Goal: Task Accomplishment & Management: Use online tool/utility

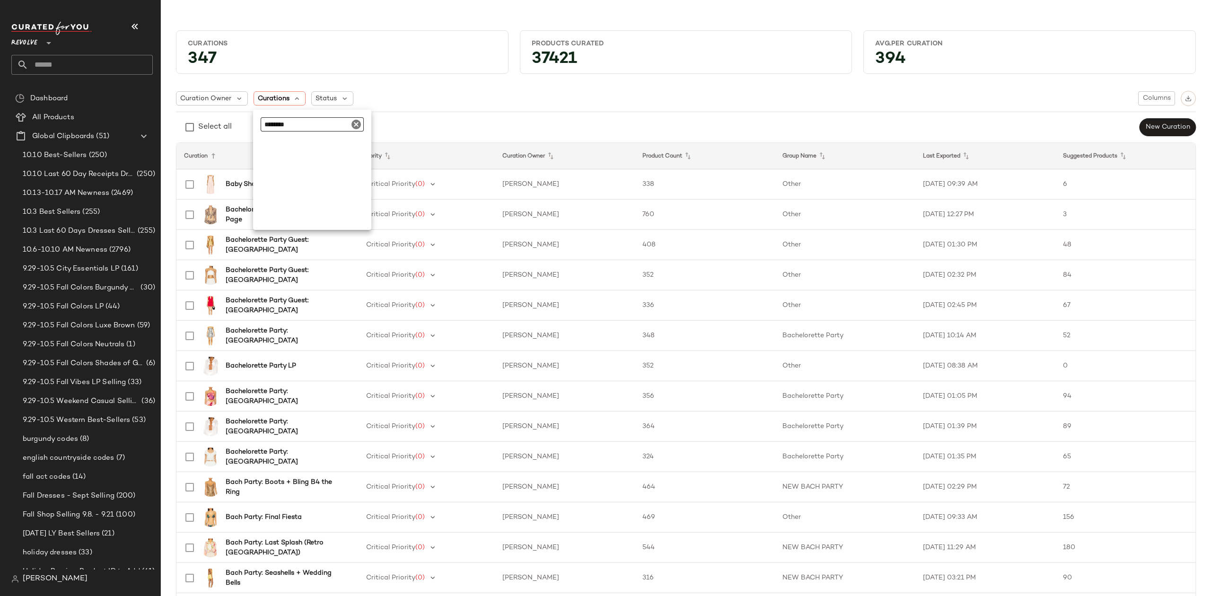
click at [36, 44] on span "Revolve" at bounding box center [24, 40] width 26 height 17
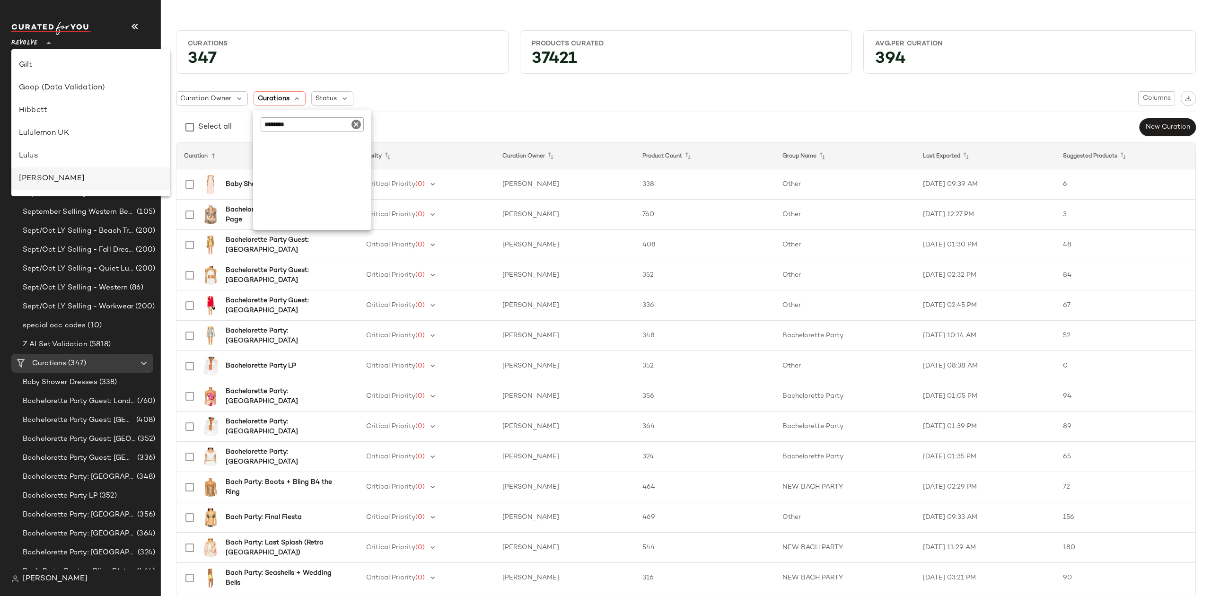
scroll to position [312, 0]
click at [63, 137] on div "Nuuly" at bounding box center [91, 137] width 144 height 11
type input "**"
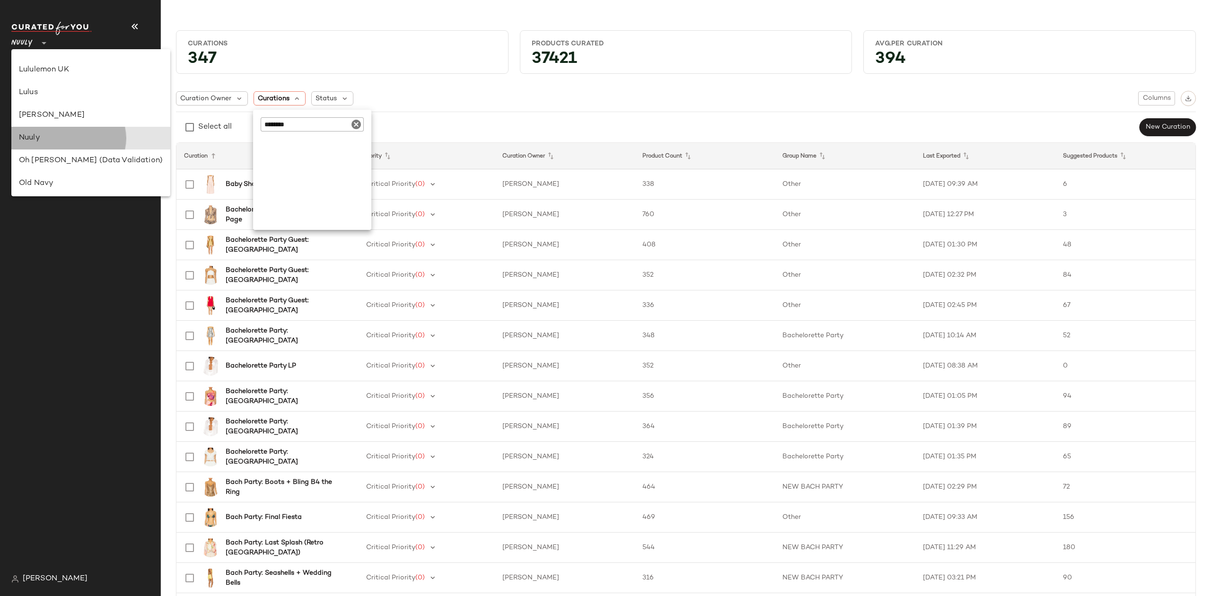
scroll to position [0, 0]
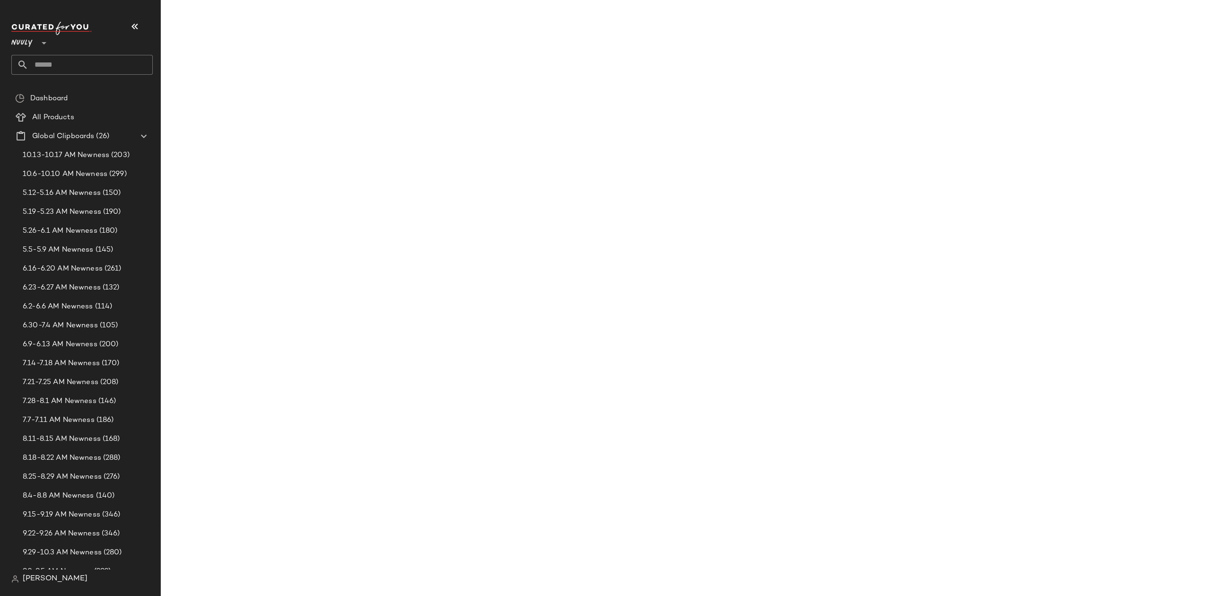
click at [105, 55] on input "text" at bounding box center [90, 65] width 124 height 20
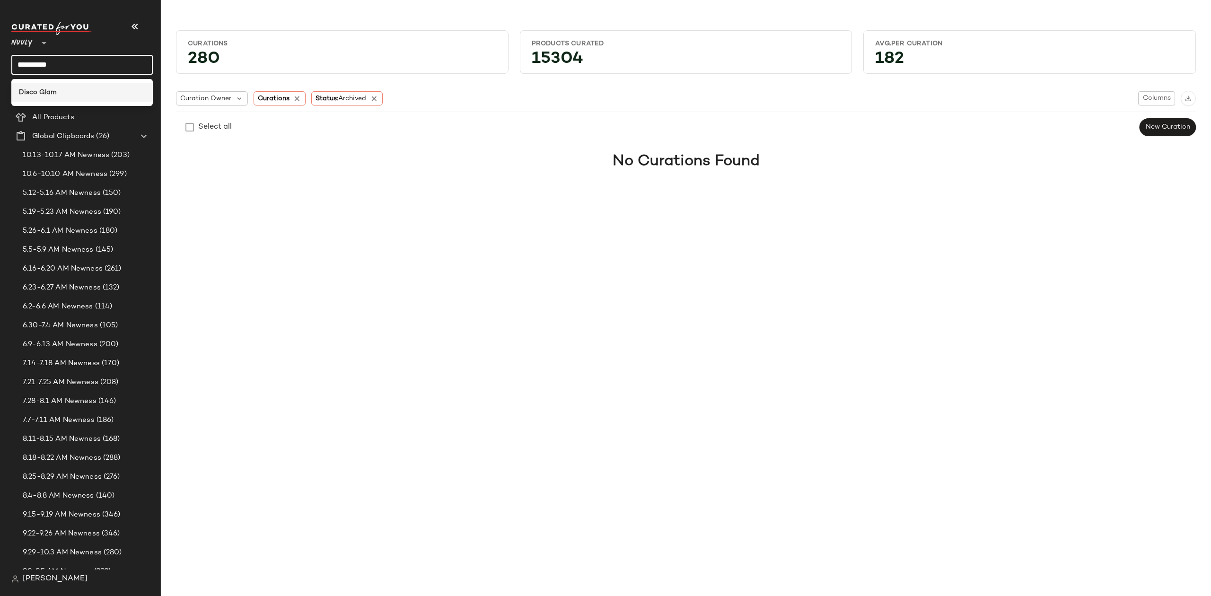
type input "**********"
click at [101, 86] on div "Disco Glam" at bounding box center [81, 92] width 141 height 19
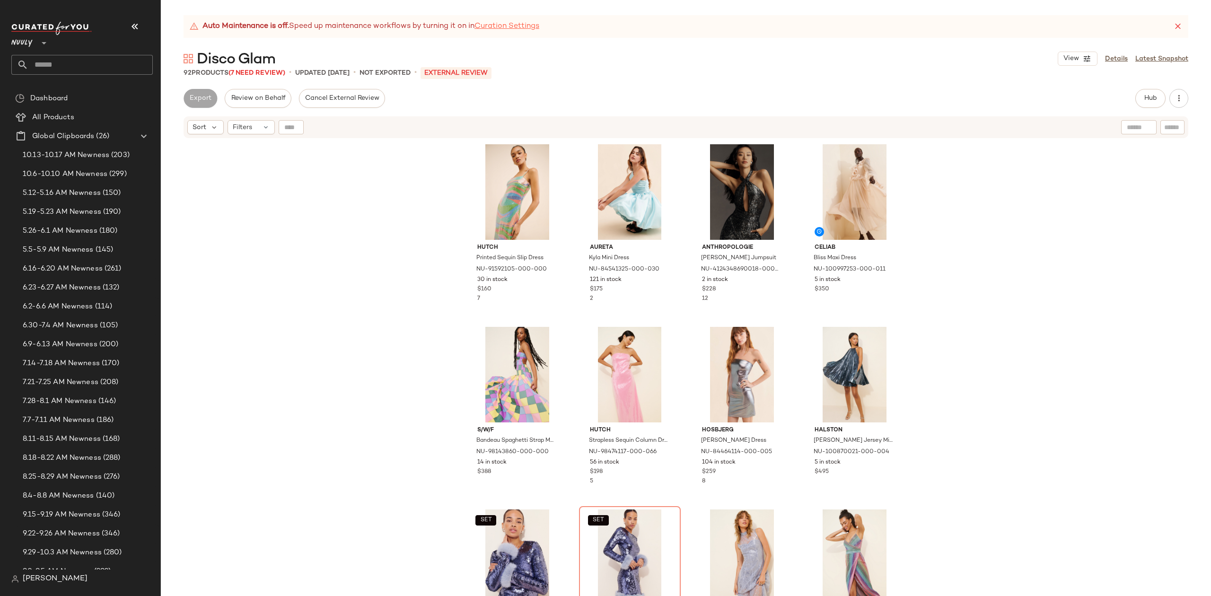
click at [511, 26] on link "Curation Settings" at bounding box center [506, 26] width 65 height 11
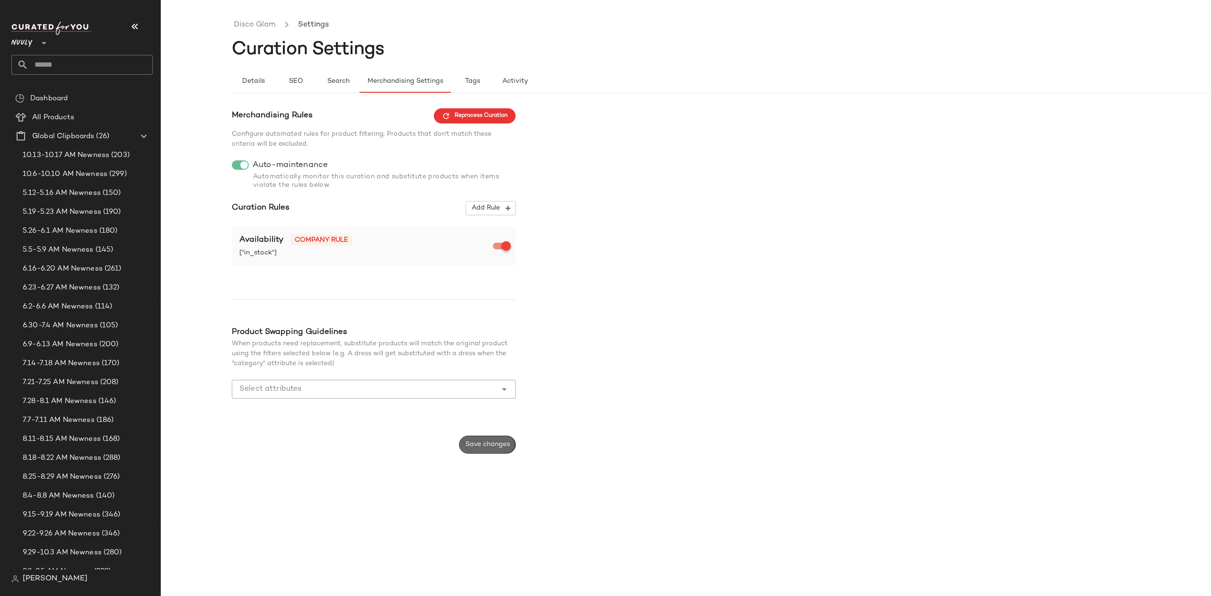
click at [477, 445] on span "Save changes" at bounding box center [487, 445] width 45 height 8
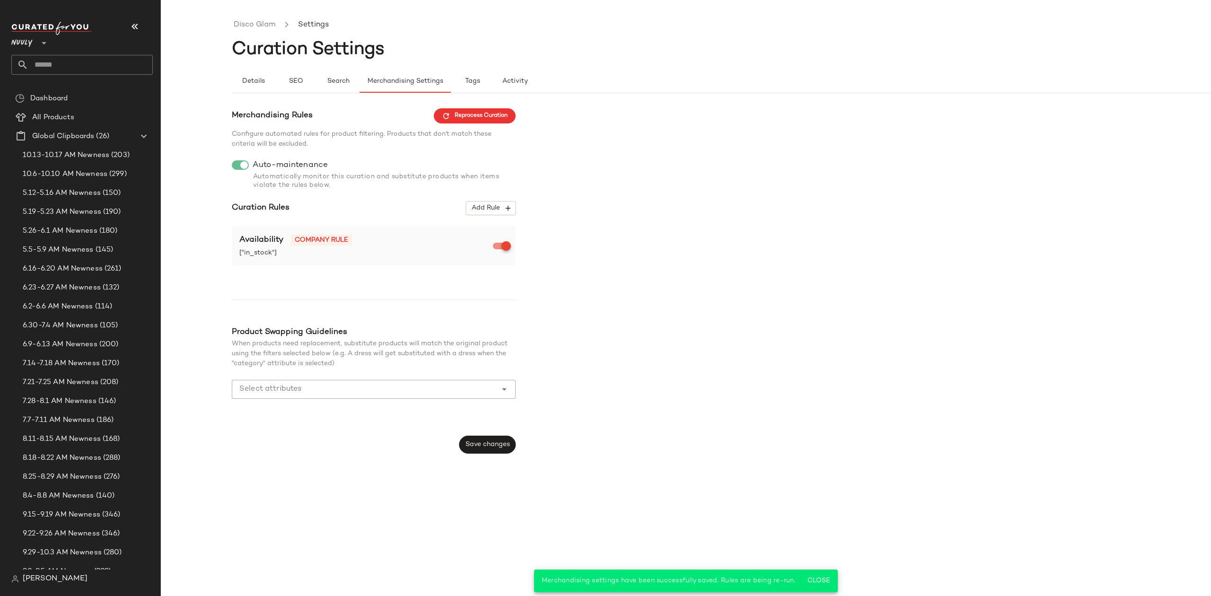
drag, startPoint x: 467, startPoint y: 116, endPoint x: 432, endPoint y: 60, distance: 66.3
click at [466, 116] on span "Reprocess Curation" at bounding box center [475, 116] width 66 height 9
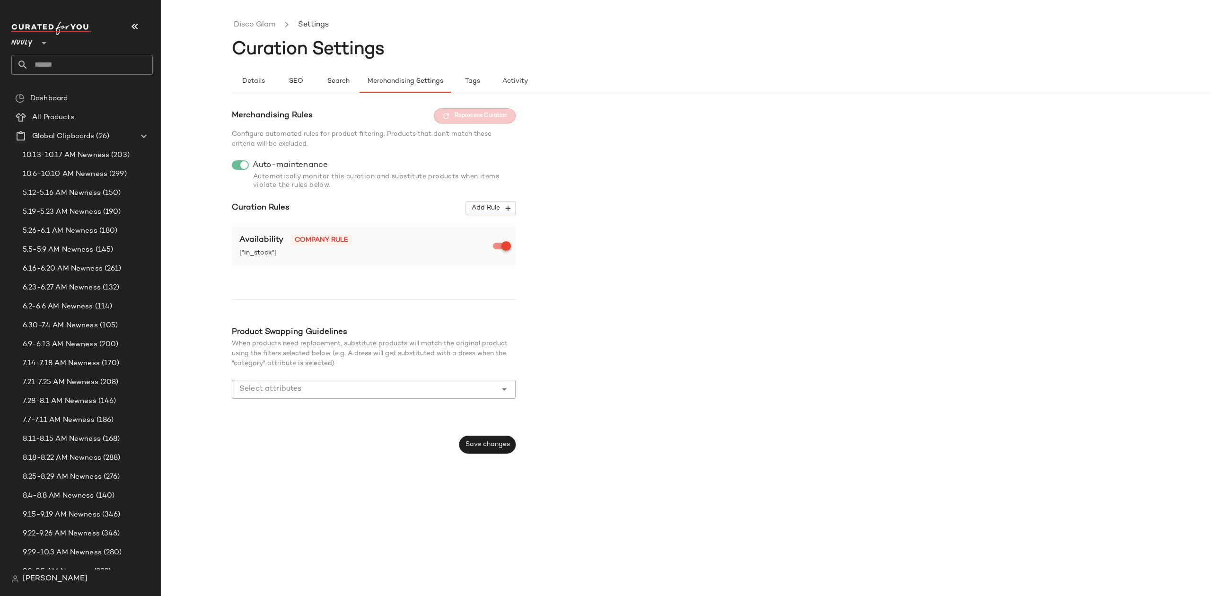
click at [29, 41] on span "Nuuly" at bounding box center [21, 40] width 21 height 17
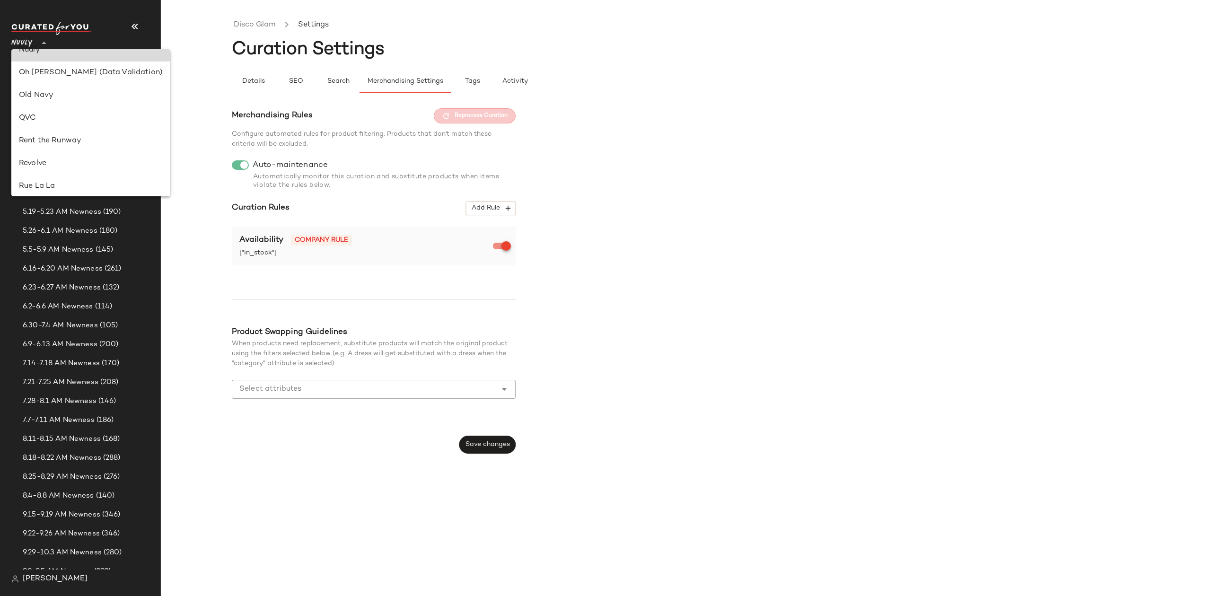
scroll to position [512, 0]
click at [69, 54] on div "Revolve" at bounding box center [91, 51] width 144 height 11
type input "**"
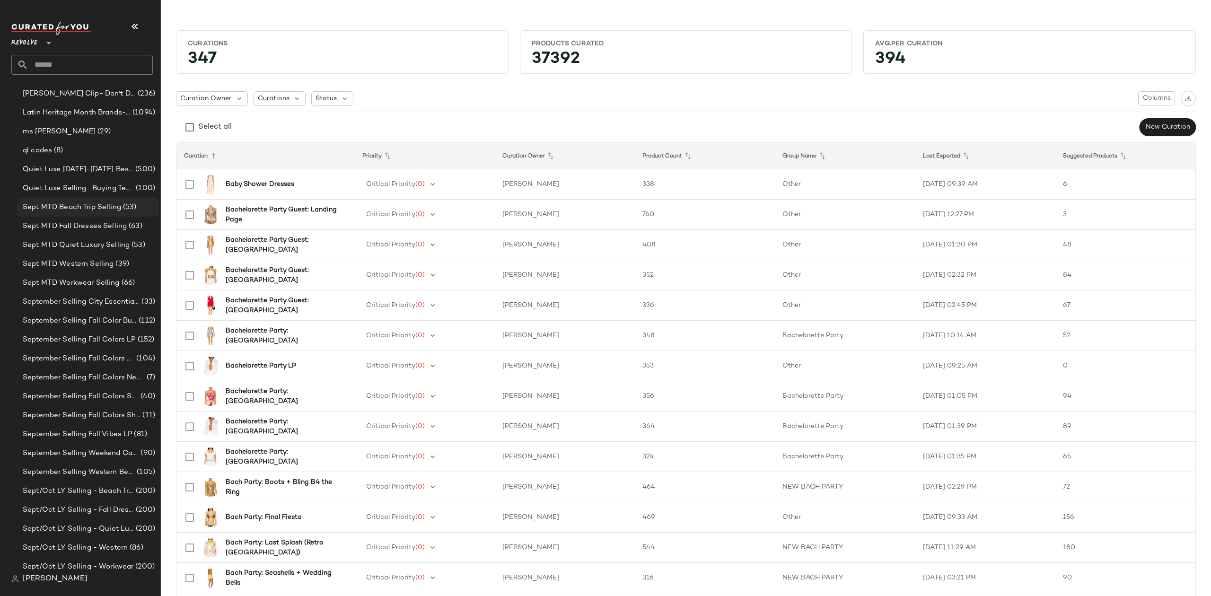
scroll to position [378, 0]
click at [116, 216] on span "[PERSON_NAME] Clip- Don't Delete" at bounding box center [79, 212] width 113 height 11
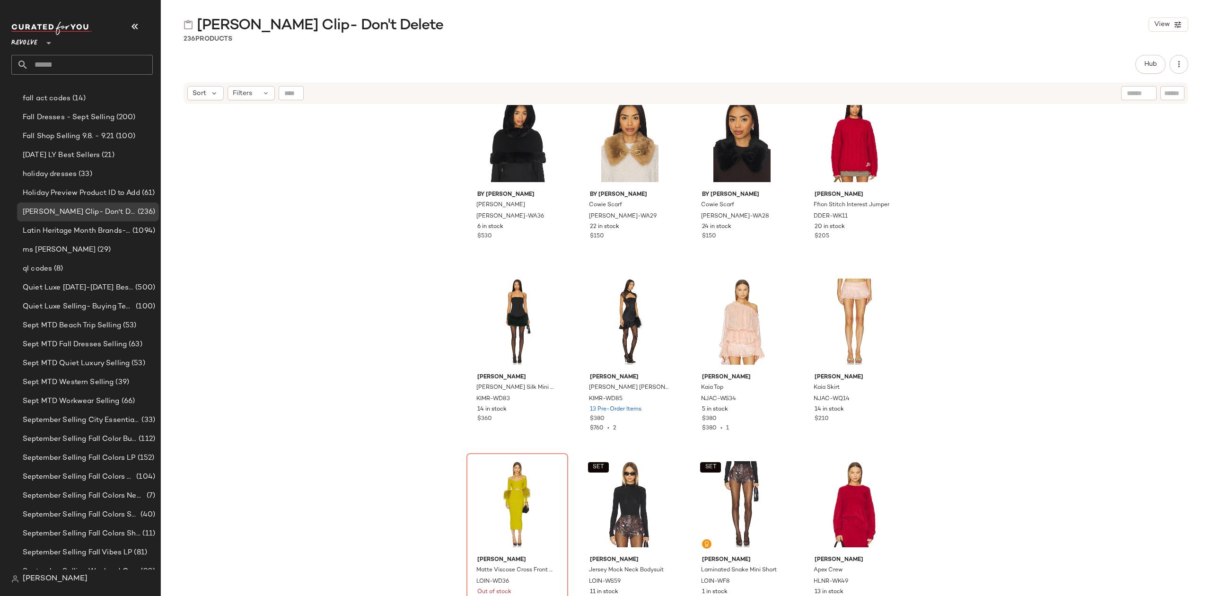
scroll to position [701, 0]
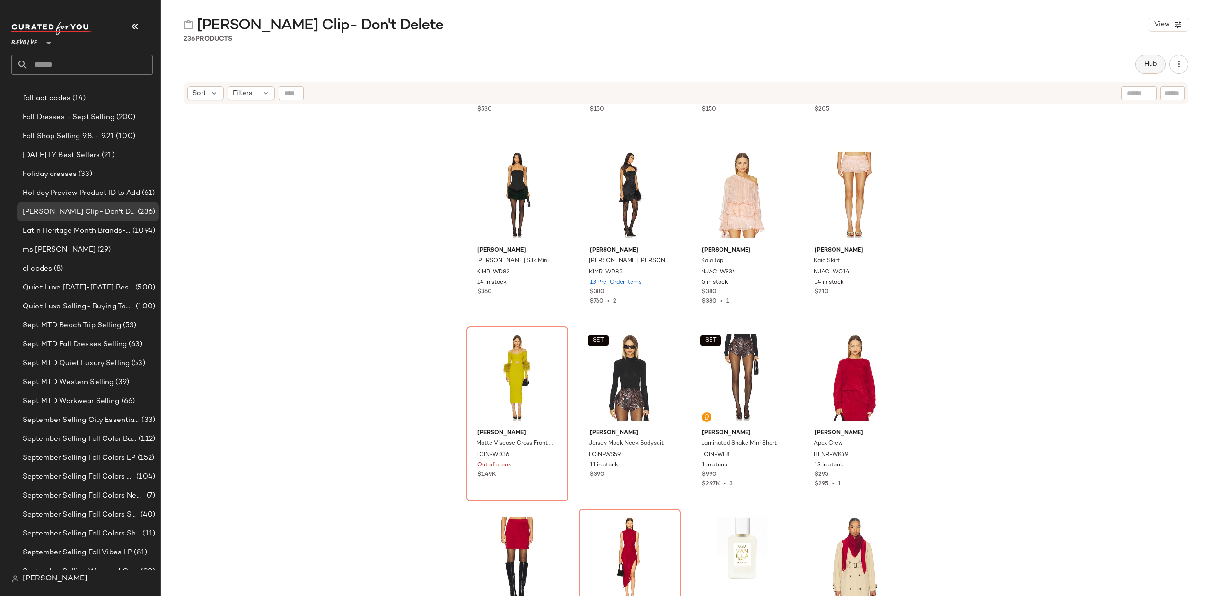
click at [1153, 66] on span "Hub" at bounding box center [1150, 65] width 13 height 8
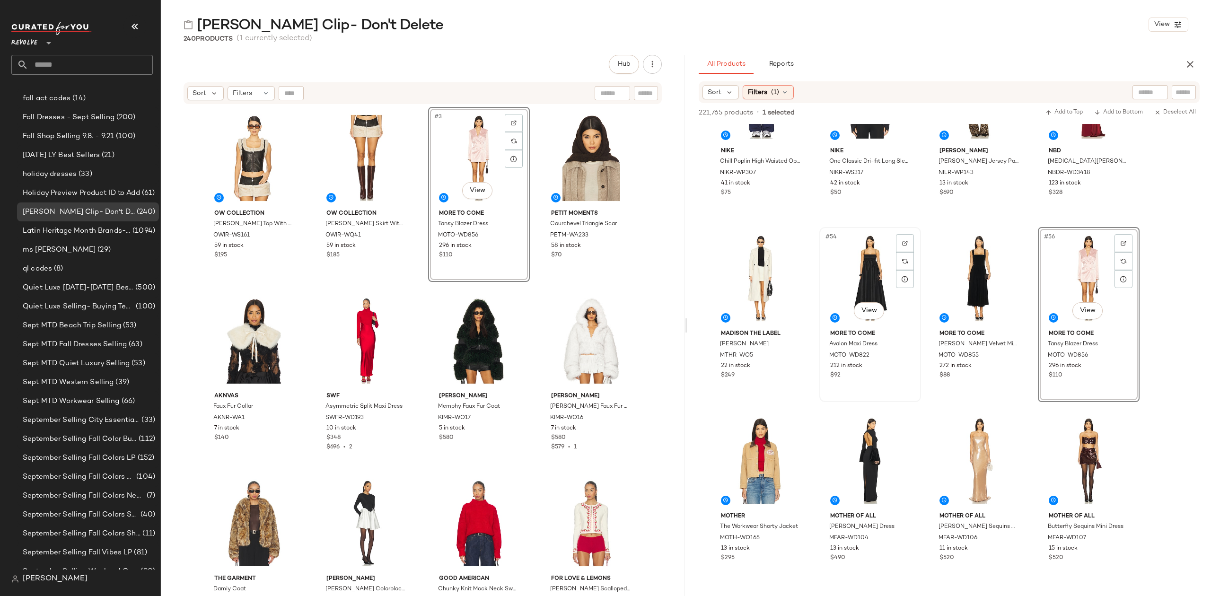
scroll to position [2460, 0]
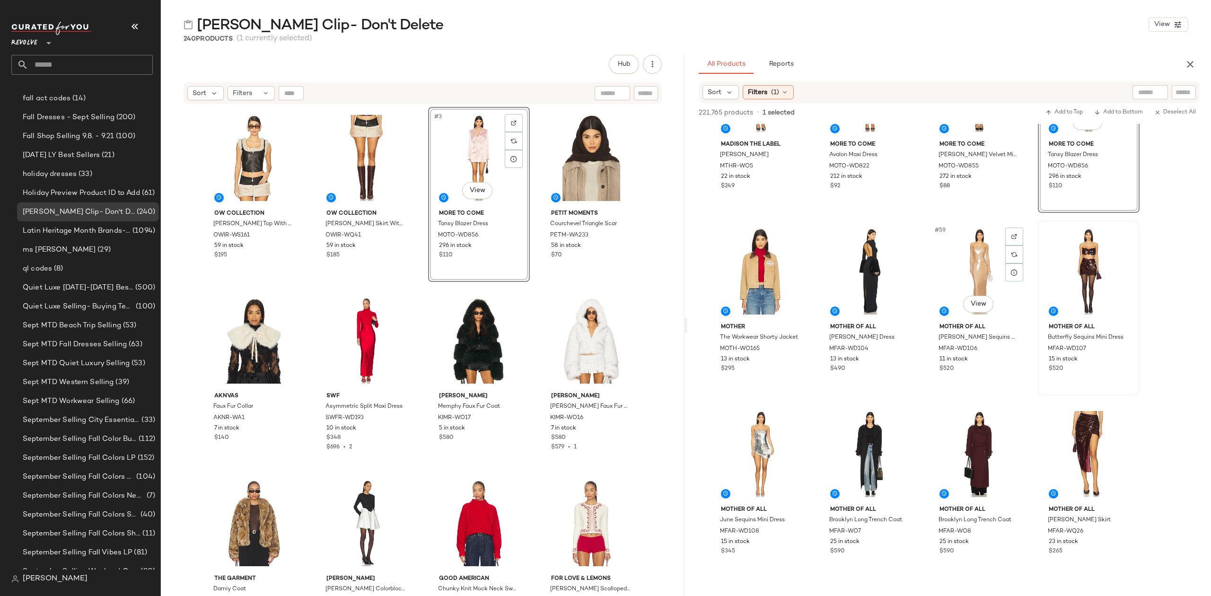
click at [1074, 263] on div at bounding box center [1088, 272] width 95 height 96
click at [1126, 236] on img at bounding box center [1124, 237] width 6 height 6
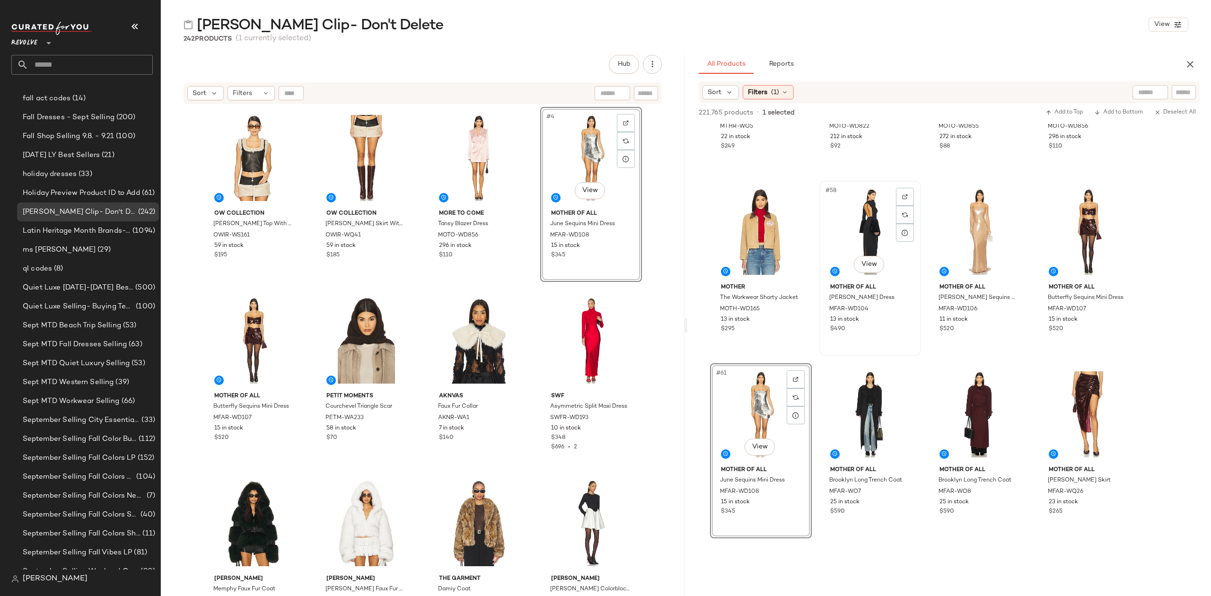
scroll to position [2649, 0]
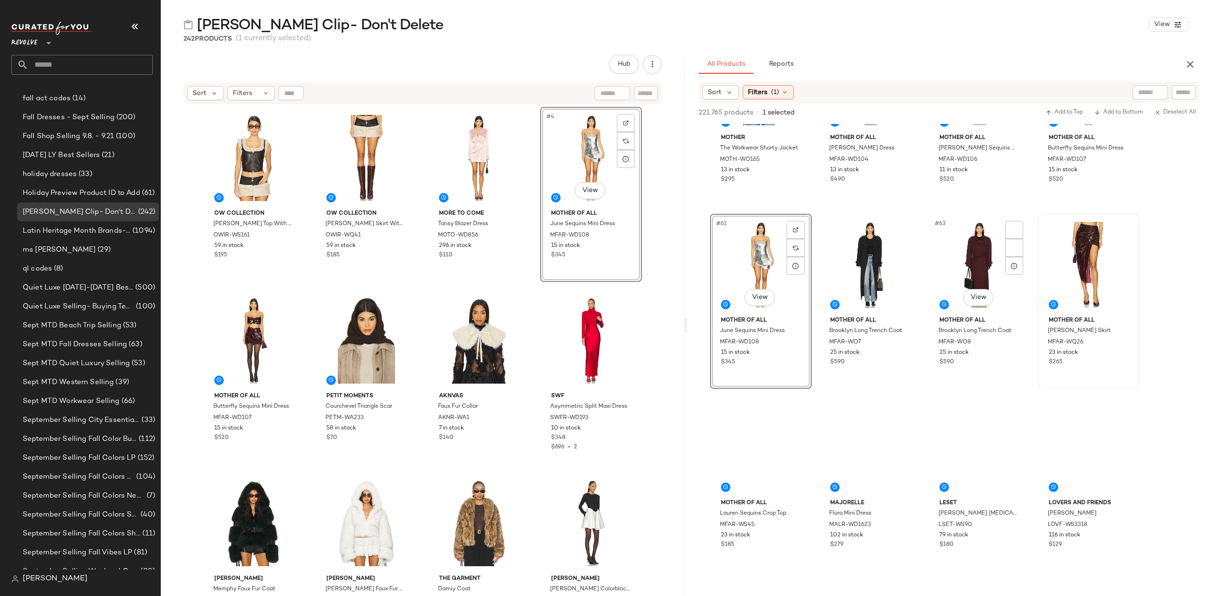
click at [1066, 246] on div at bounding box center [1088, 265] width 95 height 96
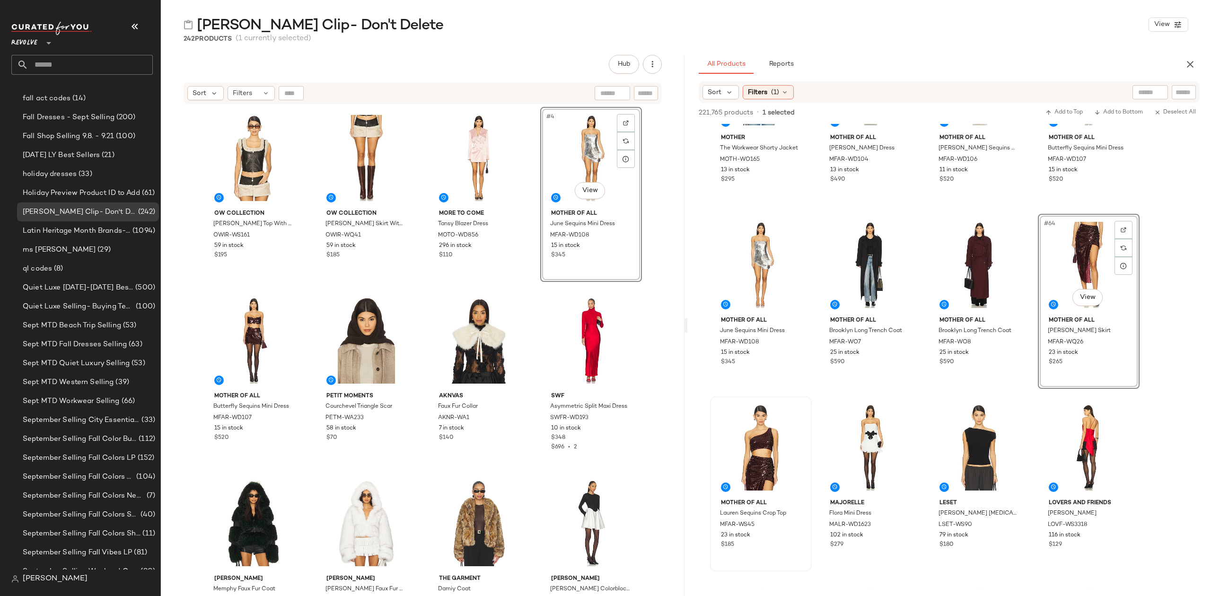
click at [763, 439] on div at bounding box center [760, 448] width 95 height 96
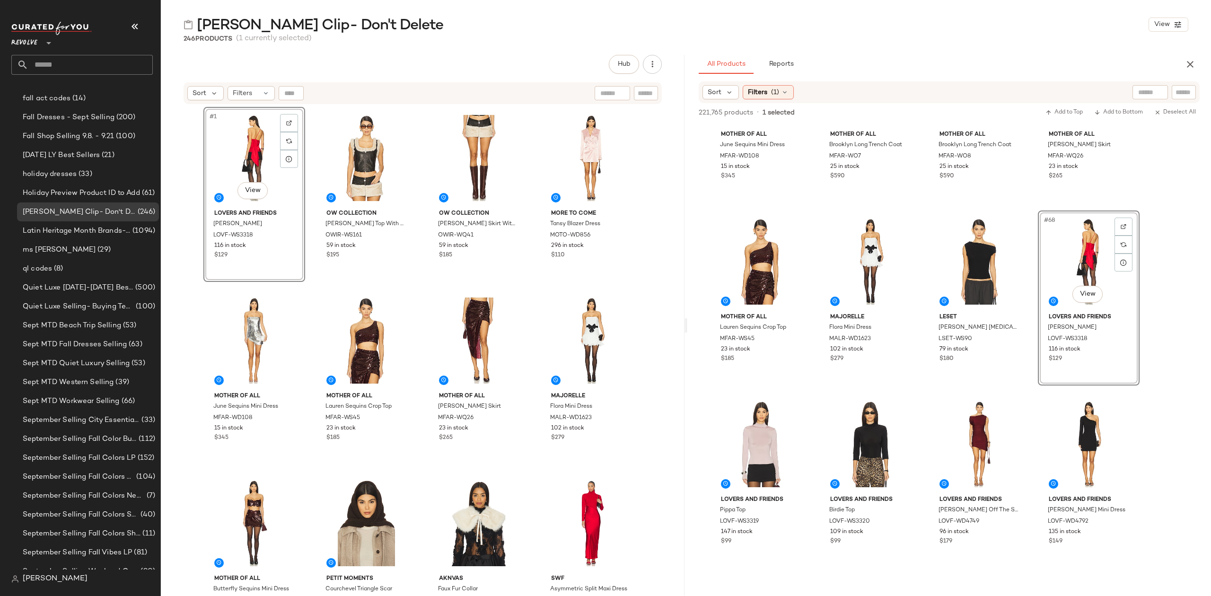
scroll to position [2964, 0]
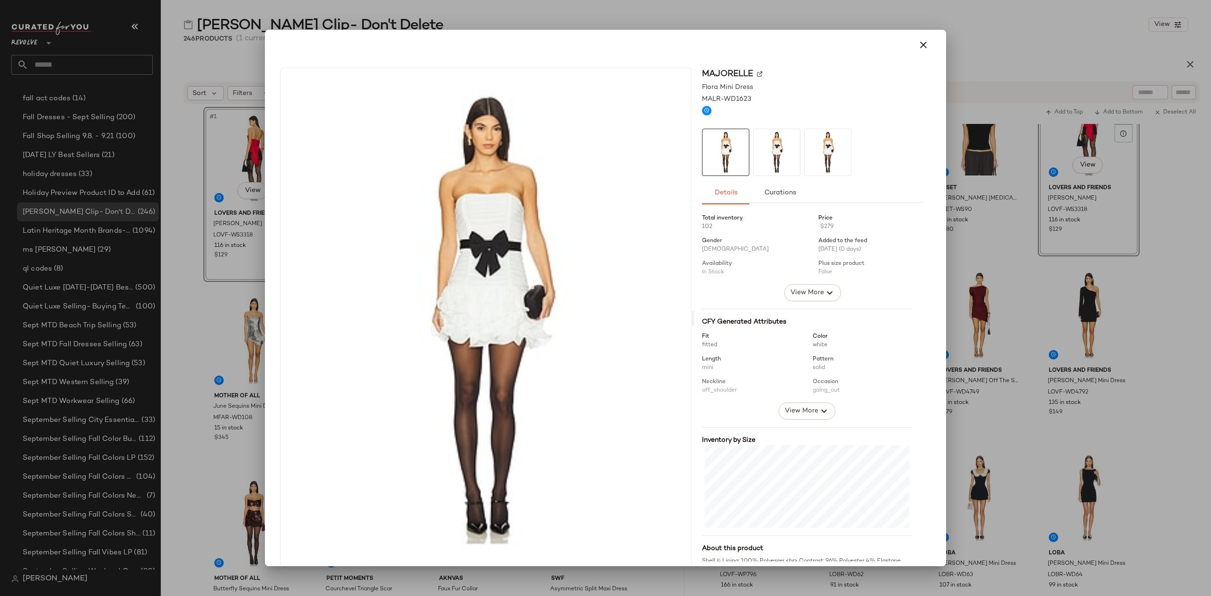
drag, startPoint x: 874, startPoint y: 299, endPoint x: 1017, endPoint y: 244, distance: 153.2
click at [1017, 244] on div at bounding box center [605, 298] width 1211 height 596
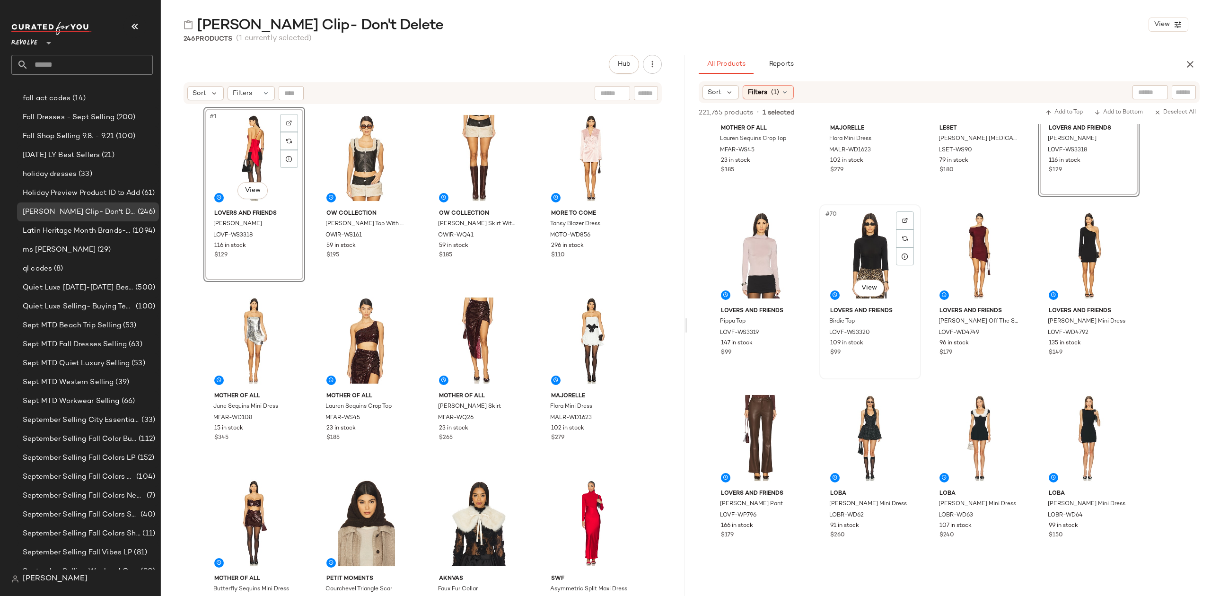
scroll to position [3028, 0]
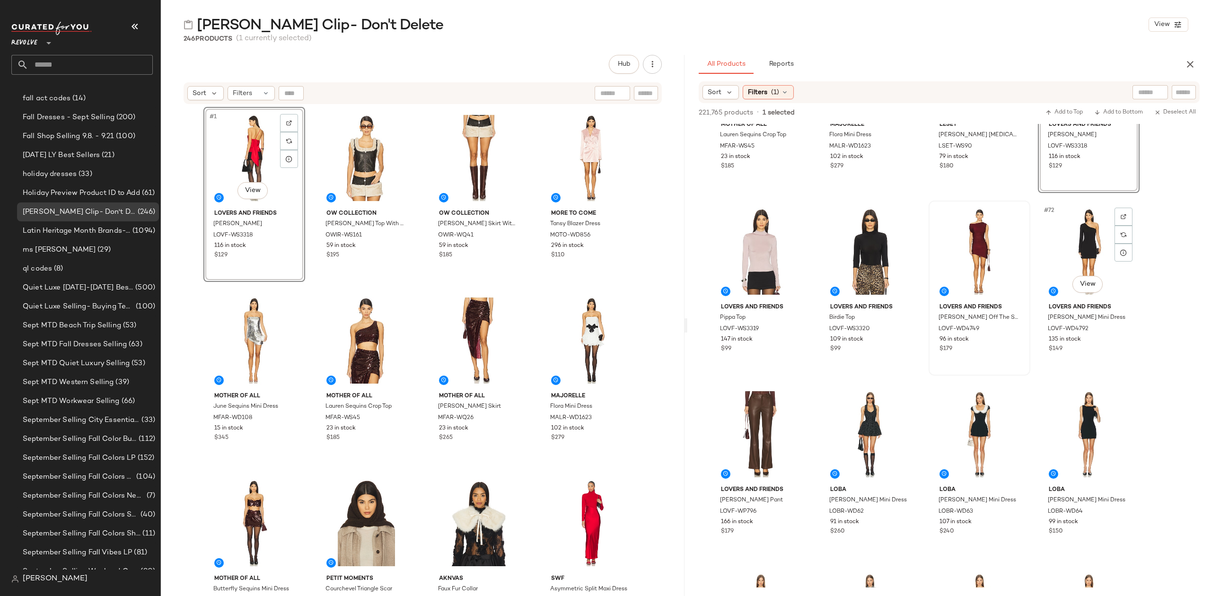
click at [988, 224] on div at bounding box center [979, 252] width 95 height 96
click at [904, 398] on img at bounding box center [905, 399] width 6 height 6
click at [867, 424] on div "#74 View" at bounding box center [870, 434] width 95 height 96
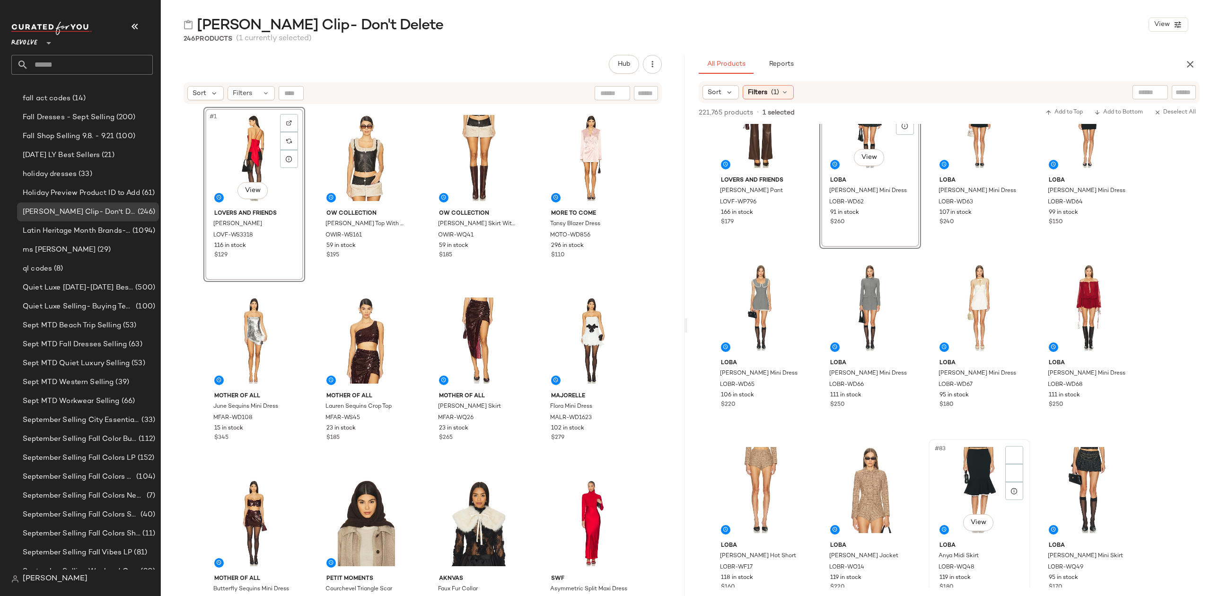
scroll to position [3343, 0]
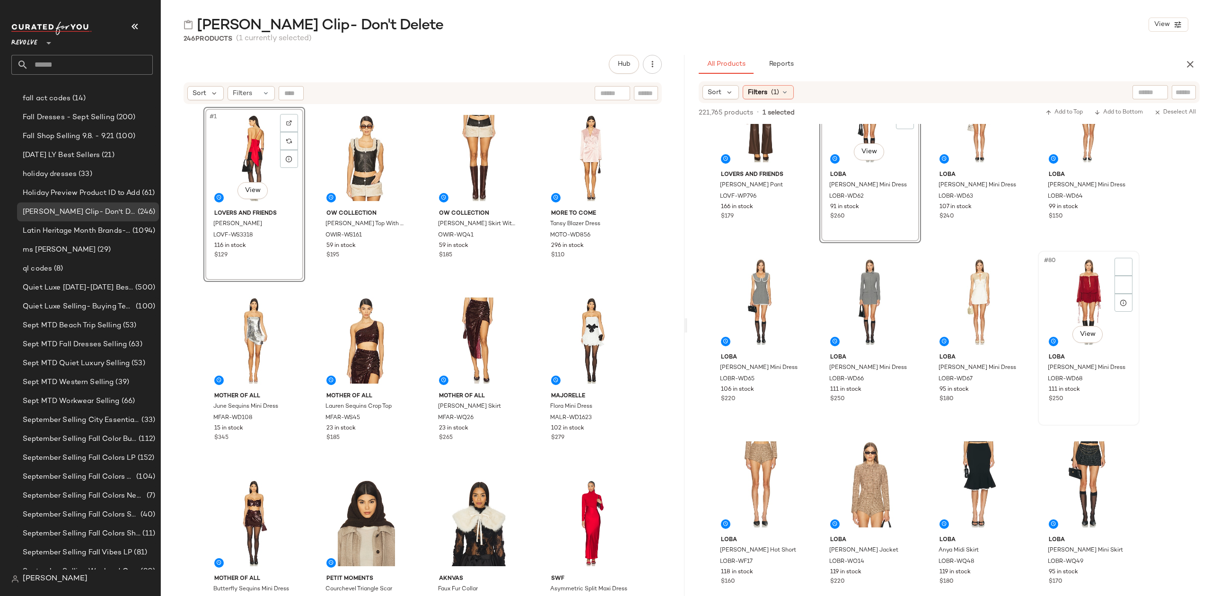
click at [1085, 290] on div "#80 View" at bounding box center [1088, 302] width 95 height 96
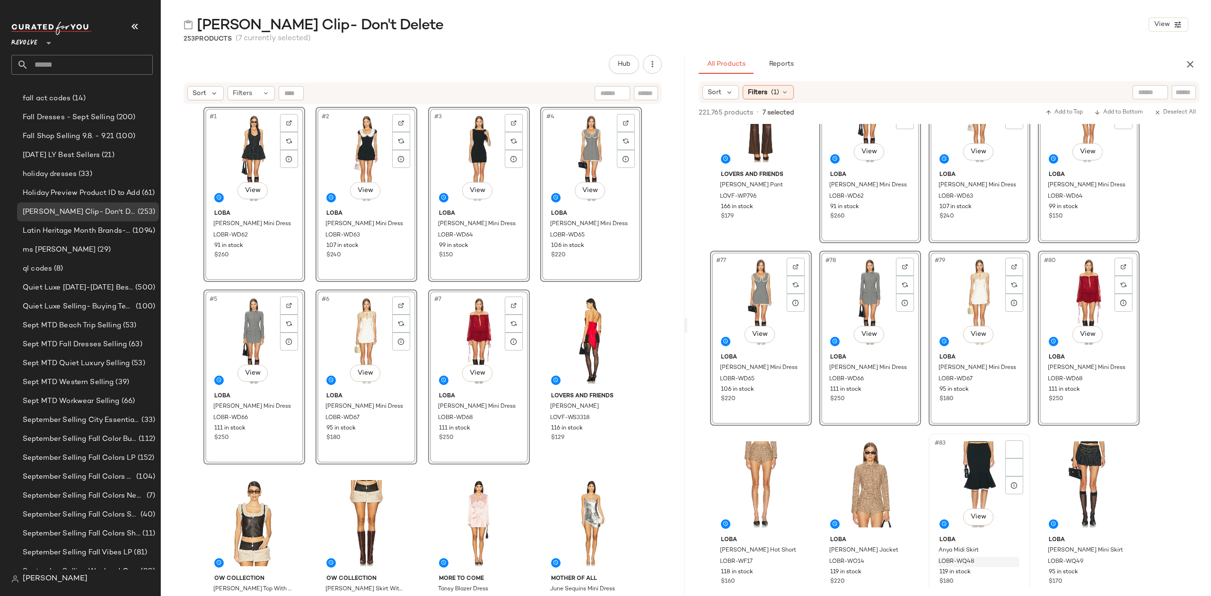
scroll to position [3532, 0]
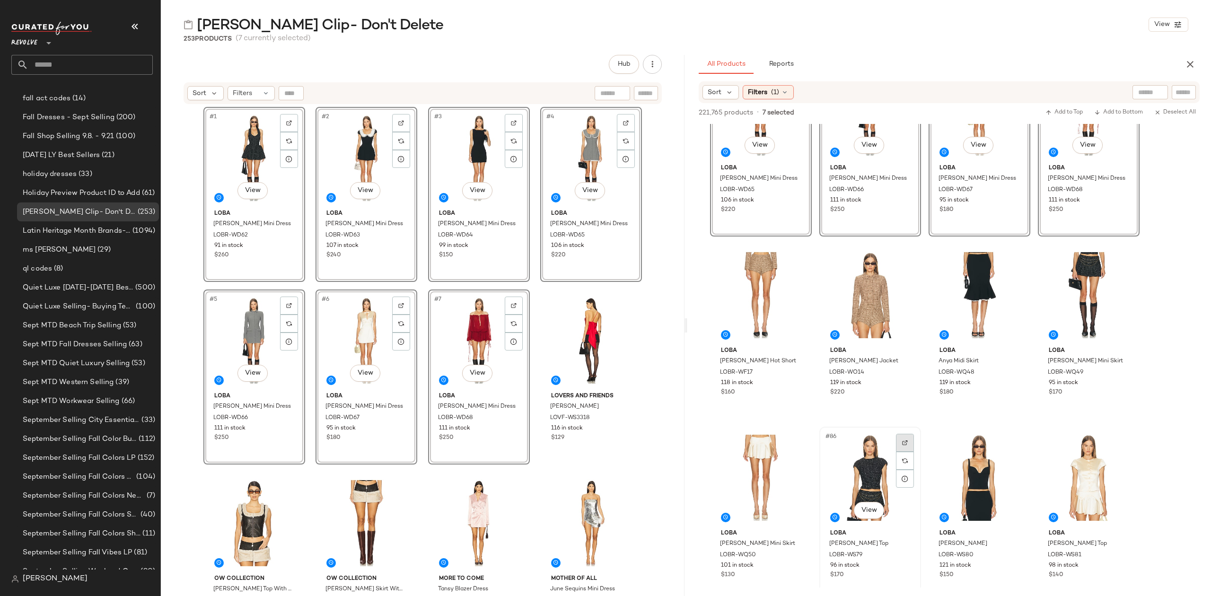
click at [898, 441] on div at bounding box center [905, 443] width 18 height 18
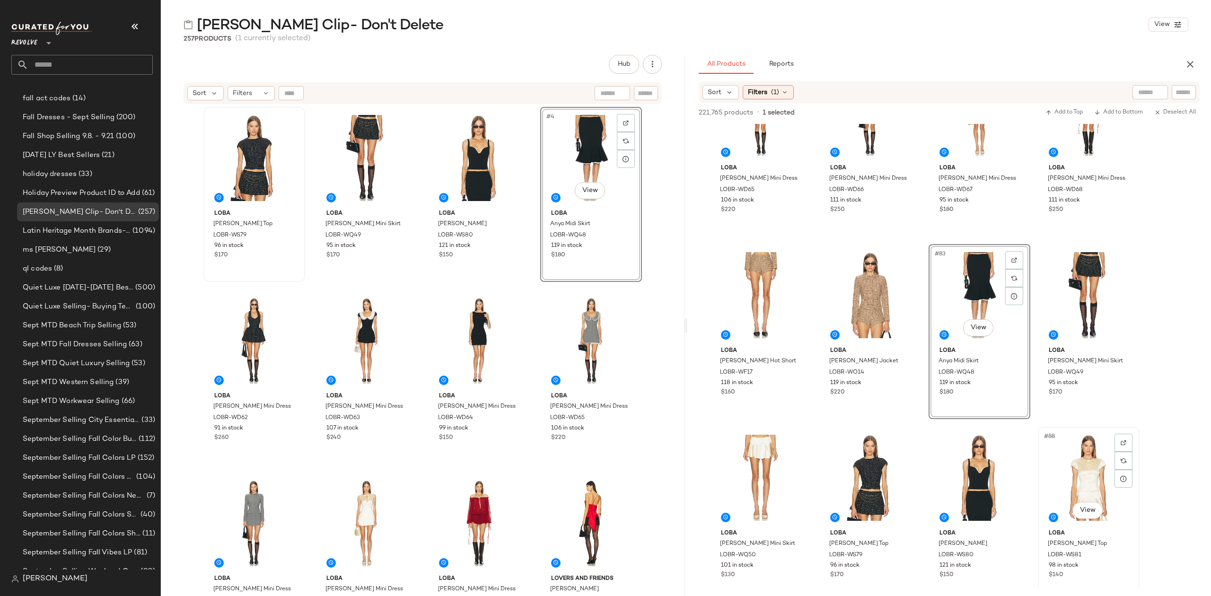
click at [1121, 443] on img at bounding box center [1124, 443] width 6 height 6
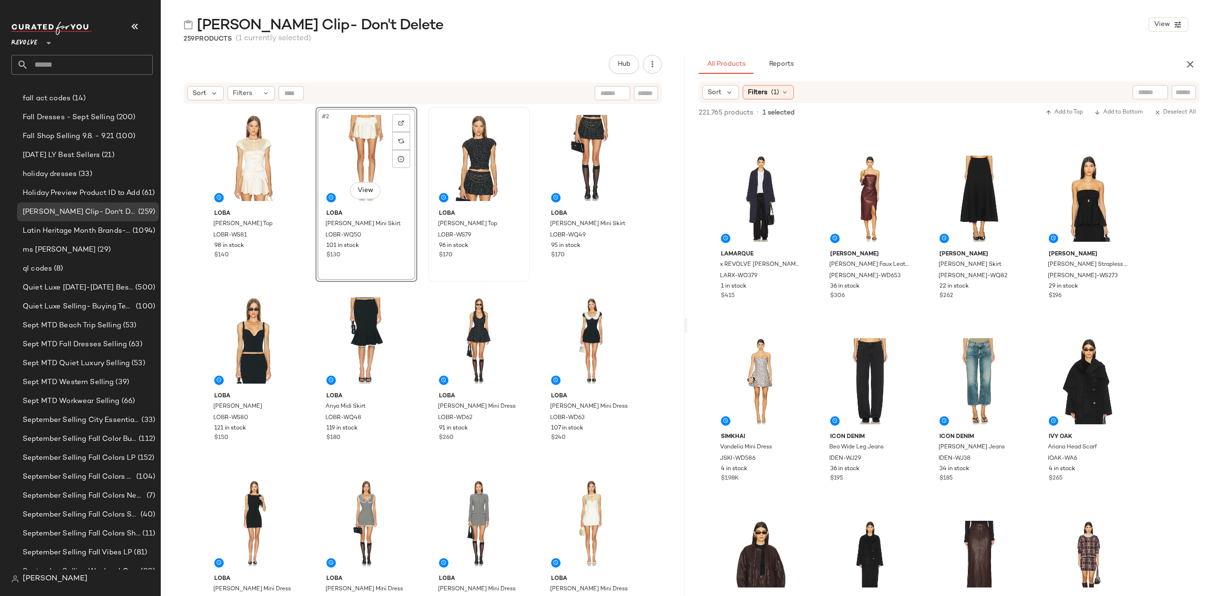
scroll to position [4731, 0]
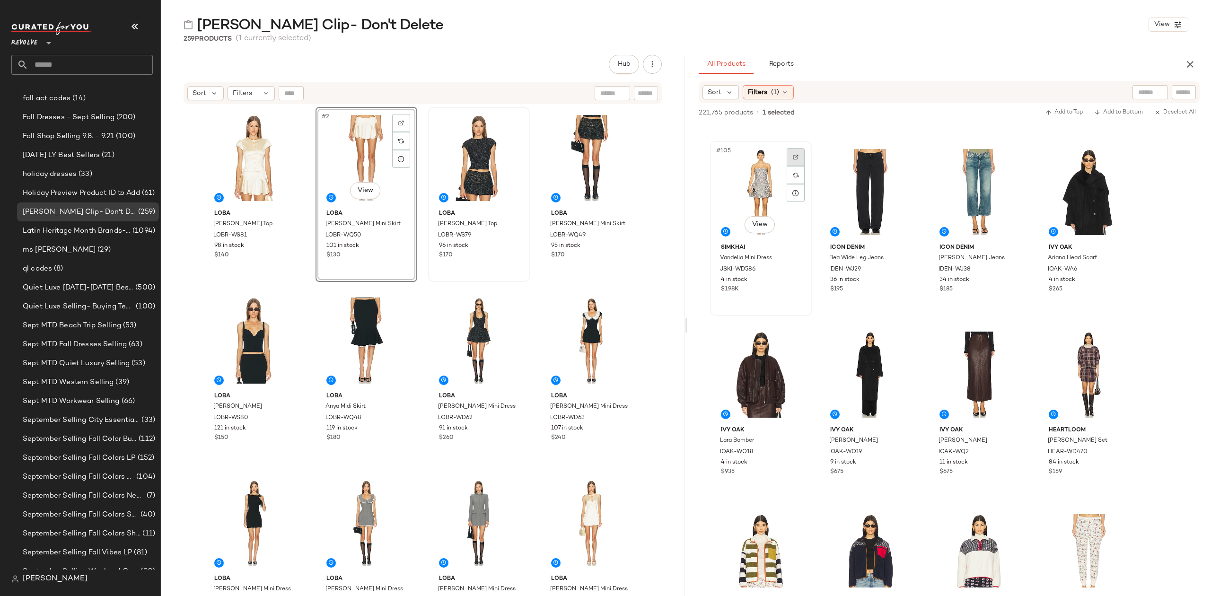
click at [799, 151] on div at bounding box center [796, 157] width 18 height 18
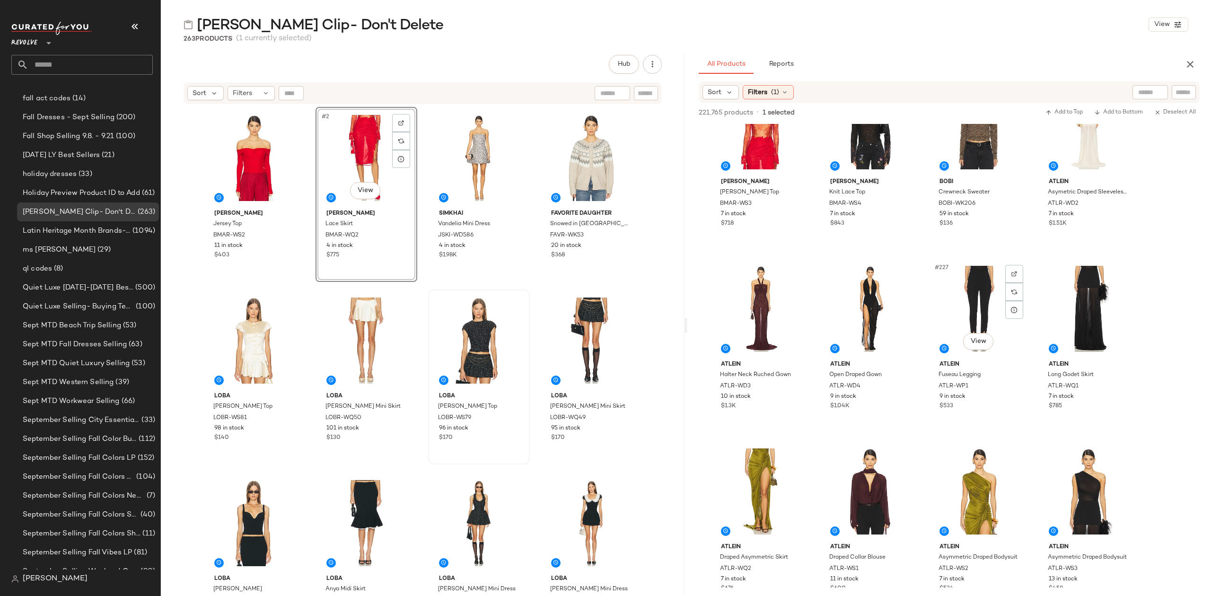
scroll to position [10281, 0]
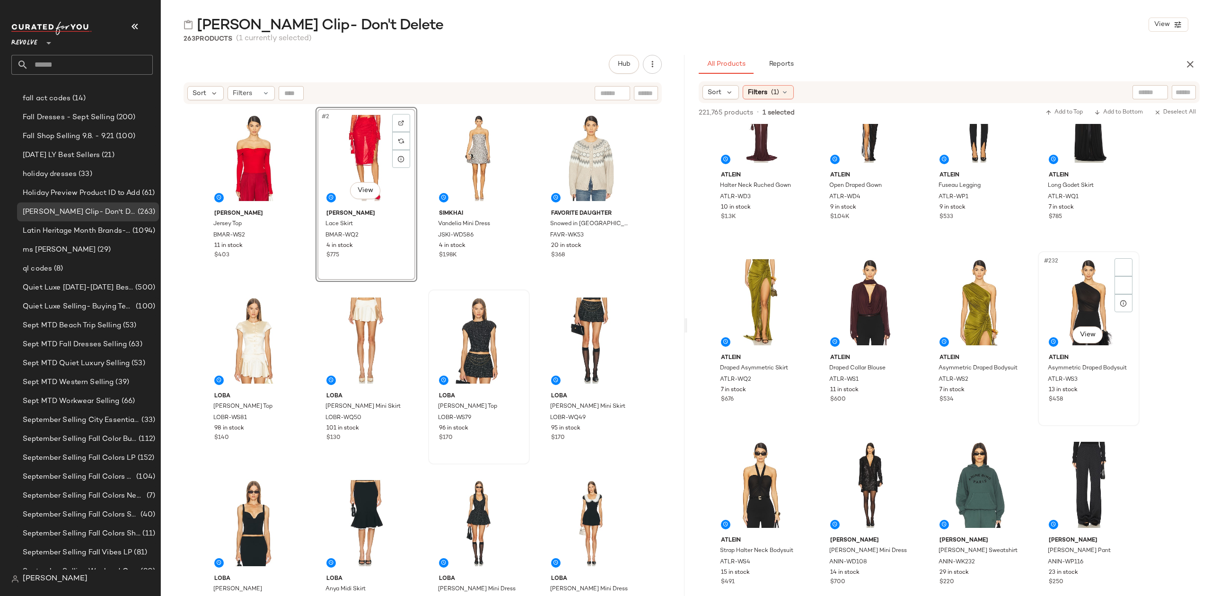
click at [1087, 294] on div "#232 View" at bounding box center [1088, 303] width 95 height 96
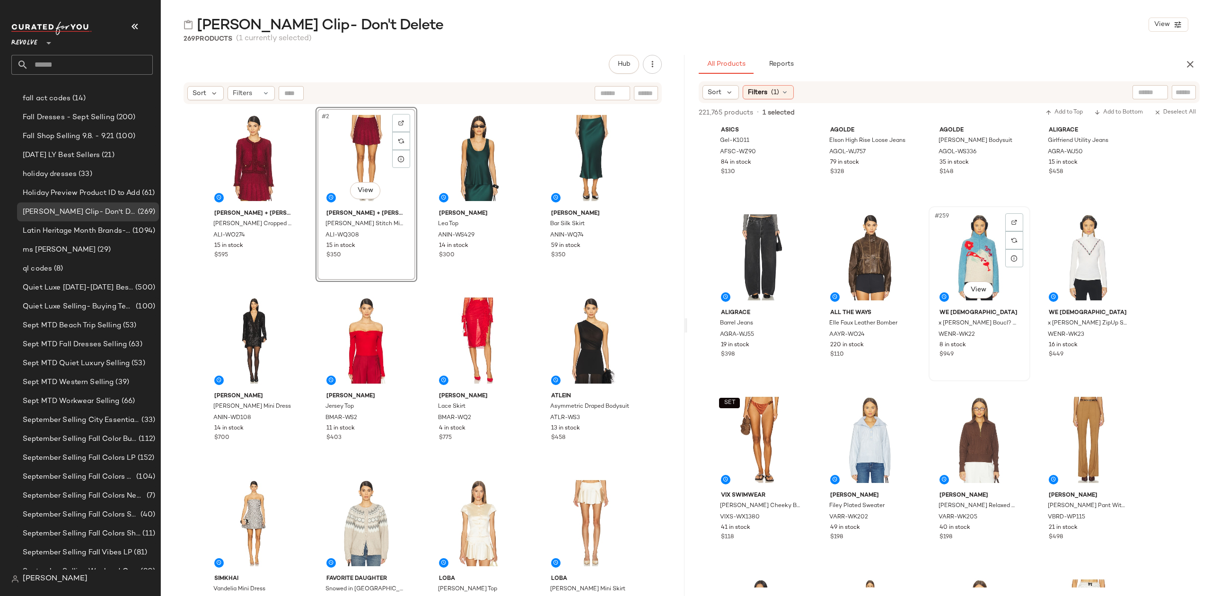
scroll to position [11605, 0]
click at [1007, 216] on div at bounding box center [1014, 221] width 18 height 18
click at [964, 248] on div "#259 View" at bounding box center [979, 256] width 95 height 96
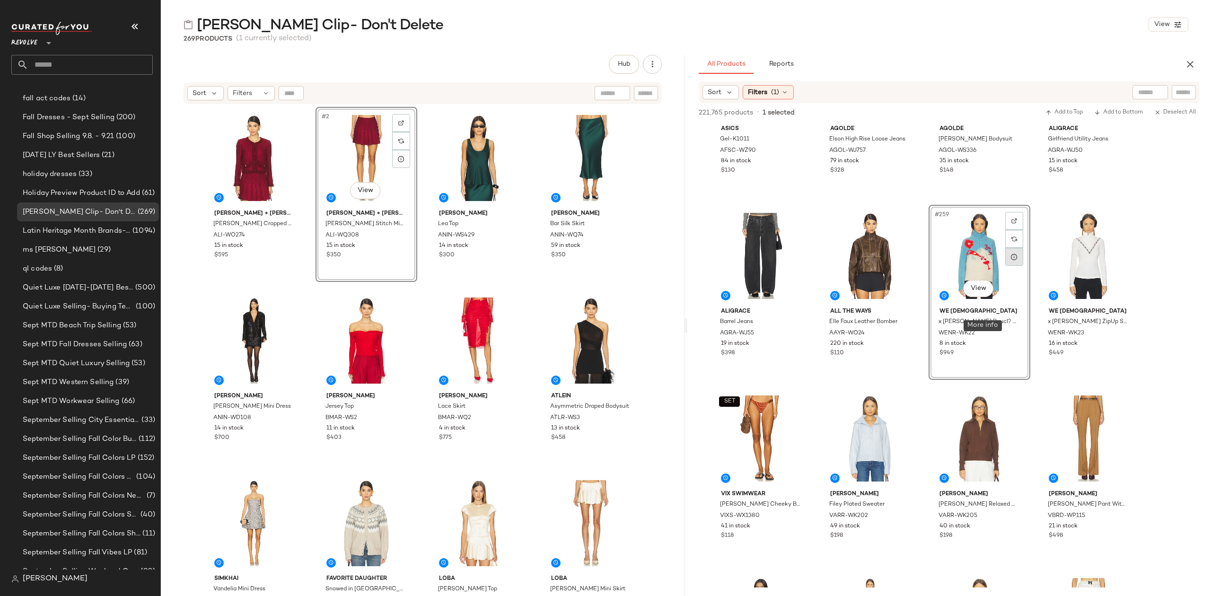
scroll to position [11479, 0]
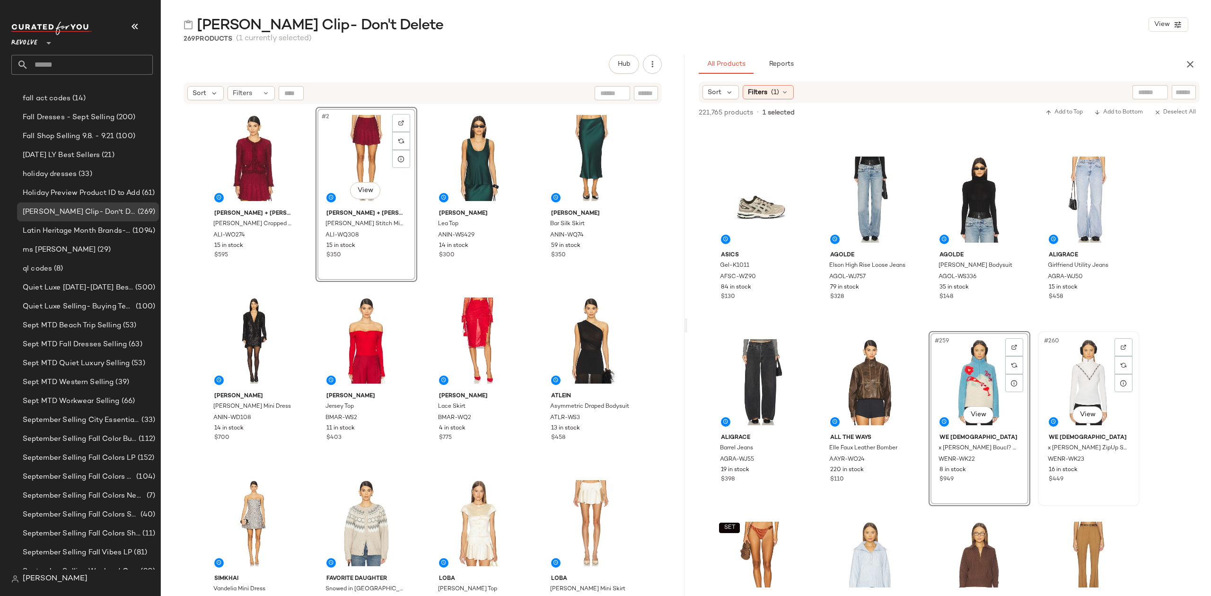
click at [1074, 362] on div "#260 View" at bounding box center [1088, 382] width 95 height 96
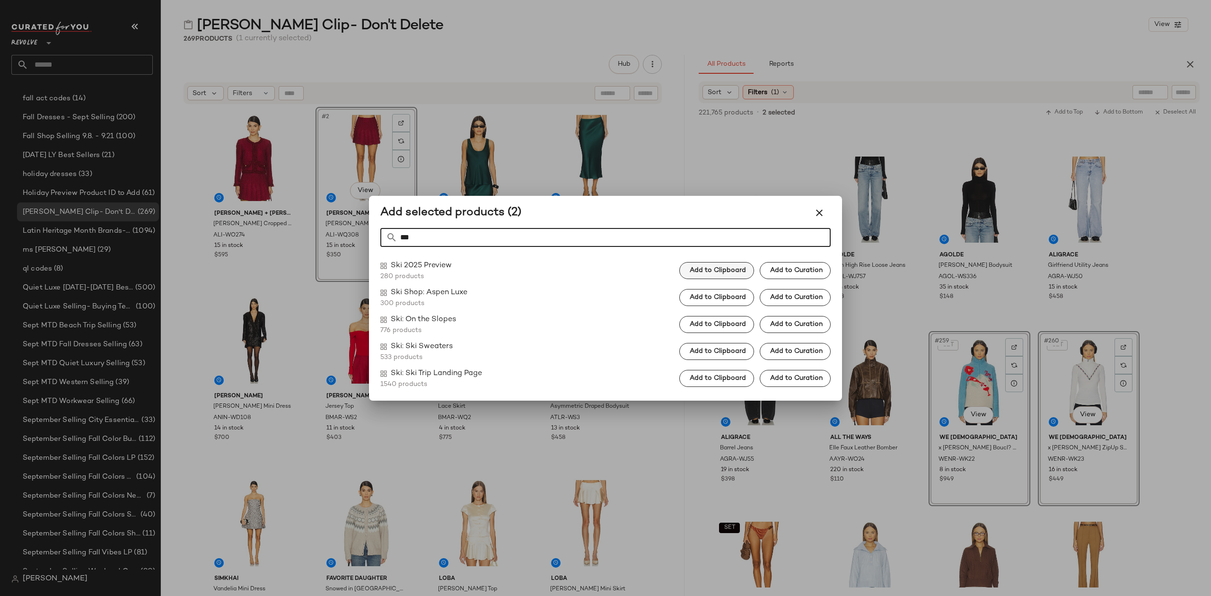
type input "***"
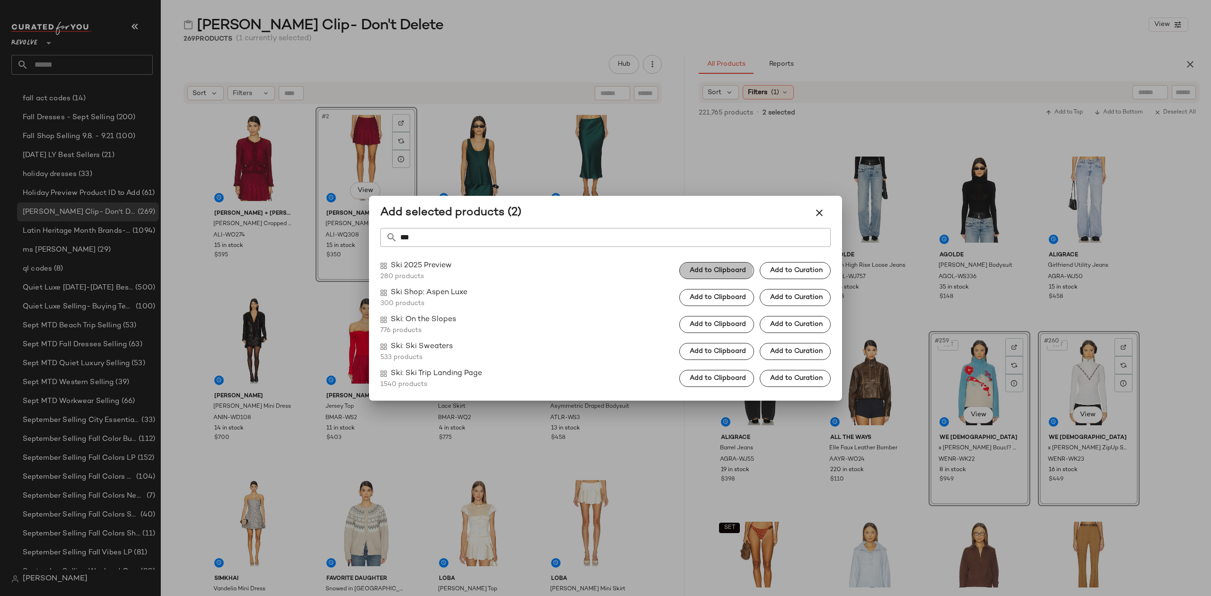
click at [719, 267] on span "Add to Clipboard" at bounding box center [717, 271] width 57 height 8
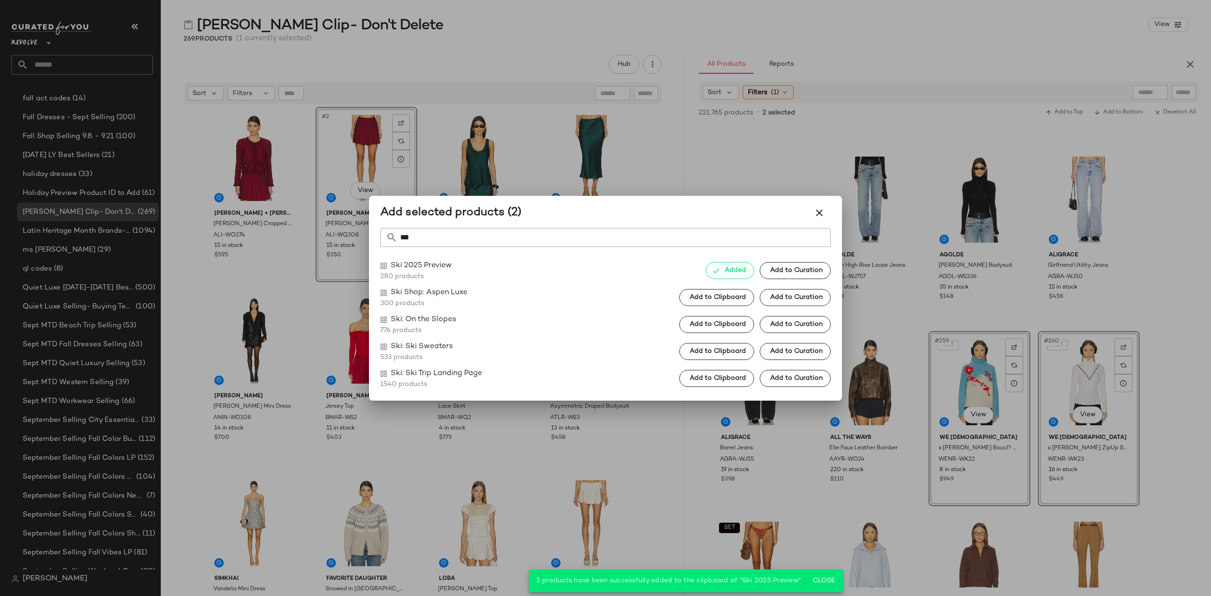
click at [910, 311] on div at bounding box center [605, 298] width 1211 height 596
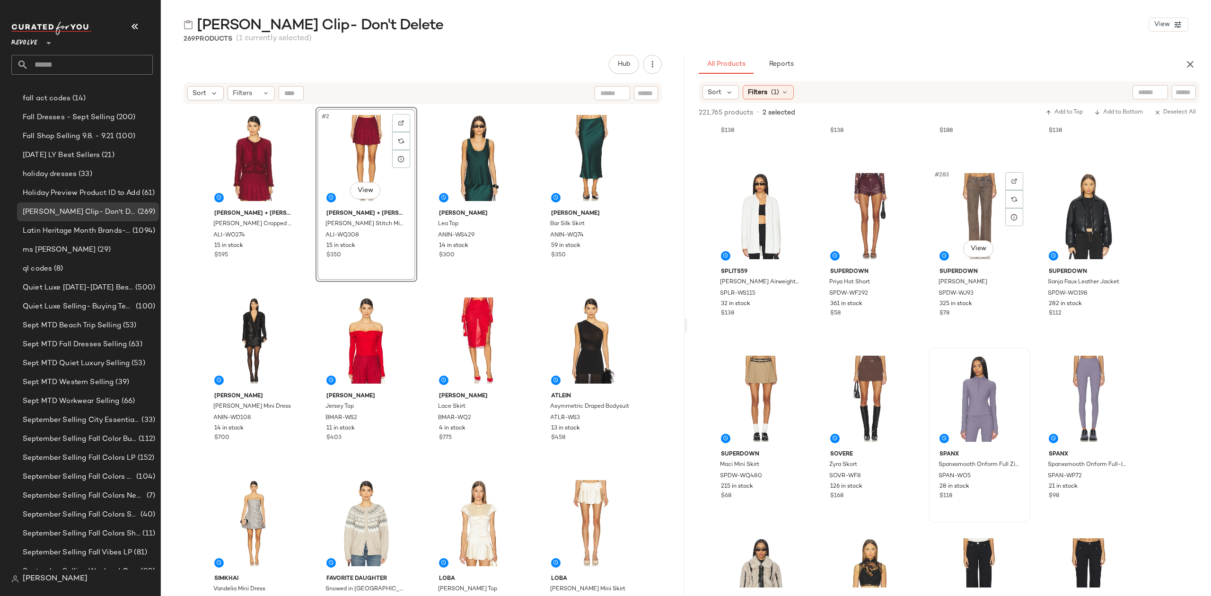
scroll to position [12993, 0]
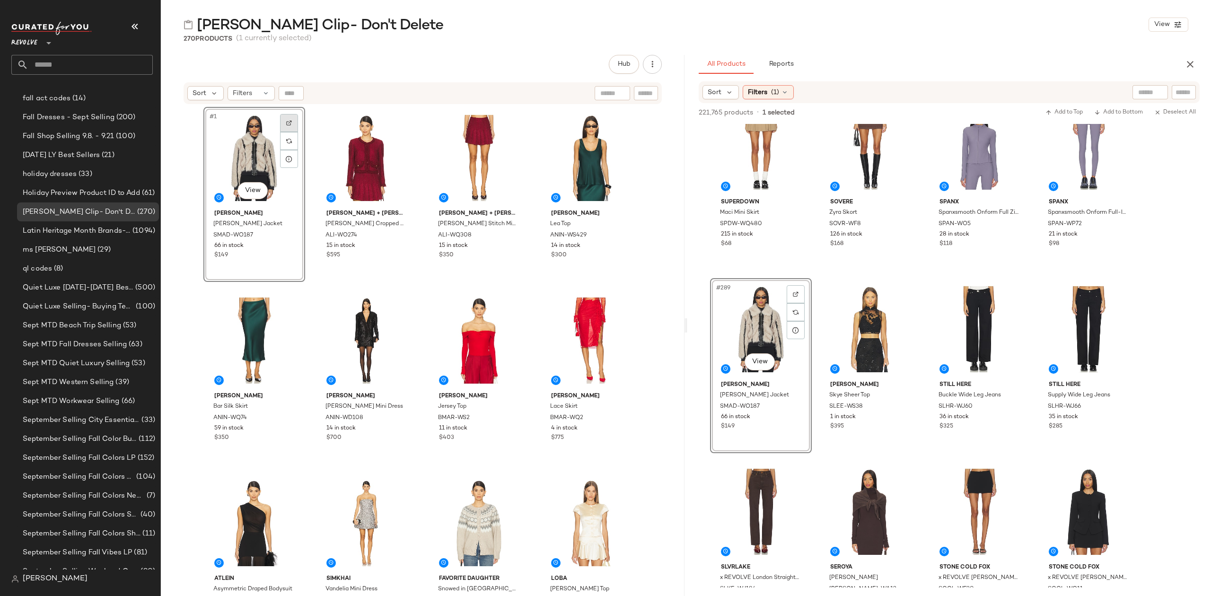
click at [281, 124] on div at bounding box center [289, 123] width 18 height 18
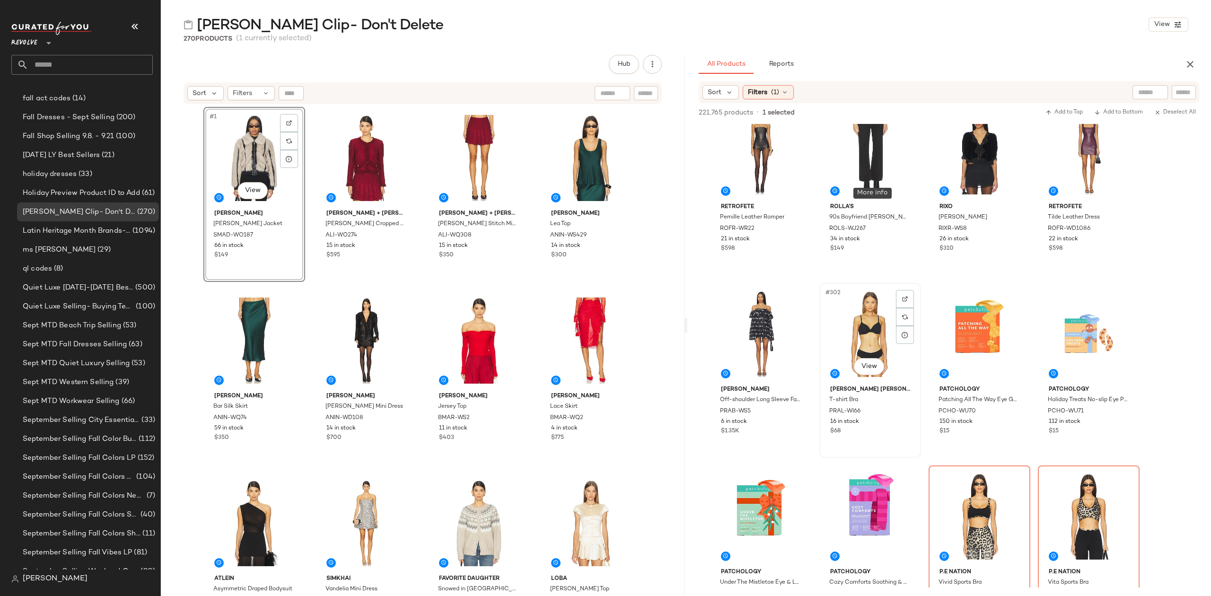
scroll to position [13687, 0]
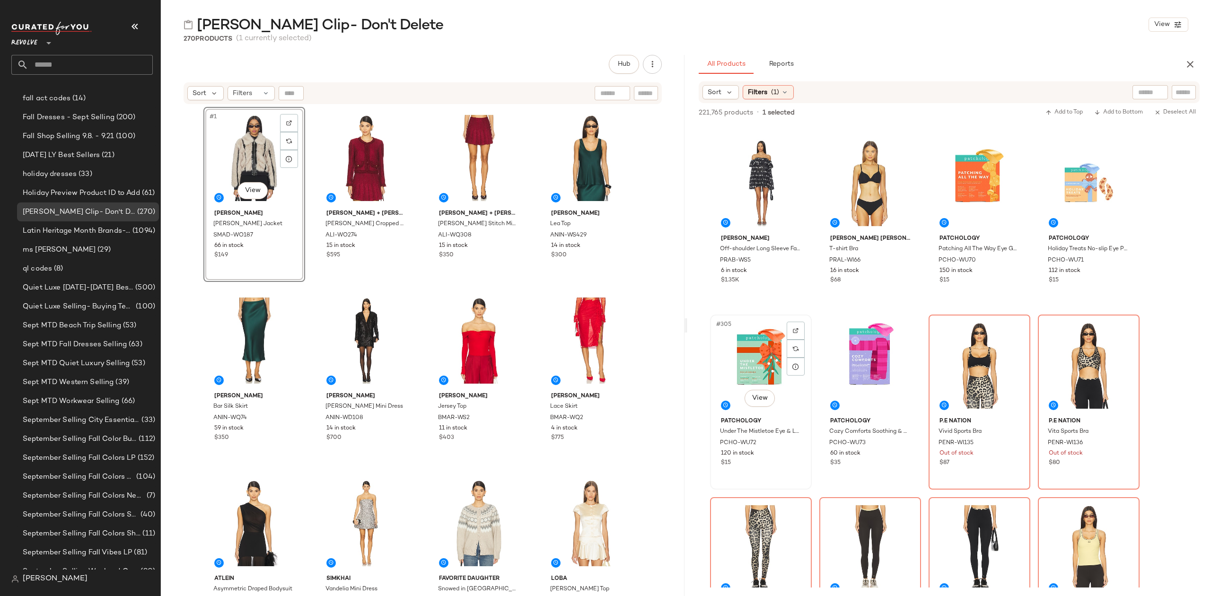
click at [739, 355] on div "#305 View" at bounding box center [760, 366] width 95 height 96
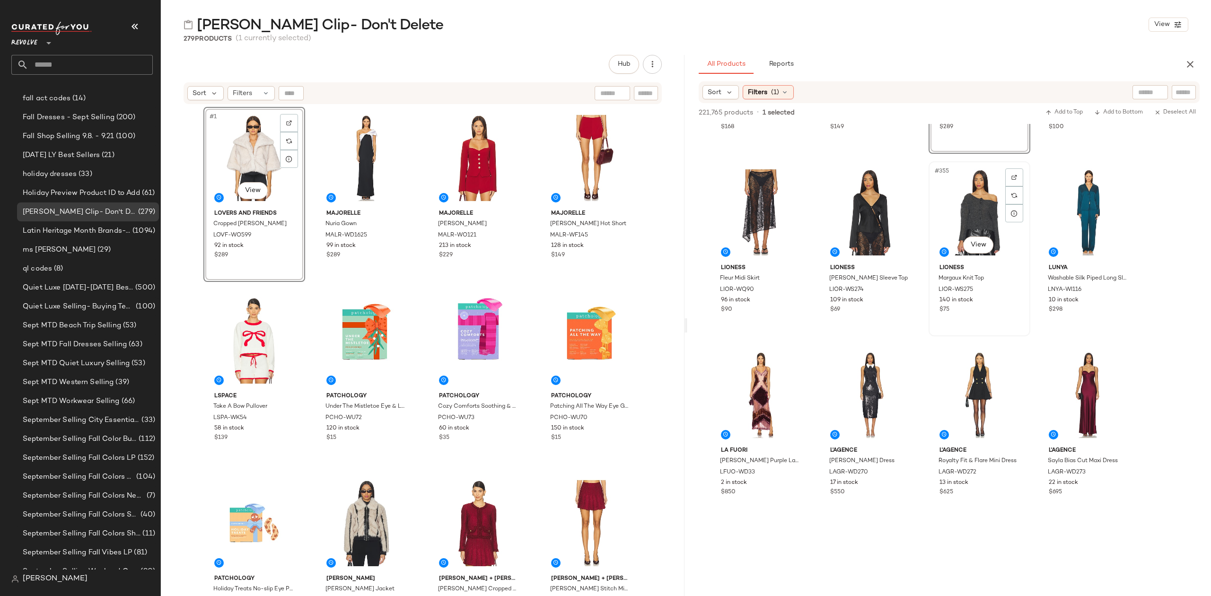
scroll to position [16147, 0]
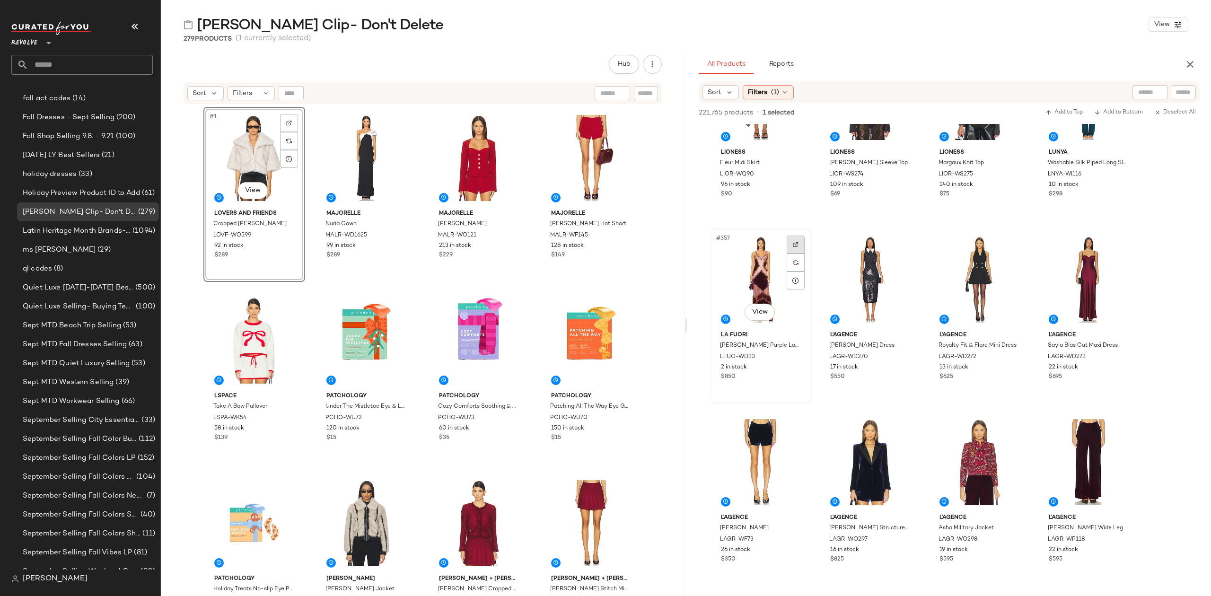
click at [791, 244] on div at bounding box center [796, 245] width 18 height 18
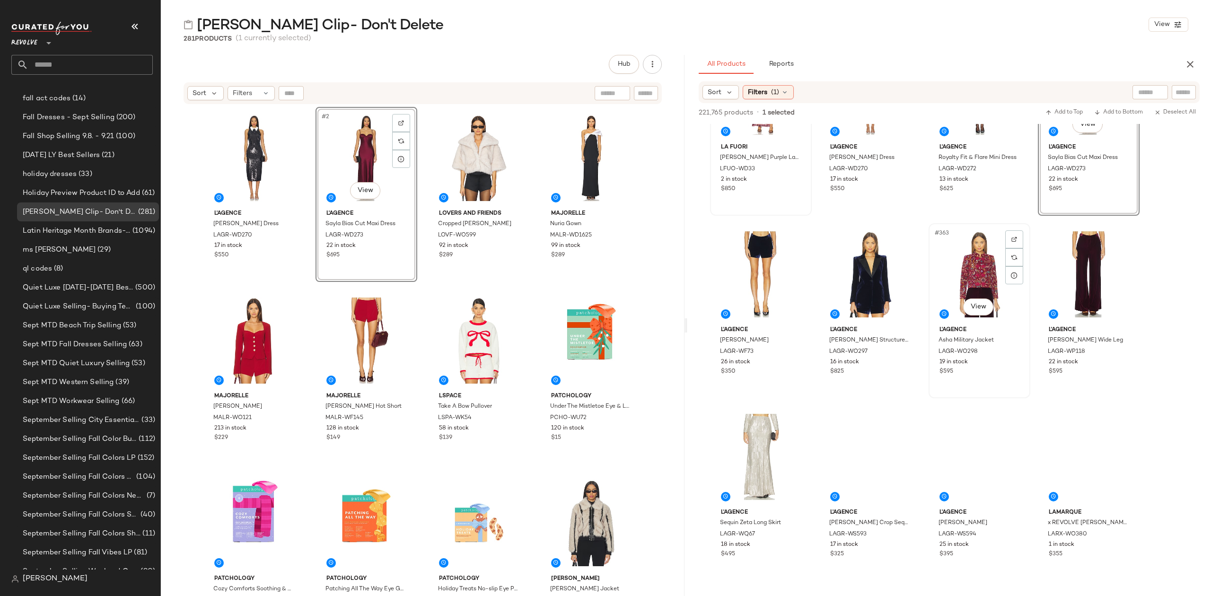
scroll to position [16336, 0]
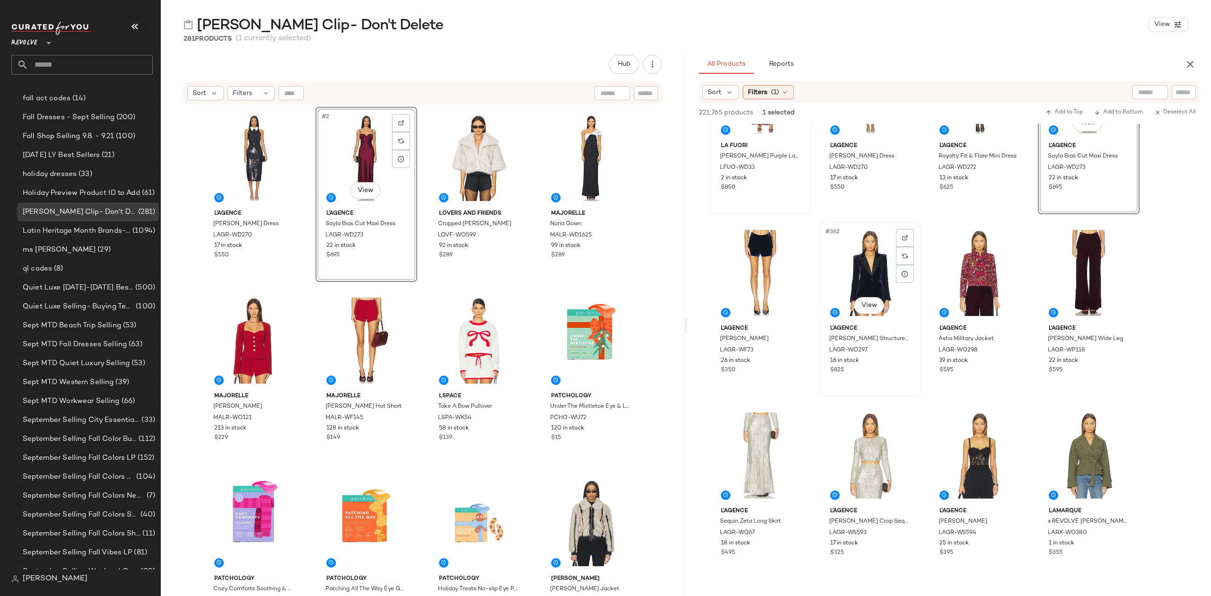
click at [865, 272] on div "#362 View" at bounding box center [870, 273] width 95 height 96
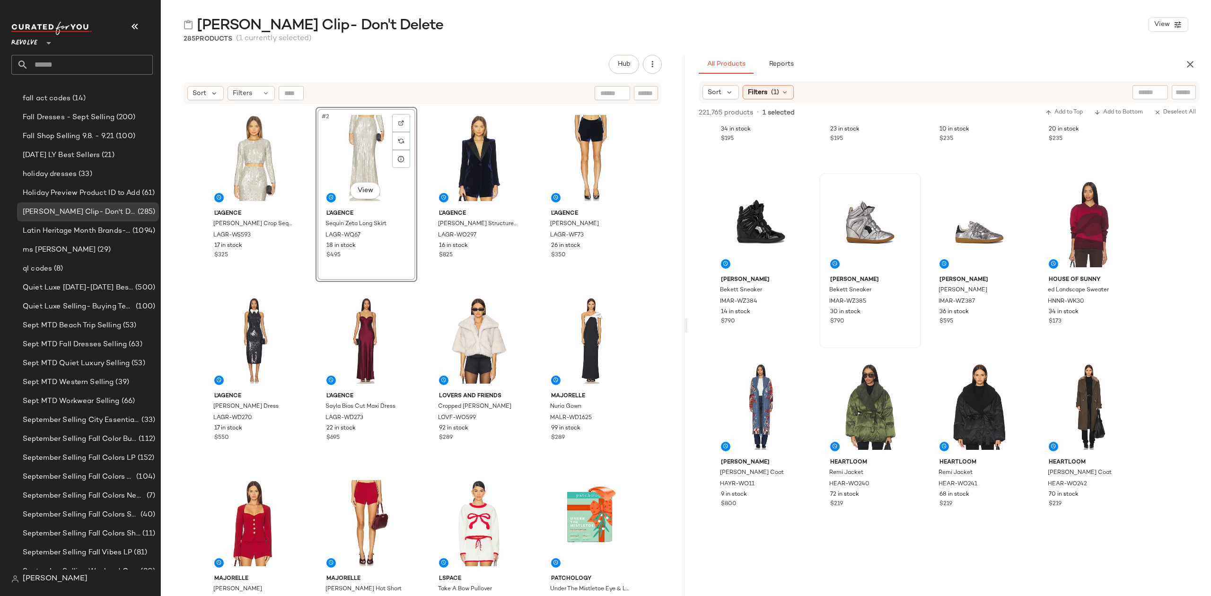
scroll to position [17913, 0]
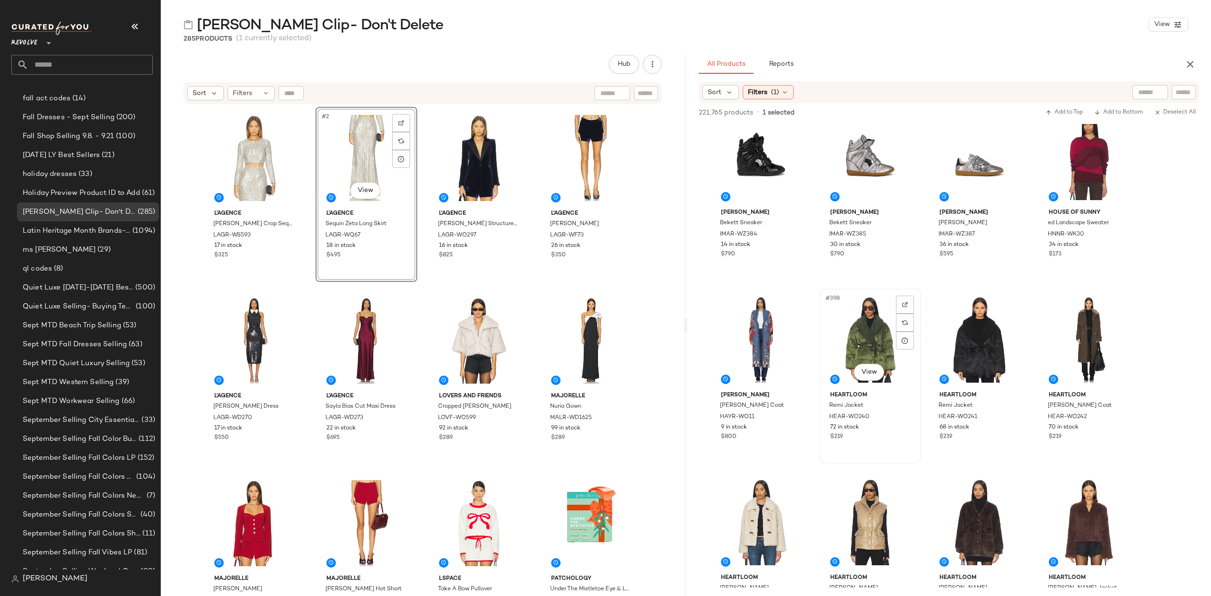
click at [870, 310] on div "#398 View" at bounding box center [870, 340] width 95 height 96
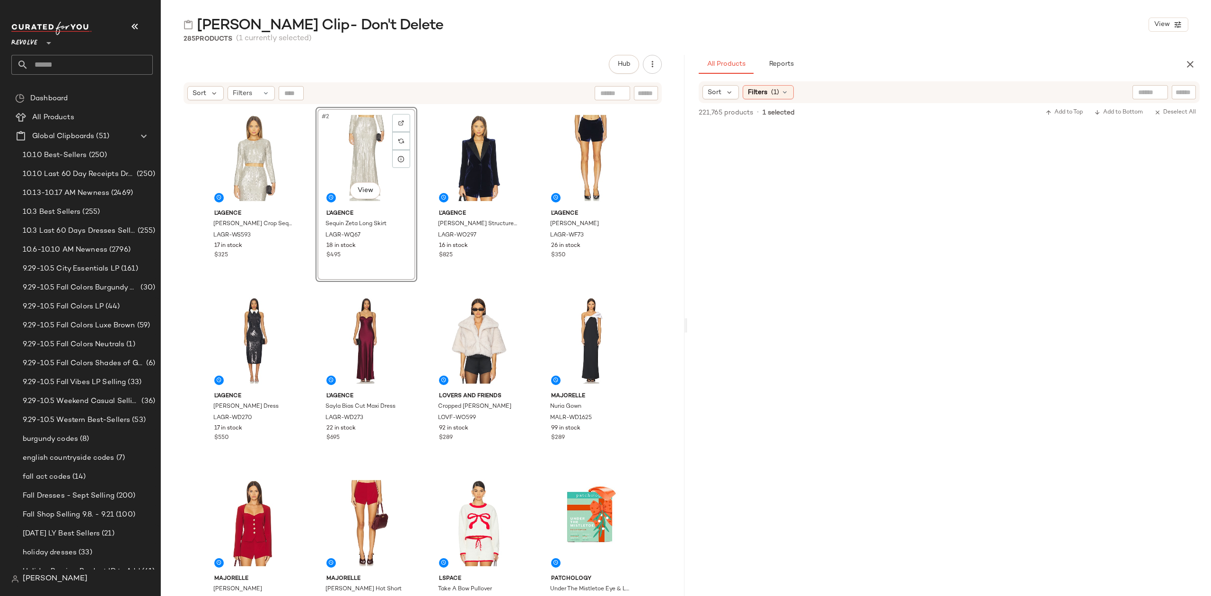
drag, startPoint x: 0, startPoint y: 0, endPoint x: 781, endPoint y: 299, distance: 836.9
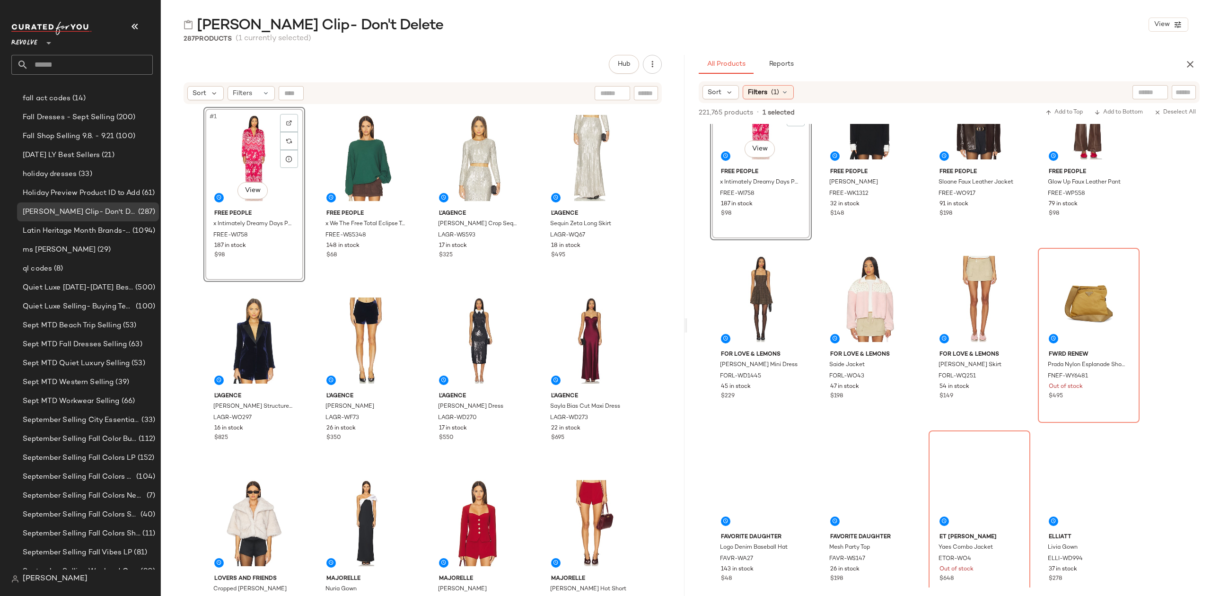
scroll to position [19111, 0]
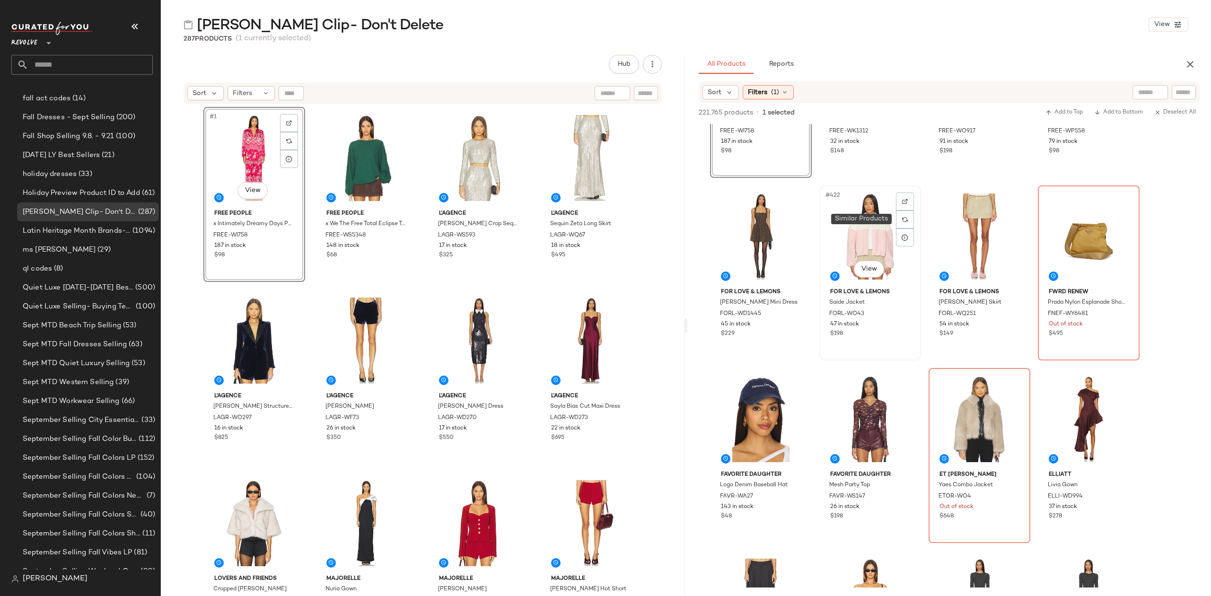
click at [868, 208] on div "#422 View" at bounding box center [870, 237] width 95 height 96
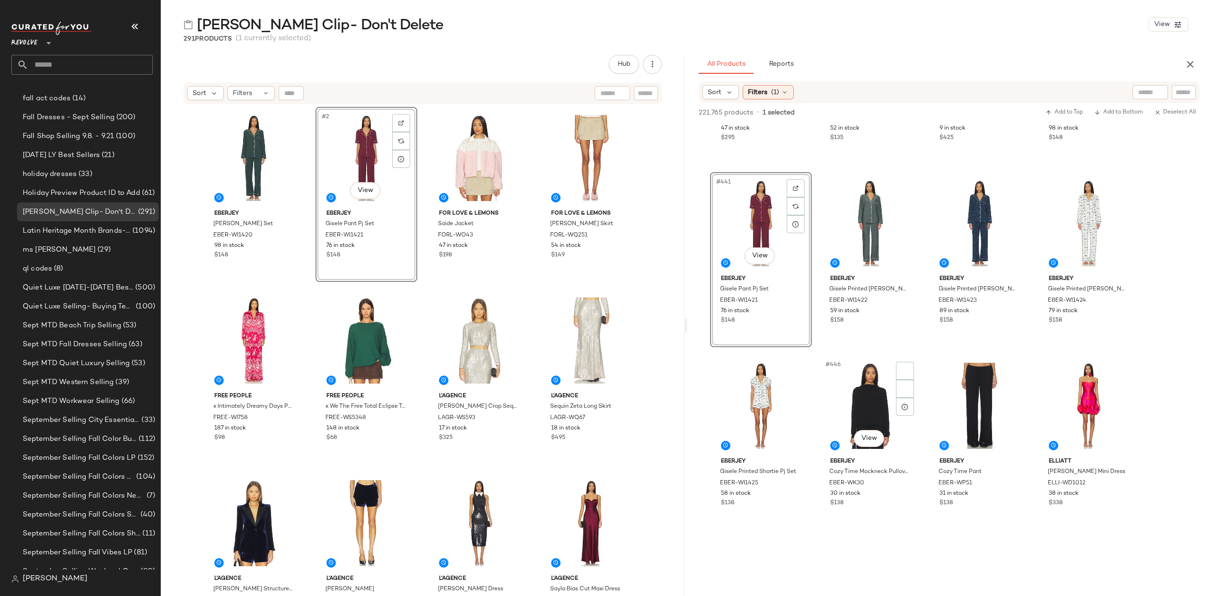
scroll to position [20120, 0]
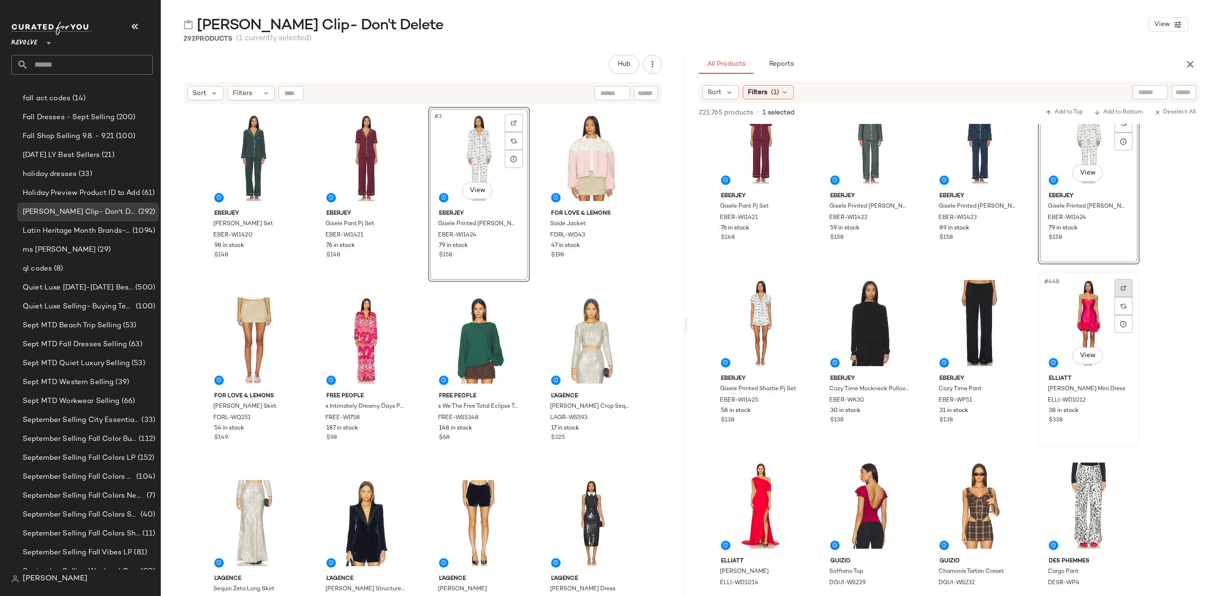
click at [1121, 282] on div at bounding box center [1124, 288] width 18 height 18
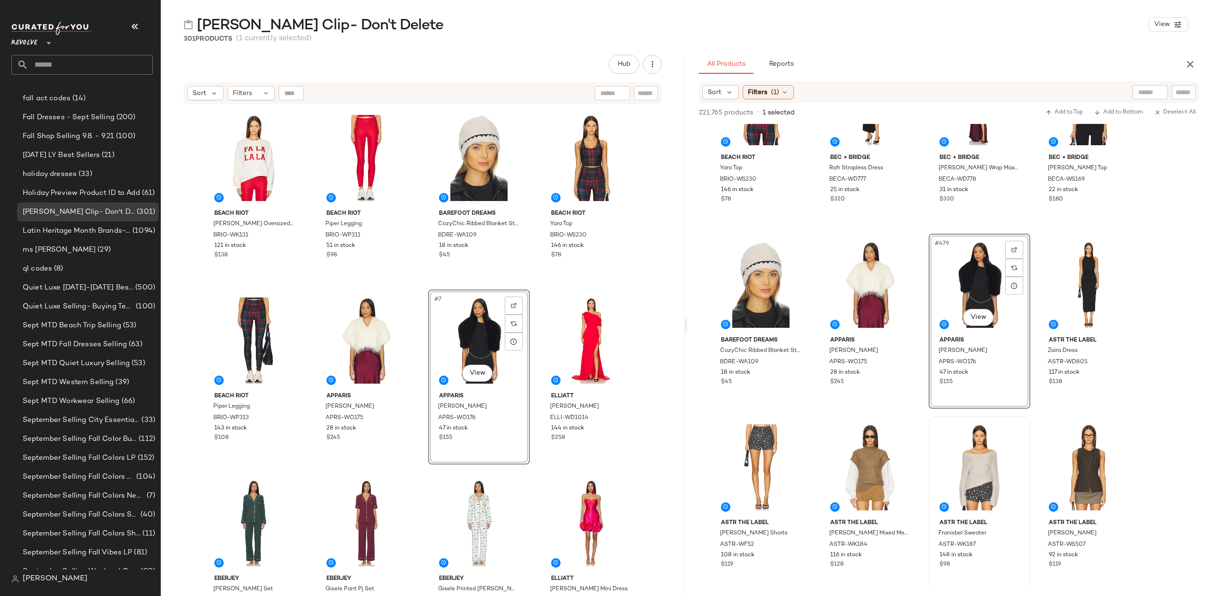
scroll to position [21760, 0]
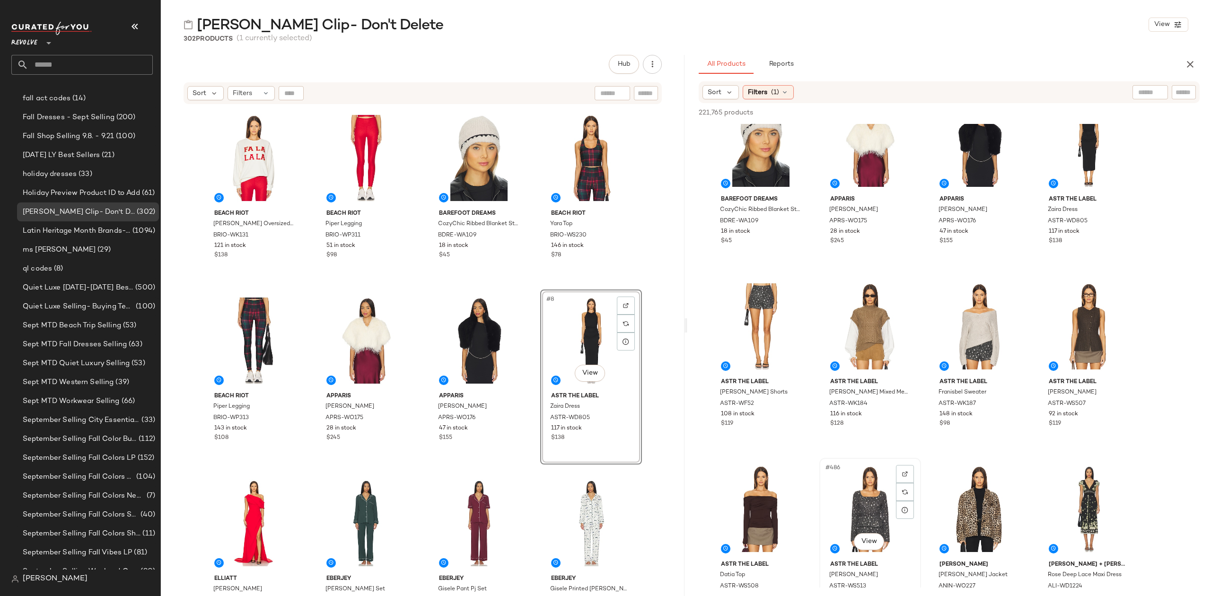
click at [895, 474] on div "#486 View" at bounding box center [870, 509] width 95 height 96
click at [907, 472] on img at bounding box center [905, 474] width 6 height 6
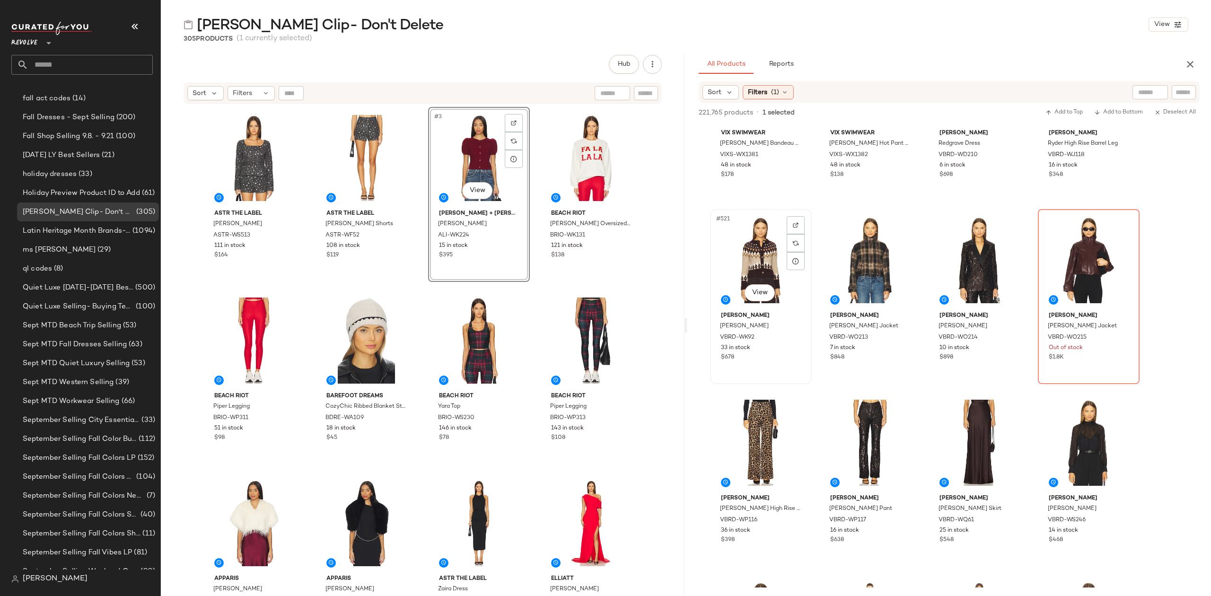
scroll to position [23778, 0]
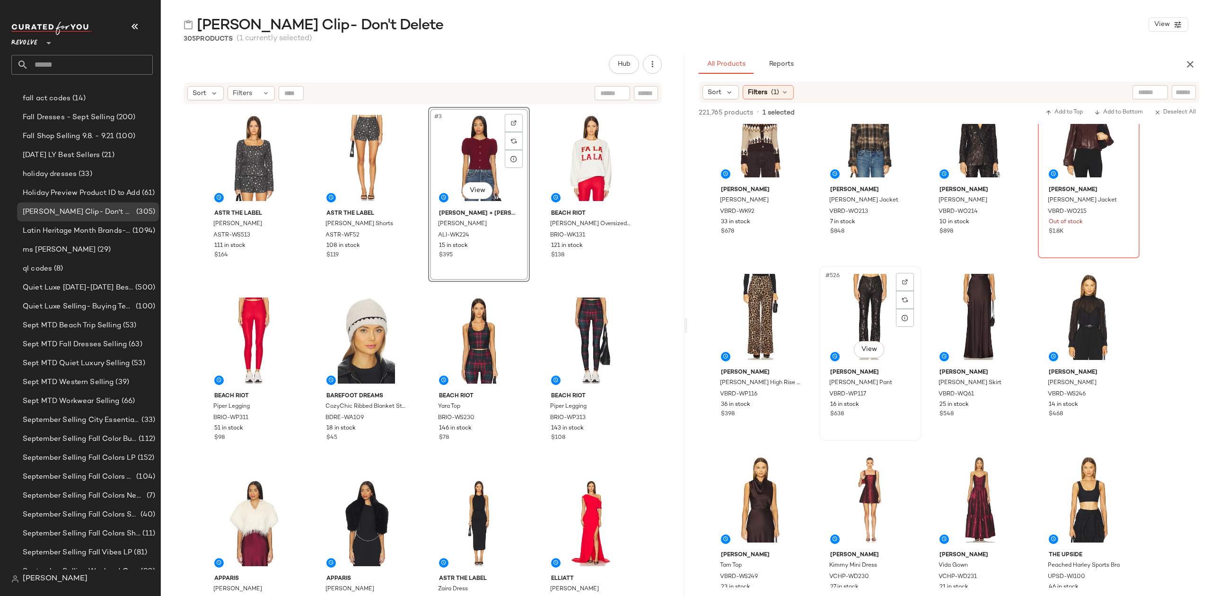
click at [847, 309] on div "#526 View" at bounding box center [870, 317] width 95 height 96
click at [749, 318] on div "#525 View" at bounding box center [760, 317] width 95 height 96
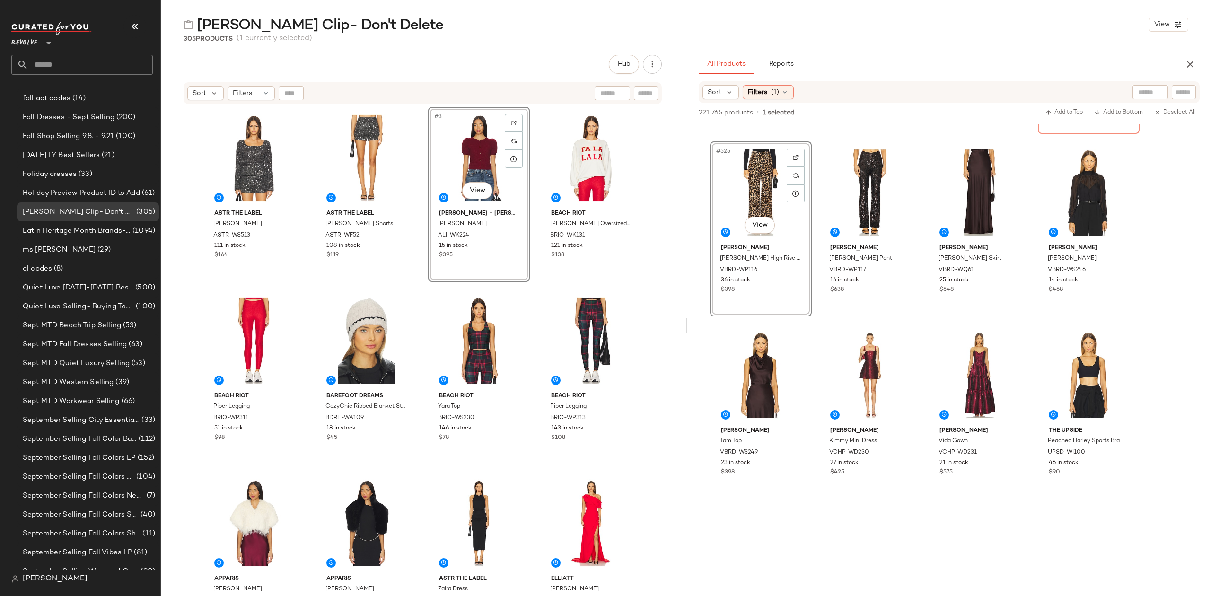
scroll to position [23968, 0]
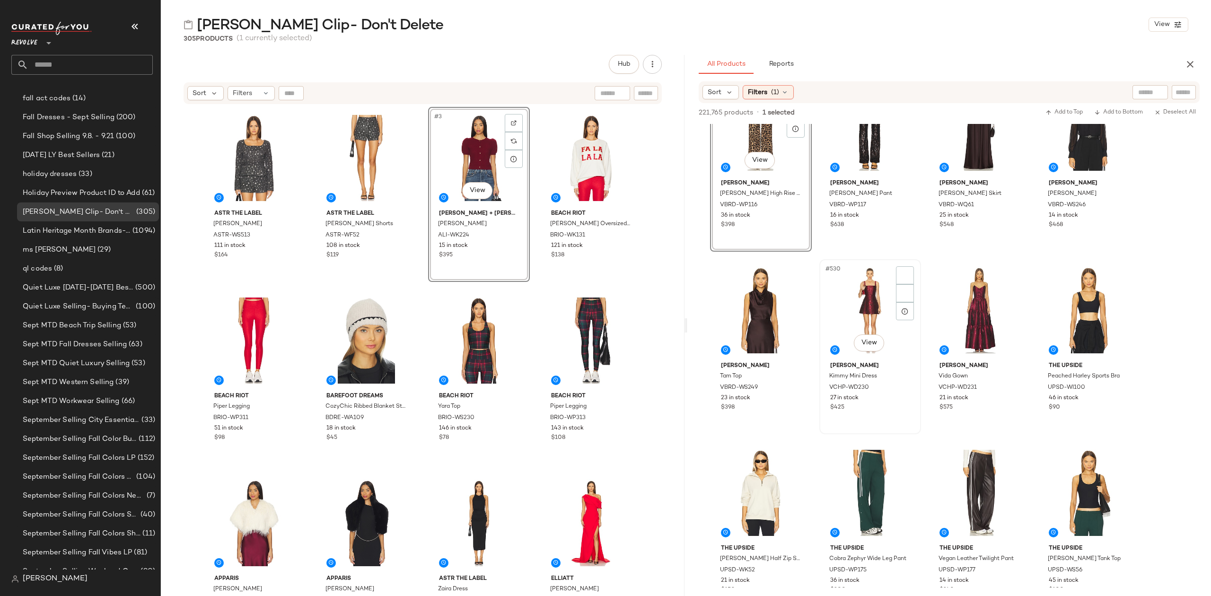
click at [851, 306] on div "#530 View" at bounding box center [870, 311] width 95 height 96
click at [905, 271] on div at bounding box center [905, 275] width 18 height 18
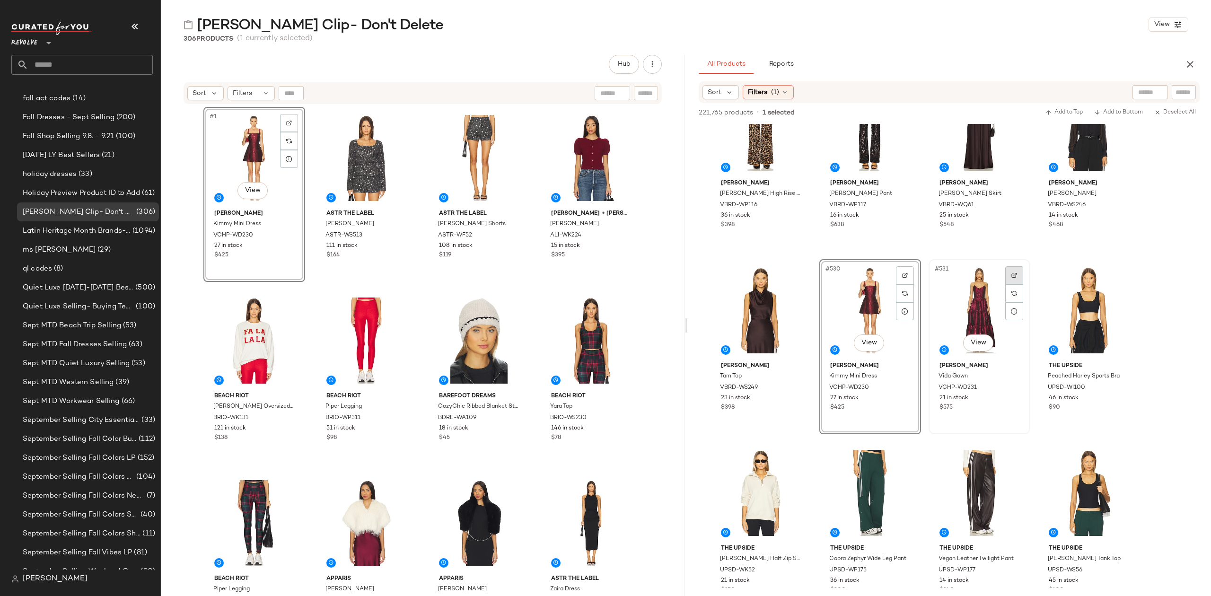
click at [1014, 270] on div at bounding box center [1014, 275] width 18 height 18
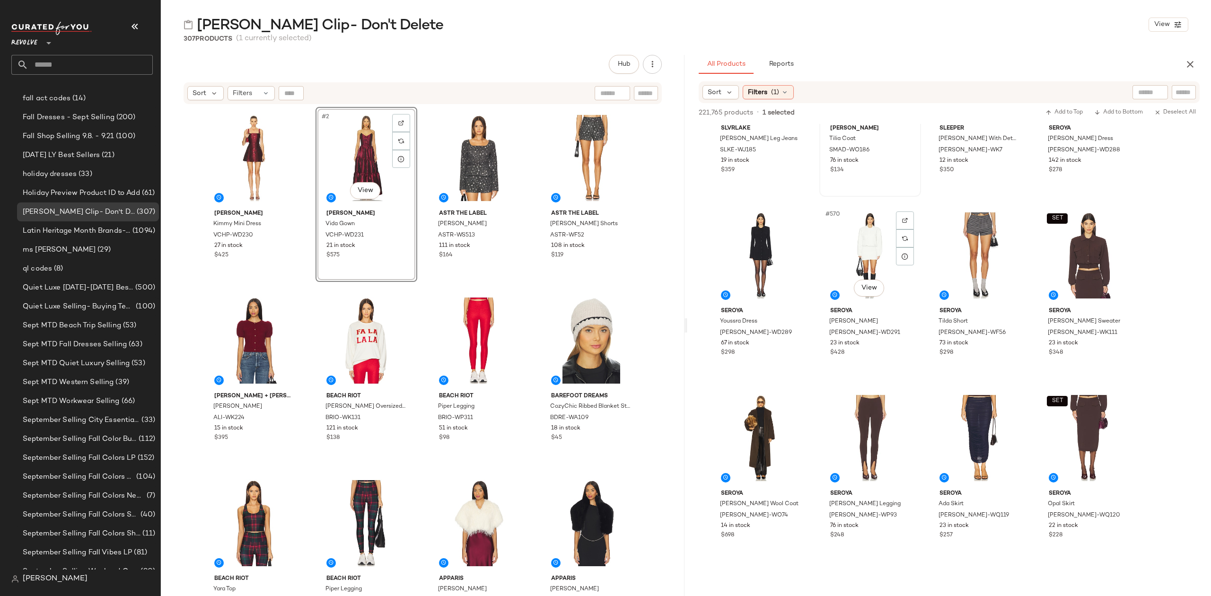
scroll to position [25860, 0]
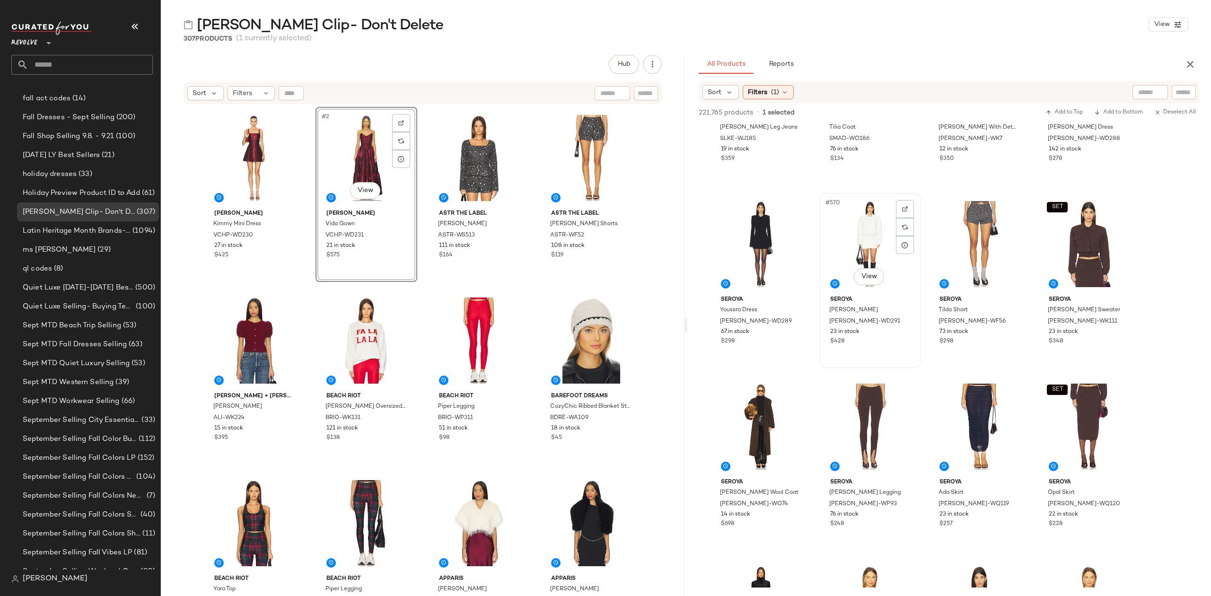
click at [857, 241] on div "#570 View" at bounding box center [870, 244] width 95 height 96
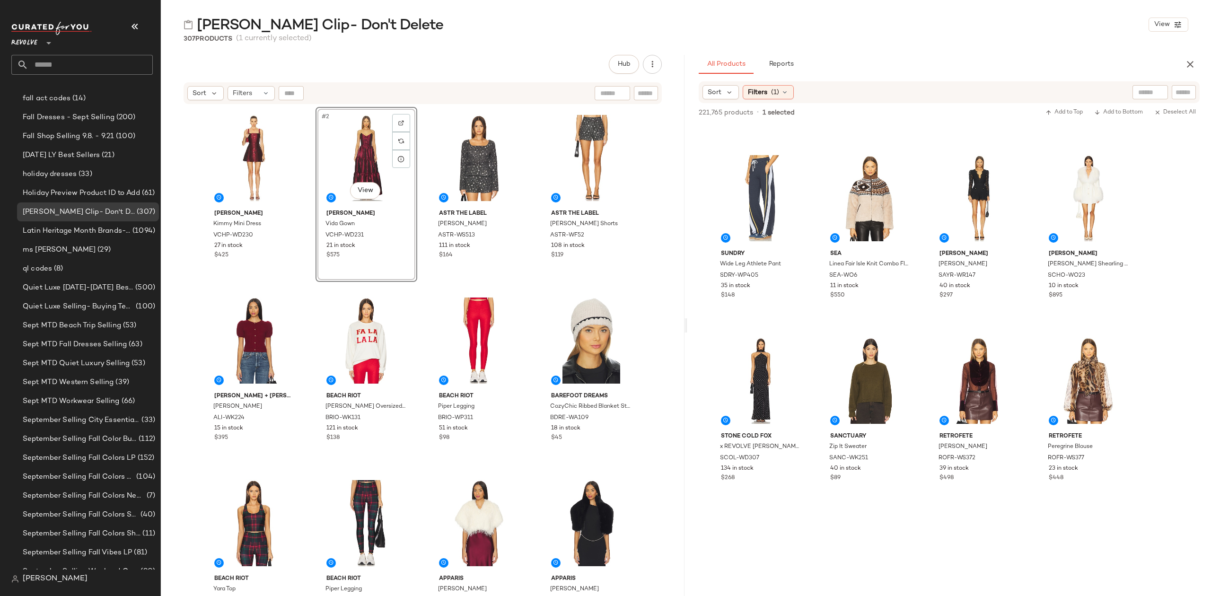
scroll to position [26491, 0]
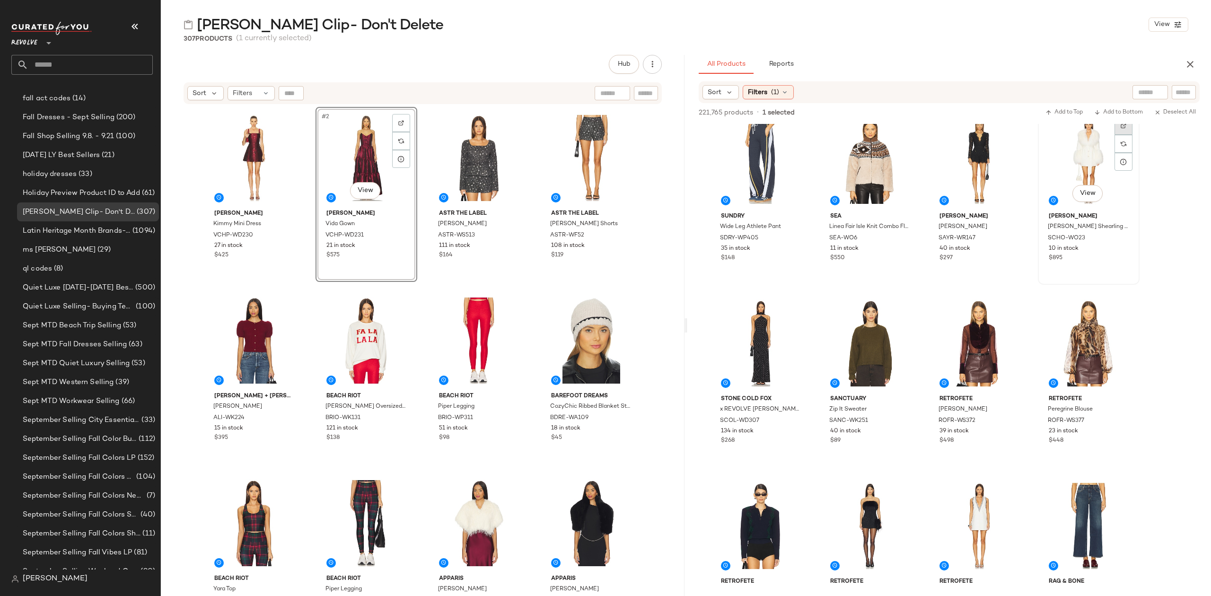
click at [1128, 127] on div at bounding box center [1124, 126] width 18 height 18
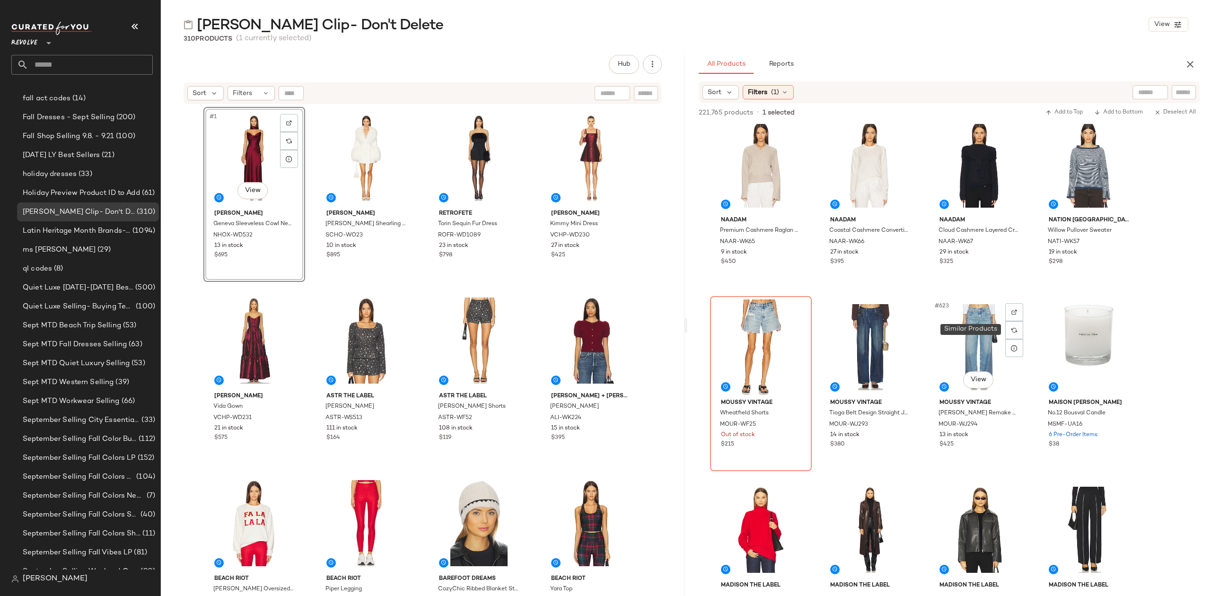
scroll to position [28320, 0]
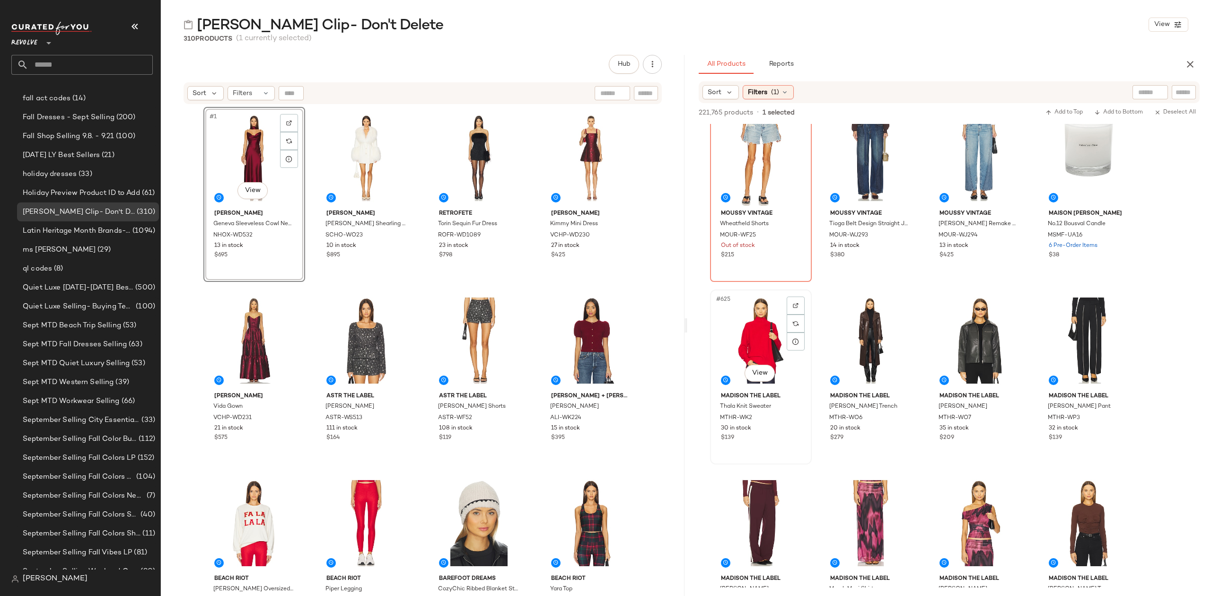
drag, startPoint x: 748, startPoint y: 339, endPoint x: 751, endPoint y: 325, distance: 15.0
click at [748, 339] on div "#625 View" at bounding box center [760, 341] width 95 height 96
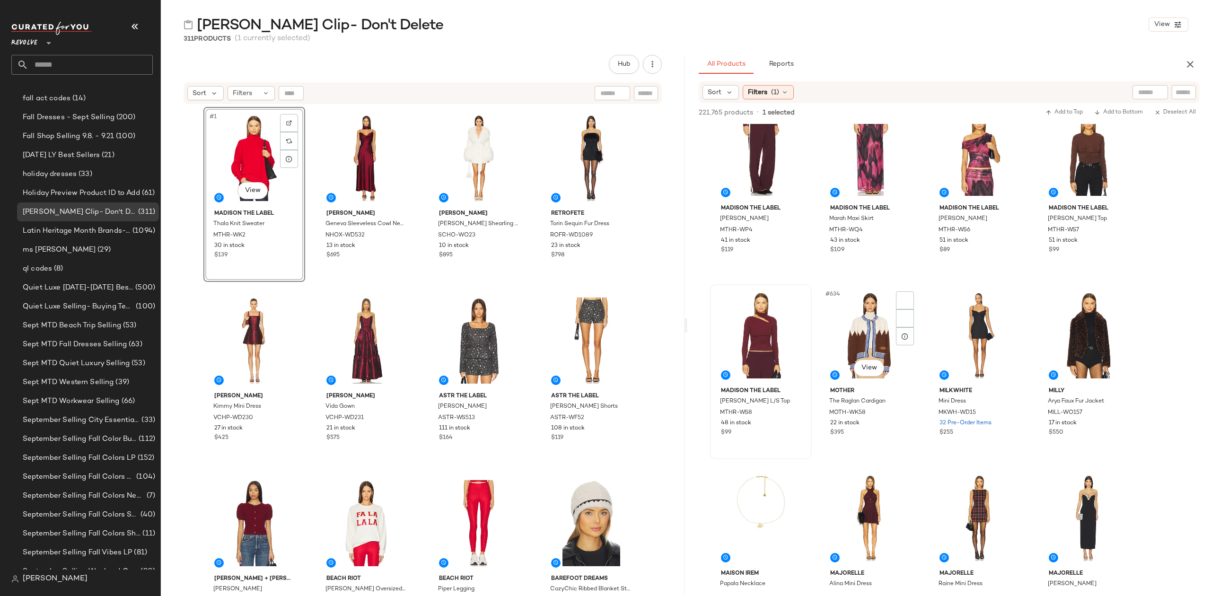
scroll to position [28698, 0]
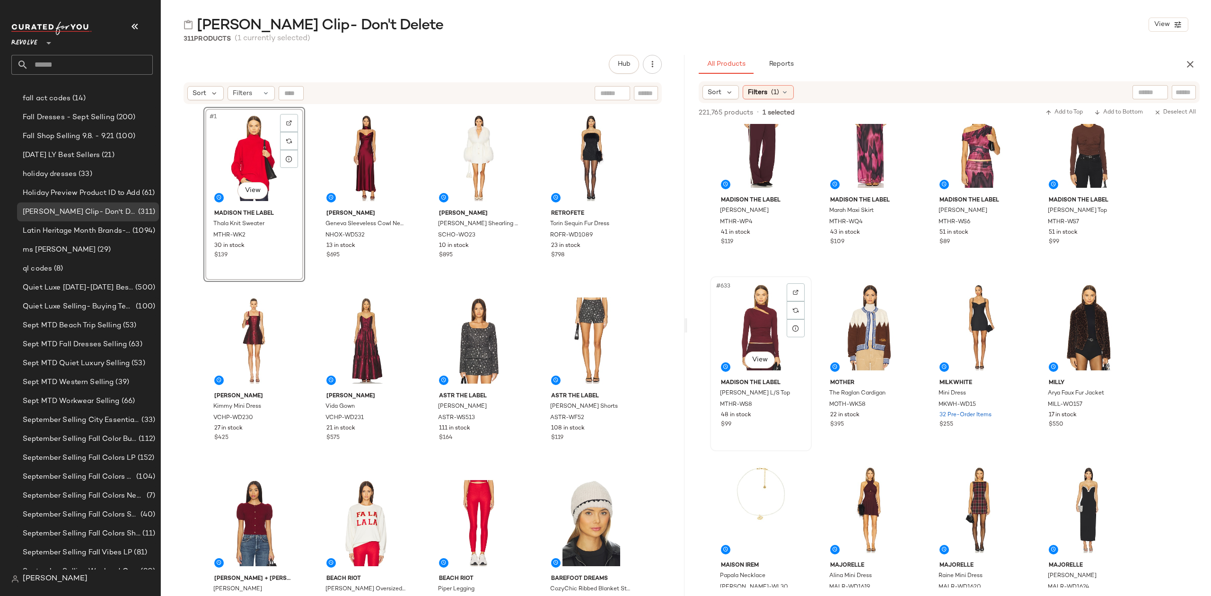
click at [751, 318] on div "#633 View" at bounding box center [760, 328] width 95 height 96
click at [984, 307] on div "#635 View" at bounding box center [979, 328] width 95 height 96
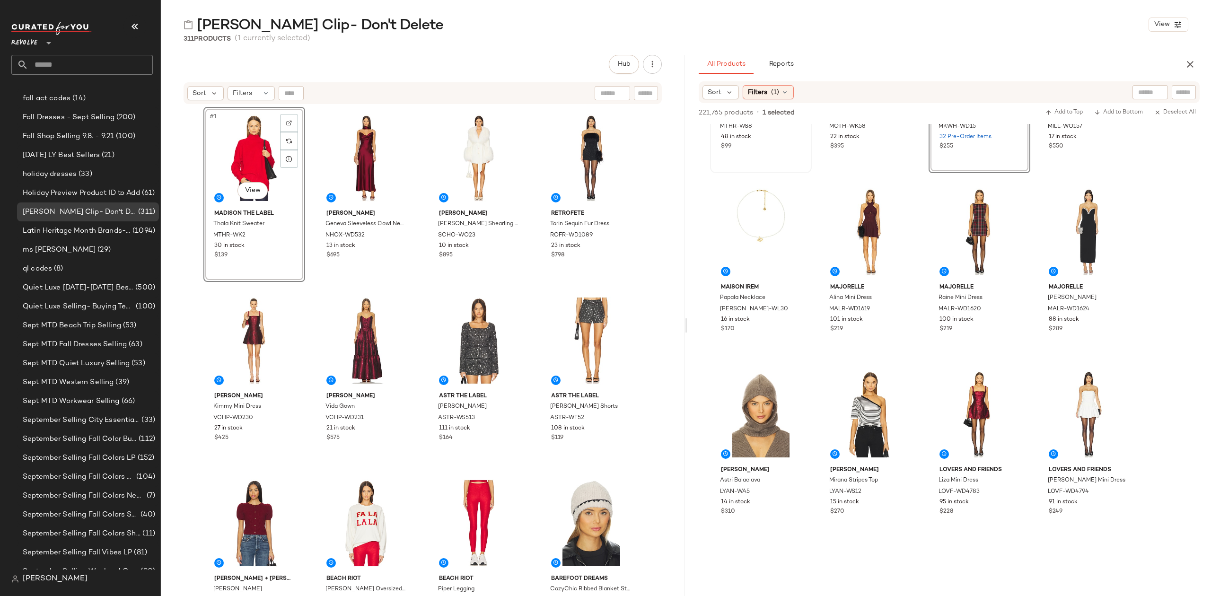
scroll to position [29014, 0]
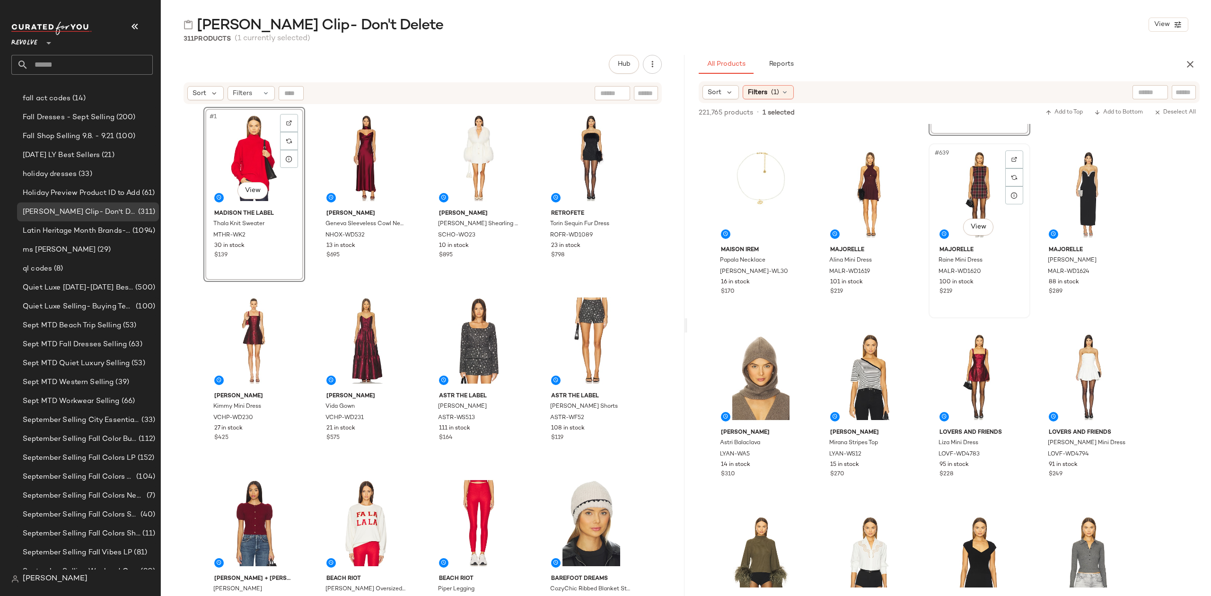
click at [958, 195] on div "#639 View" at bounding box center [979, 195] width 95 height 96
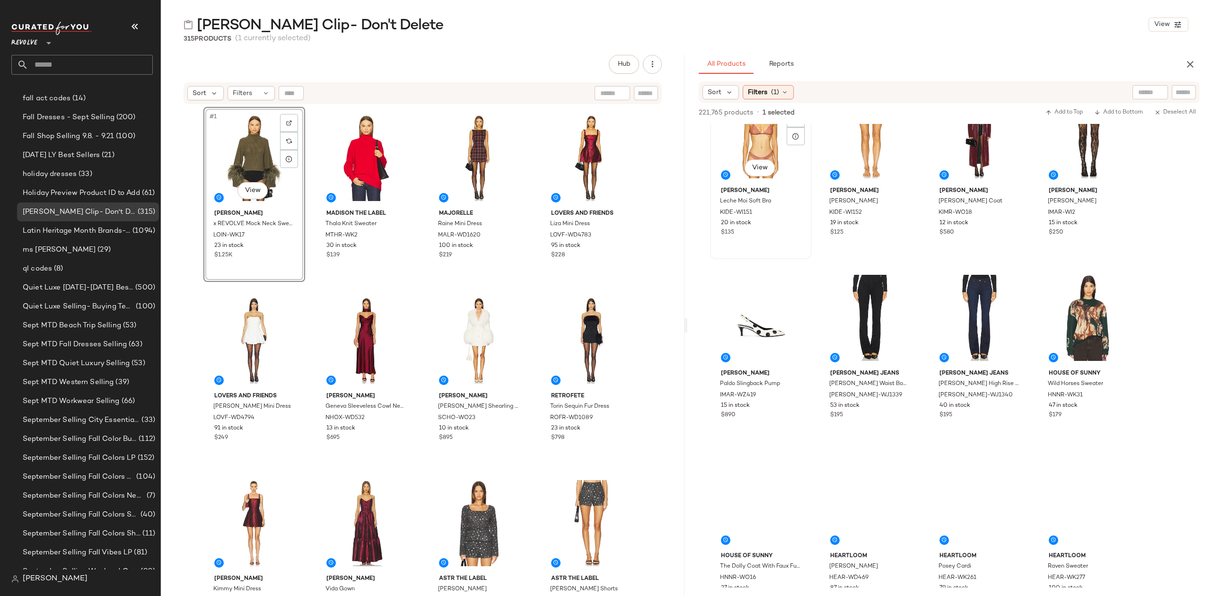
scroll to position [30023, 0]
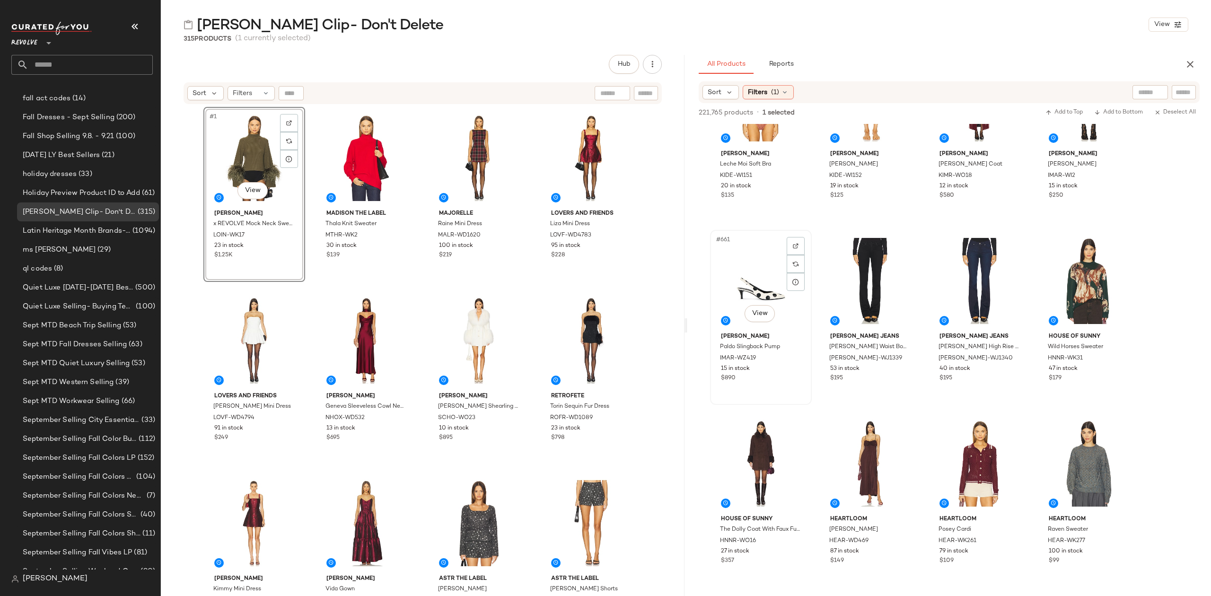
click at [765, 271] on div "#661 View" at bounding box center [760, 281] width 95 height 96
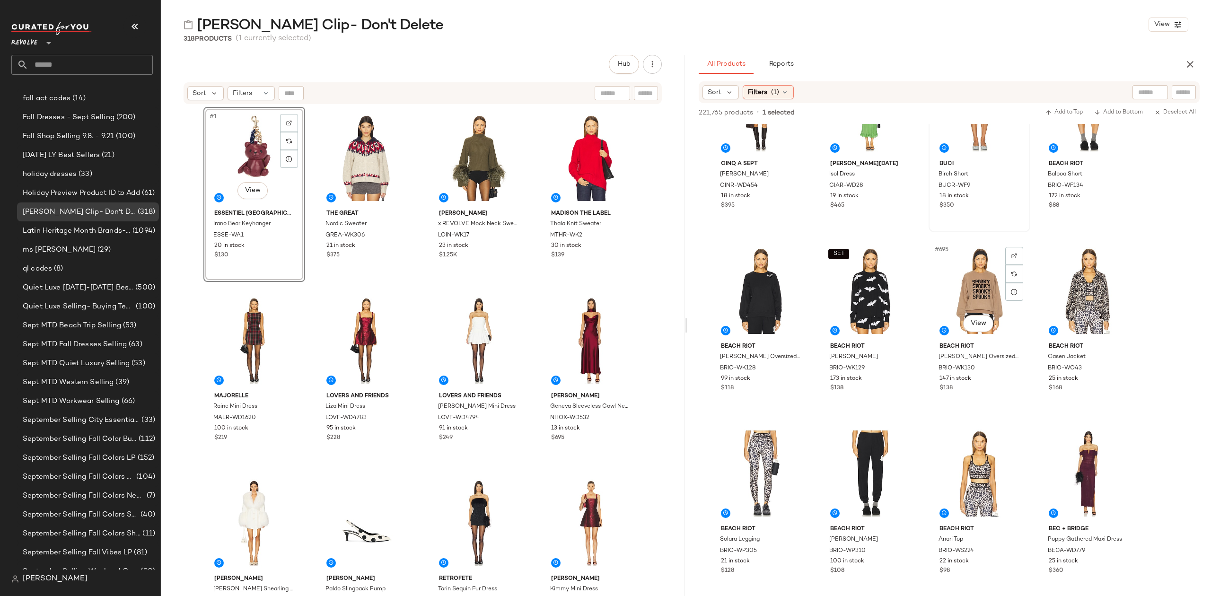
scroll to position [31347, 0]
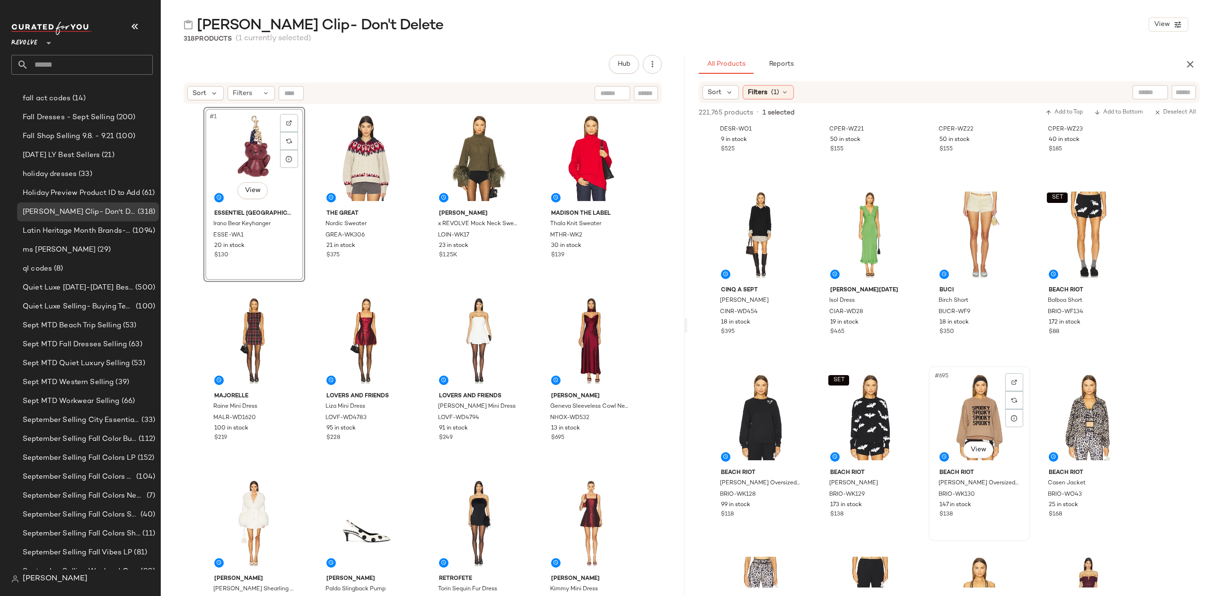
click at [973, 404] on div "#695 View" at bounding box center [979, 417] width 95 height 96
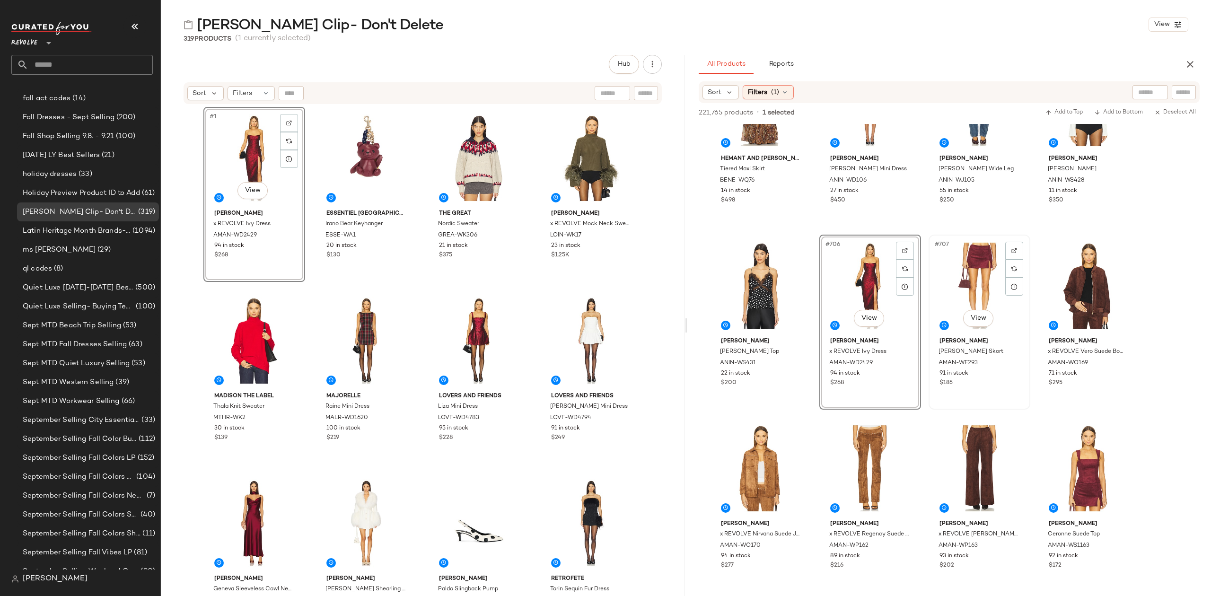
scroll to position [32168, 0]
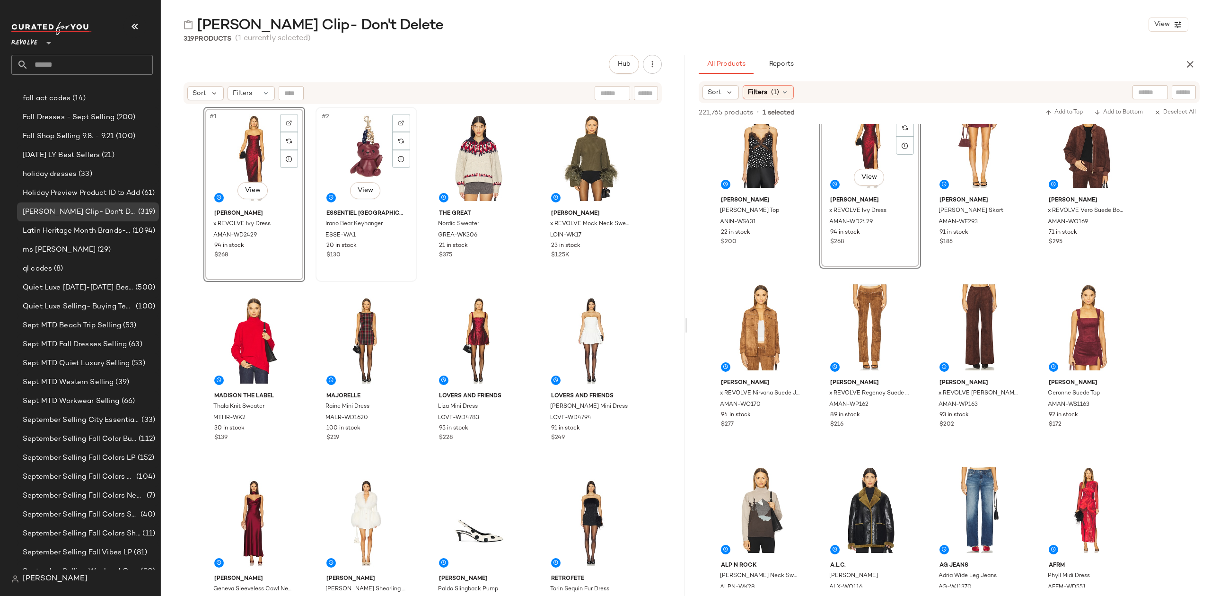
click at [346, 137] on div "#2 View" at bounding box center [366, 158] width 95 height 96
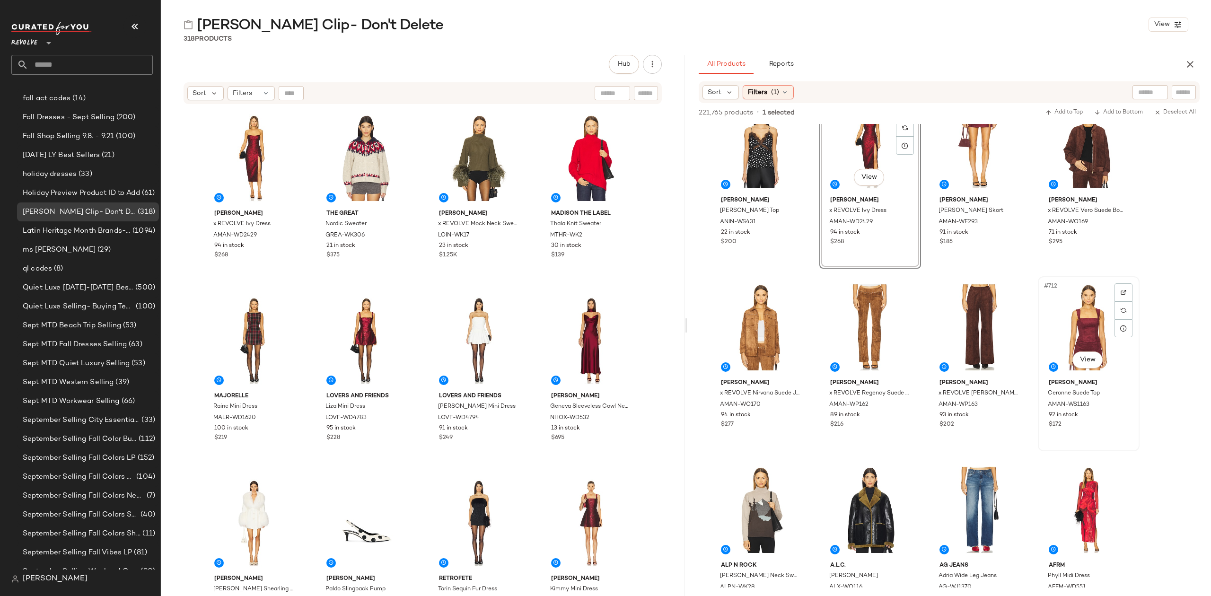
click at [1079, 319] on div "#712 View" at bounding box center [1088, 328] width 95 height 96
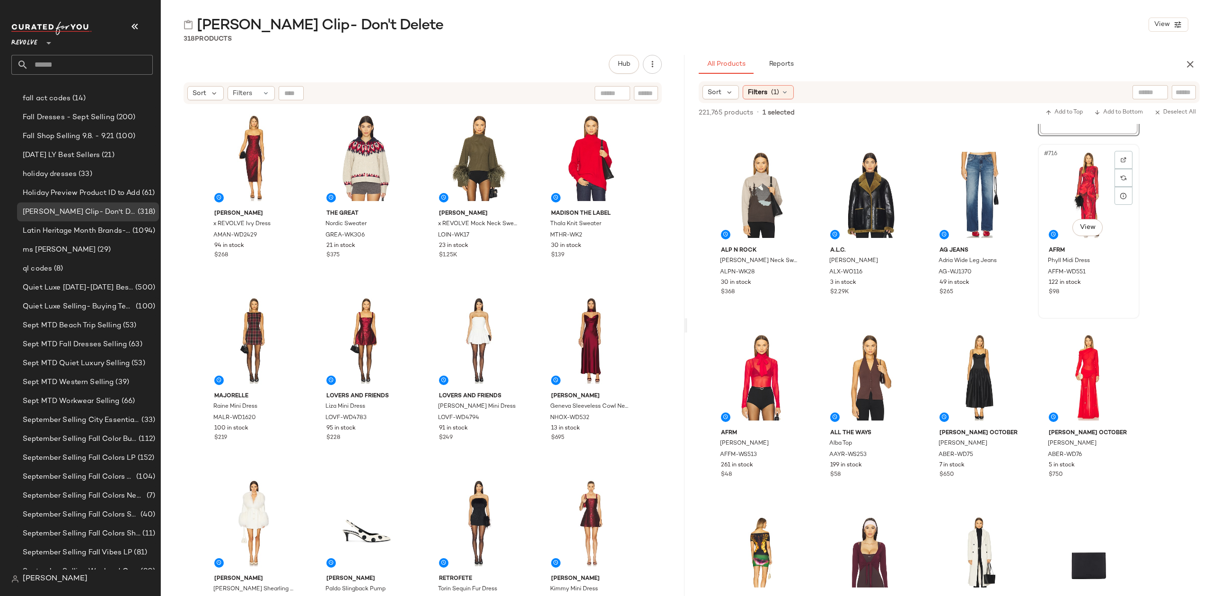
click at [1074, 174] on div "#716 View" at bounding box center [1088, 195] width 95 height 96
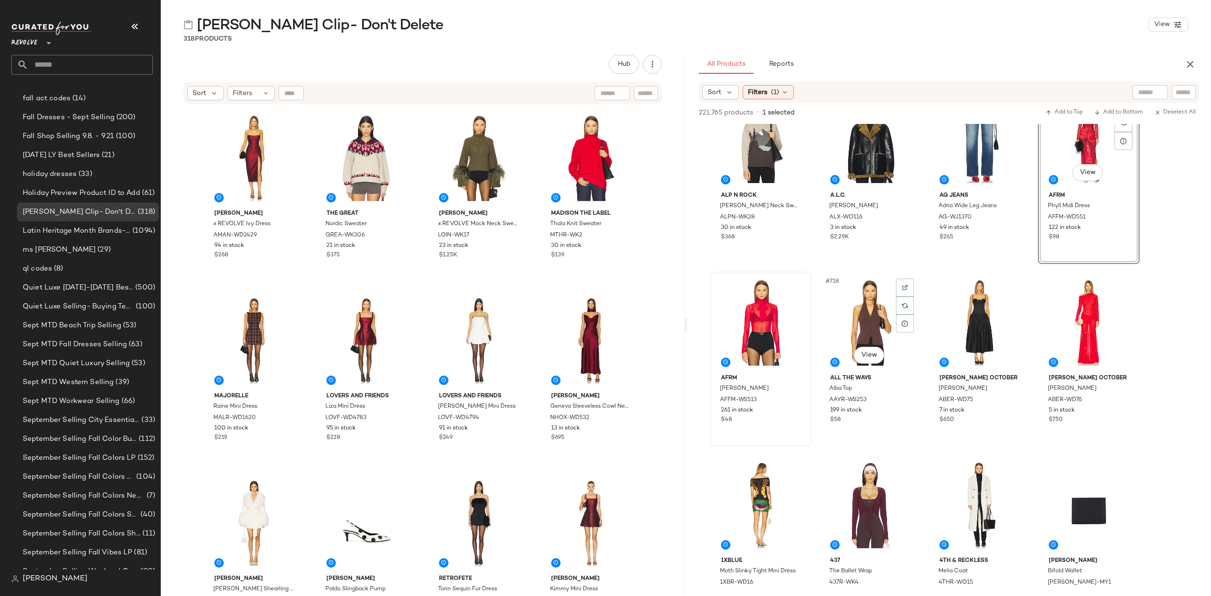
scroll to position [32609, 0]
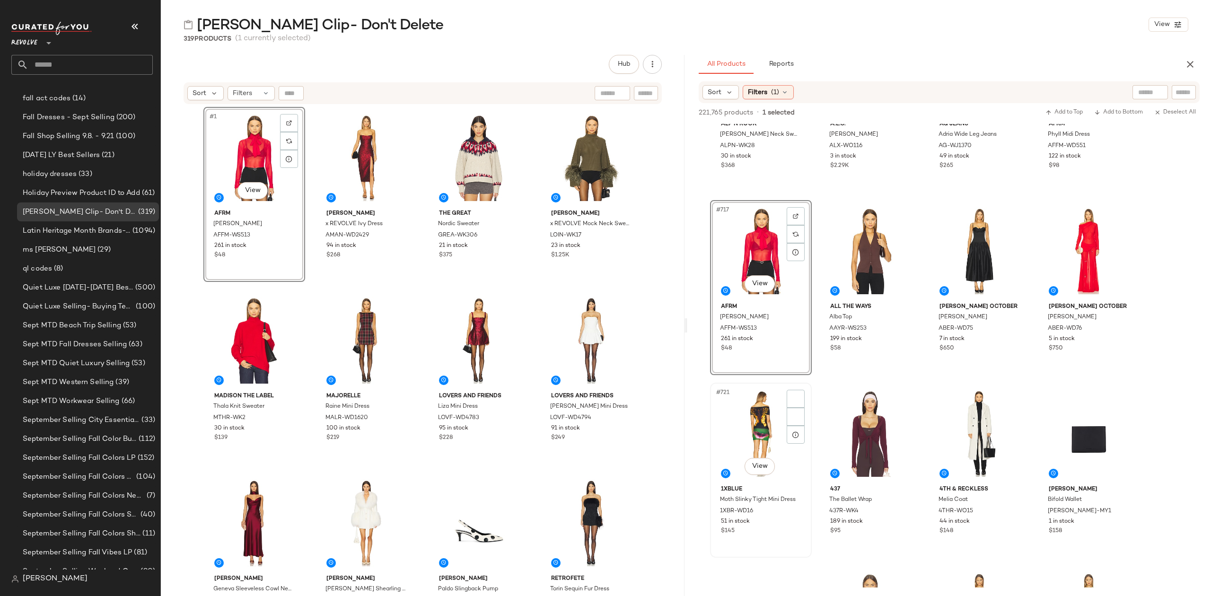
click at [762, 425] on div "#721 View" at bounding box center [760, 434] width 95 height 96
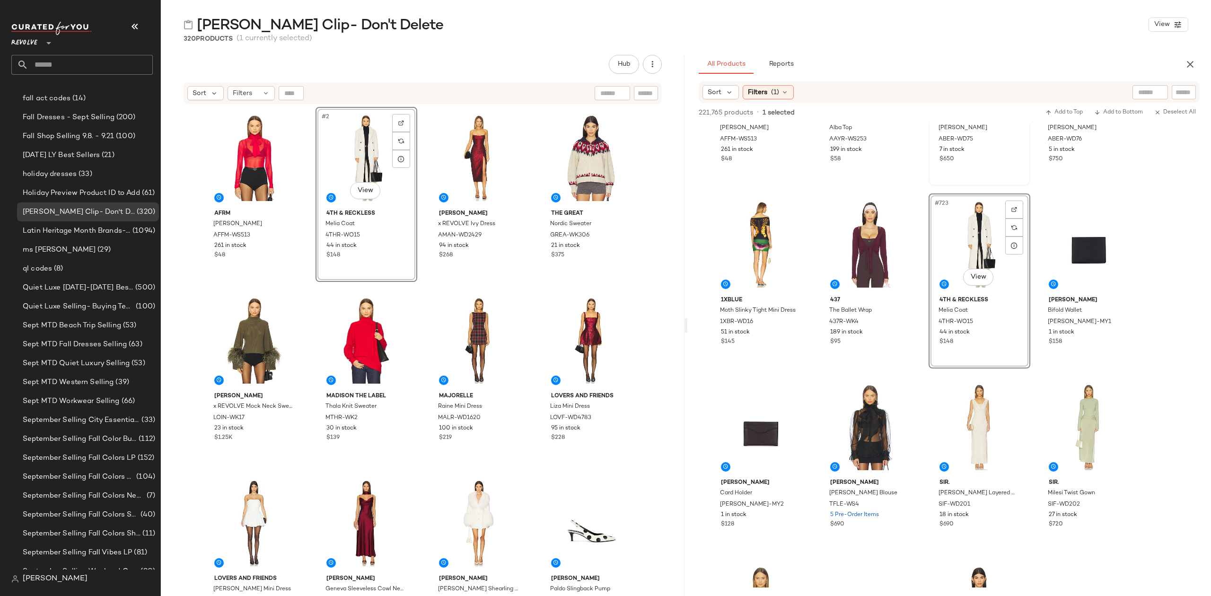
scroll to position [32987, 0]
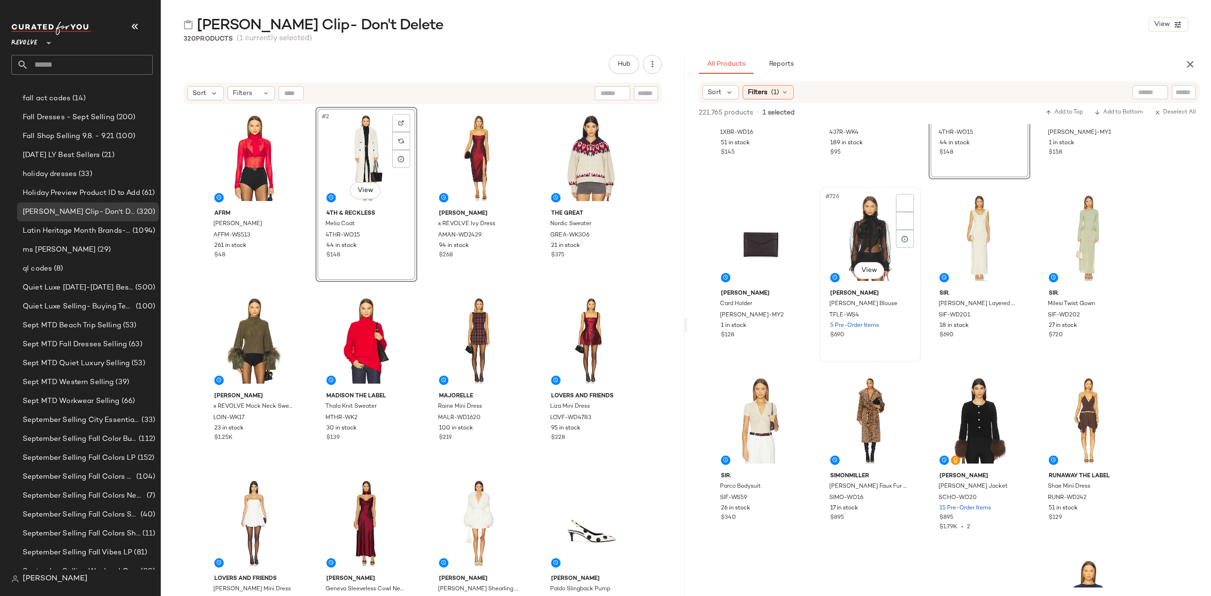
click at [867, 241] on div "#726 View" at bounding box center [870, 238] width 95 height 96
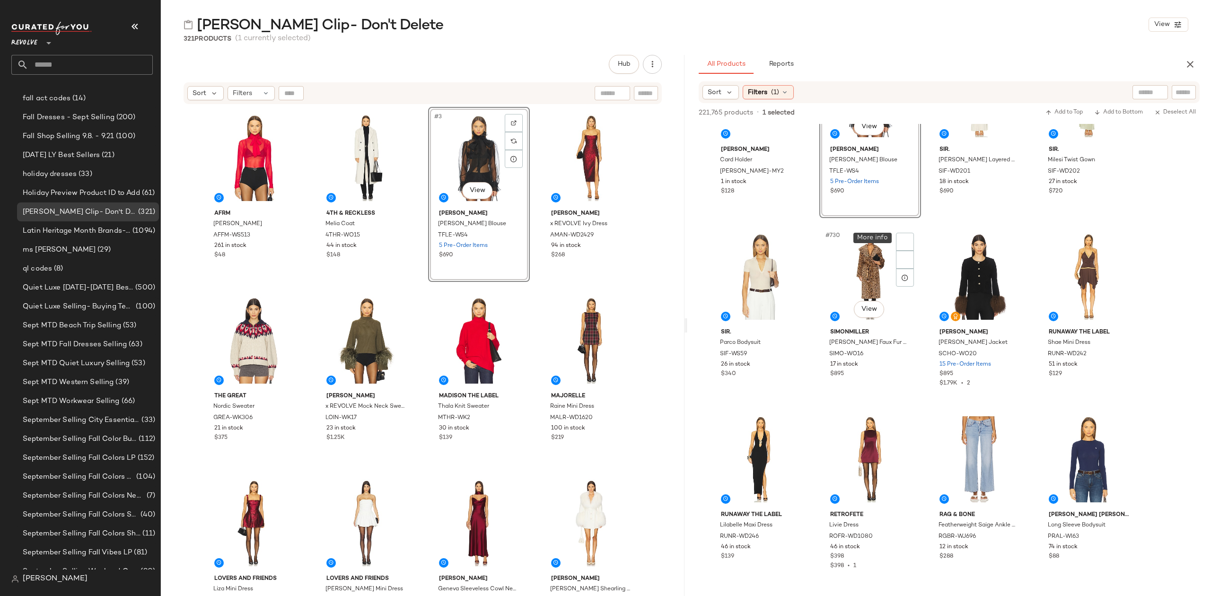
scroll to position [33177, 0]
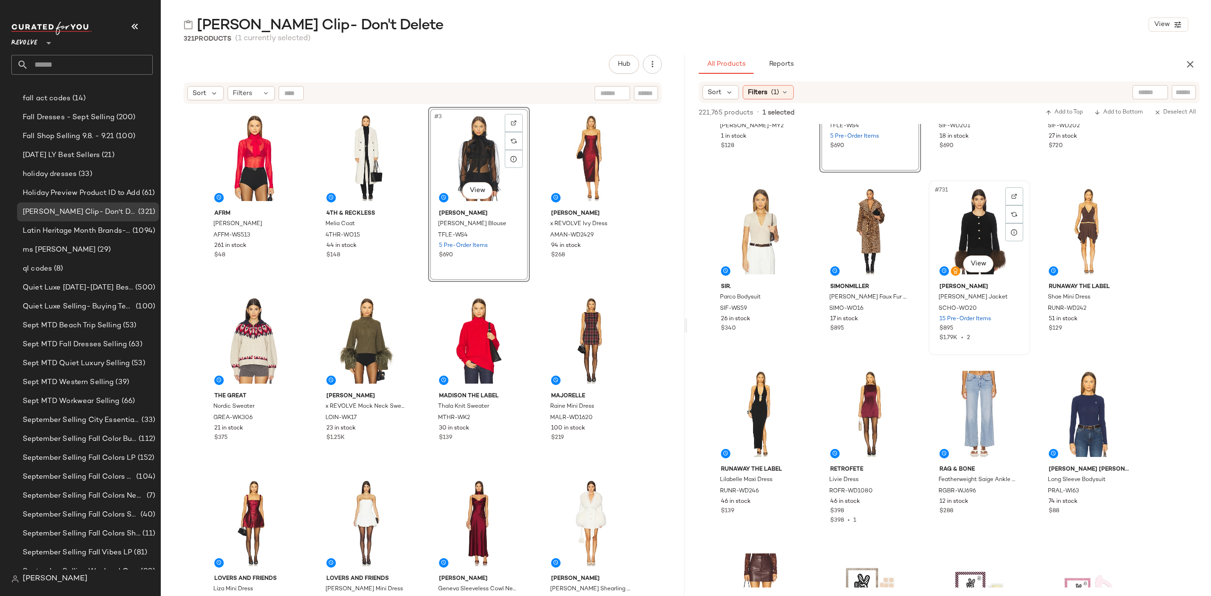
click at [968, 222] on div "#731 View" at bounding box center [979, 232] width 95 height 96
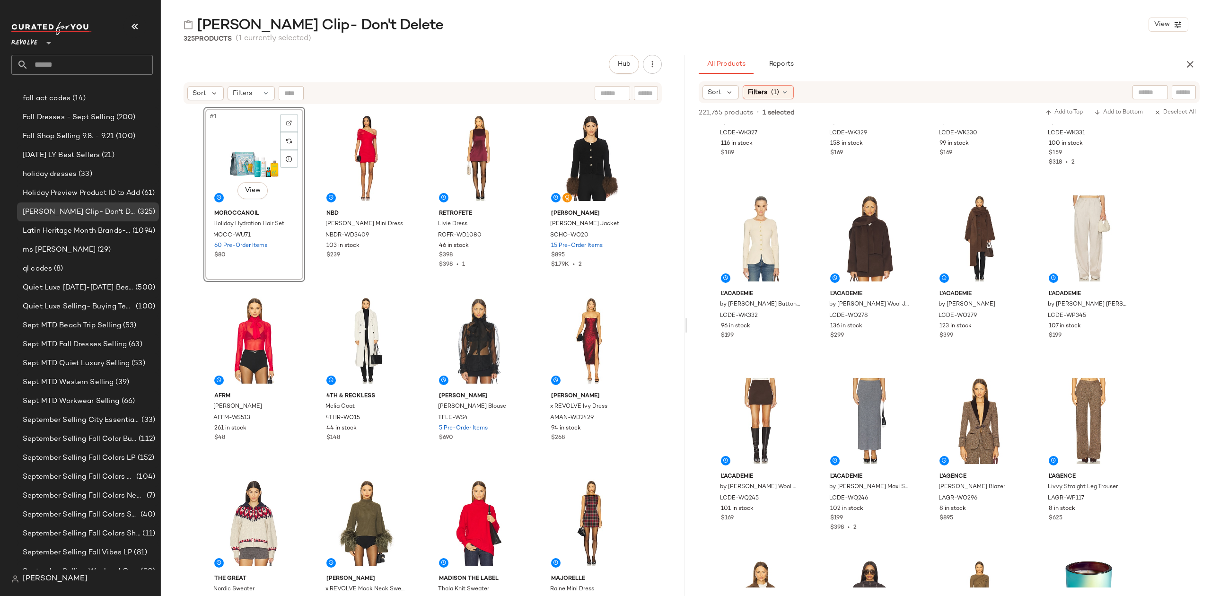
scroll to position [36709, 0]
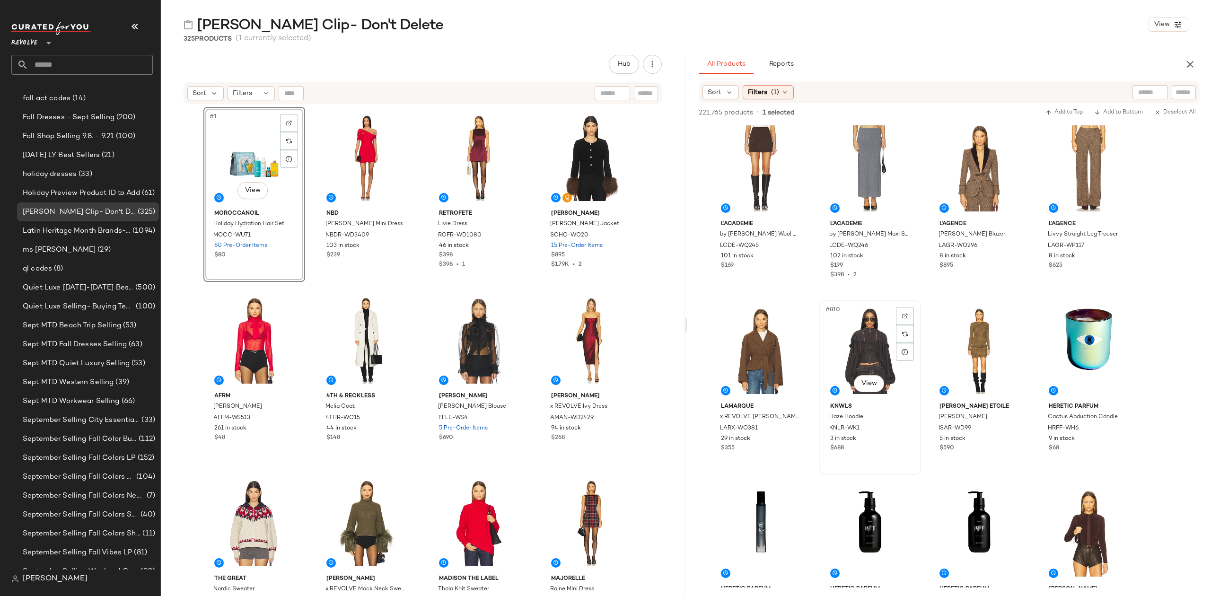
click at [869, 337] on div "#810 View" at bounding box center [870, 351] width 95 height 96
click at [954, 348] on div "#811 View" at bounding box center [979, 351] width 95 height 96
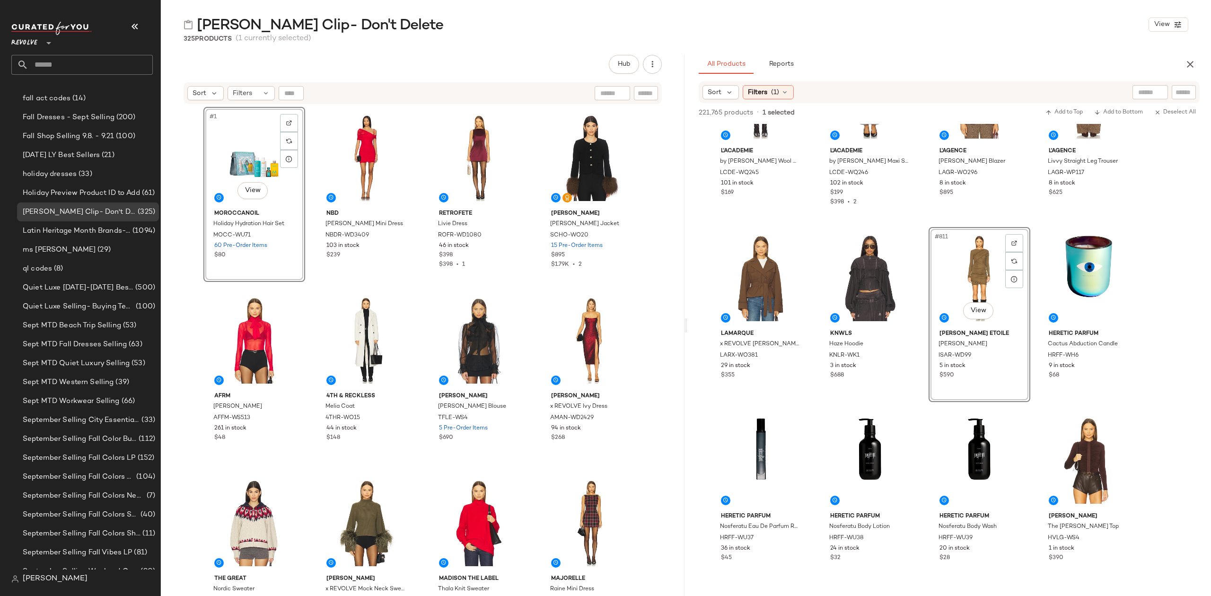
scroll to position [36898, 0]
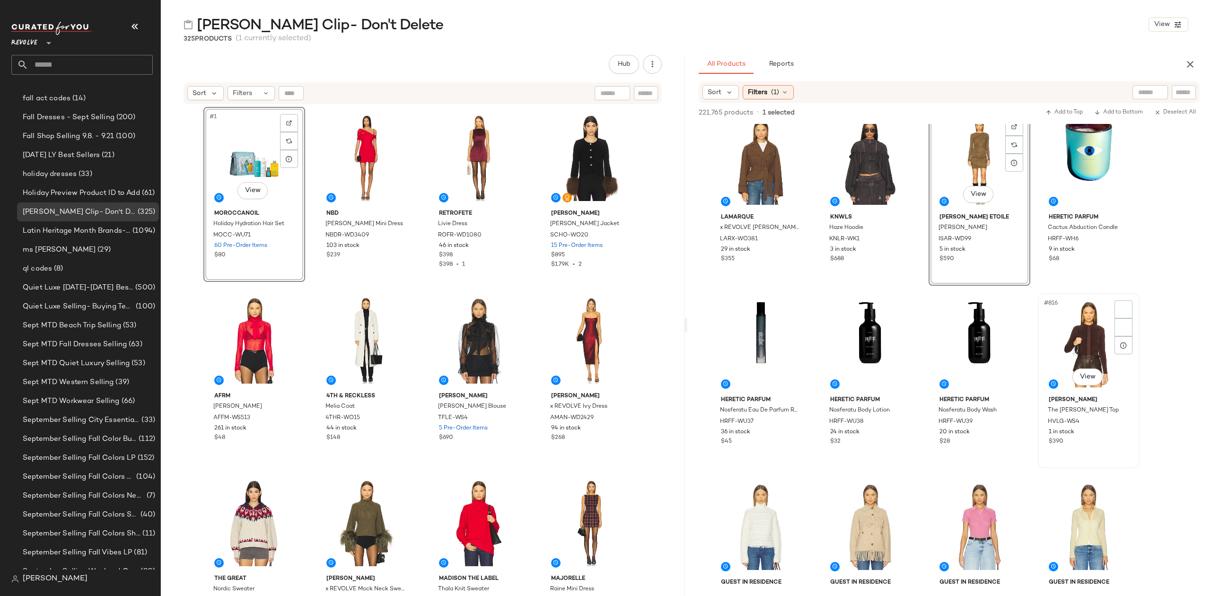
click at [1066, 323] on div "#816 View" at bounding box center [1088, 345] width 95 height 96
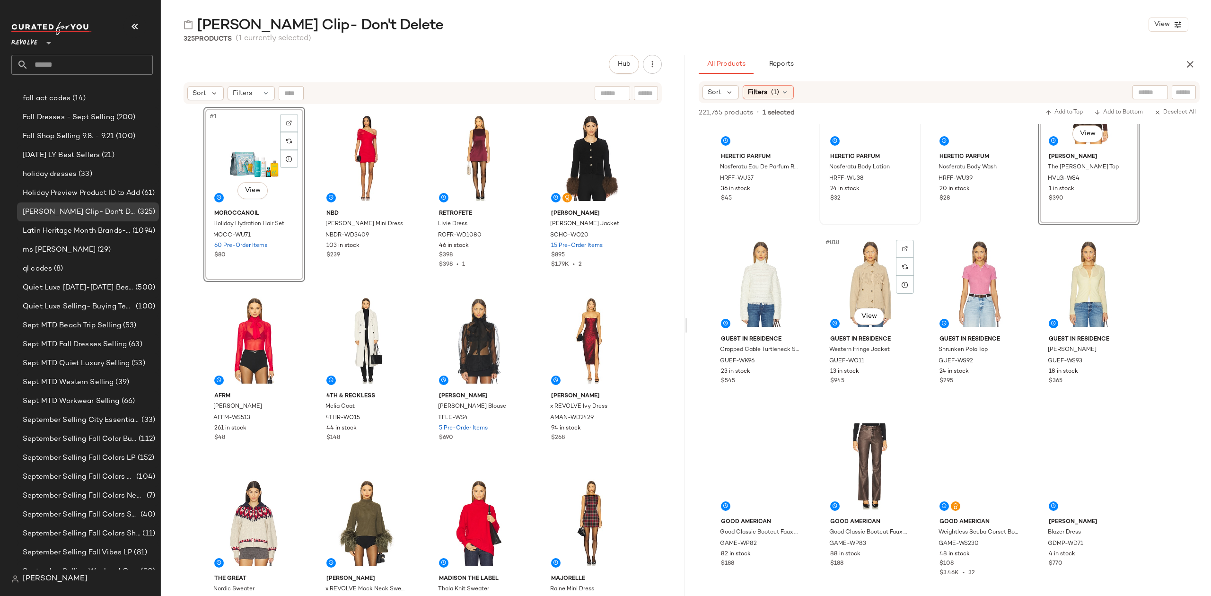
scroll to position [37150, 0]
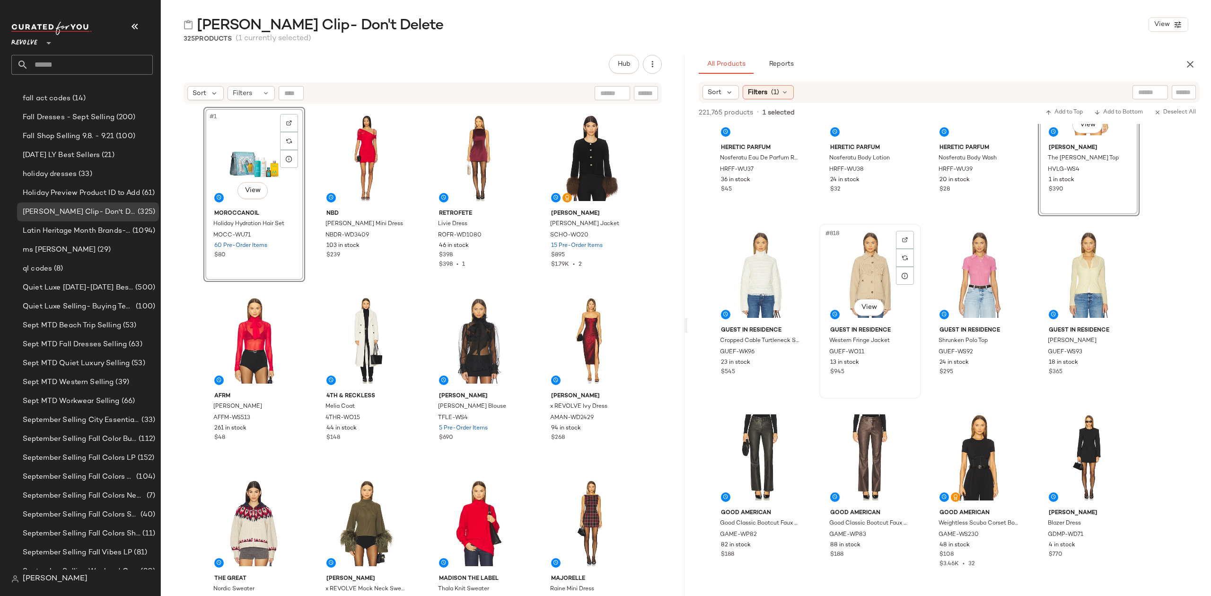
click at [869, 263] on div "#818 View" at bounding box center [870, 275] width 95 height 96
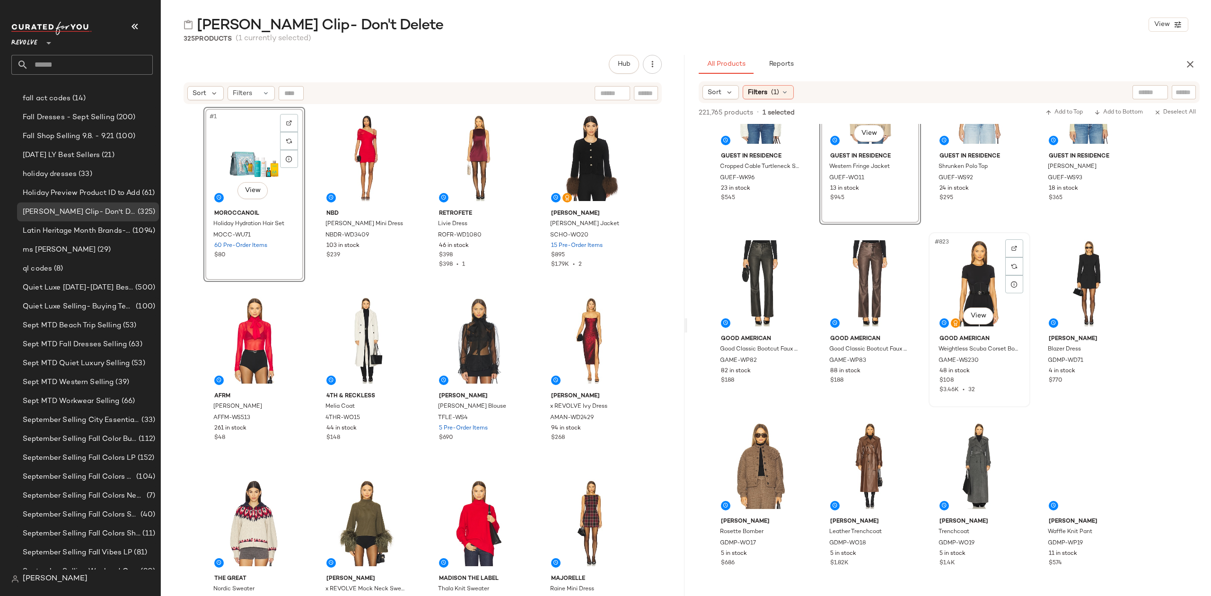
scroll to position [37339, 0]
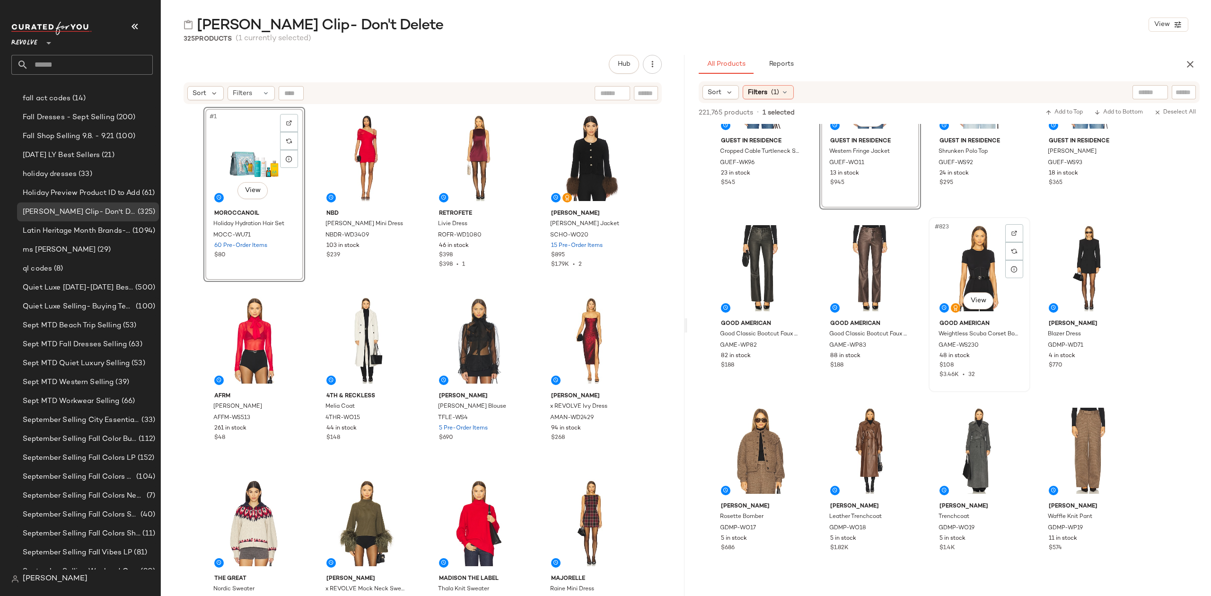
click at [980, 263] on div "#823 View" at bounding box center [979, 268] width 95 height 96
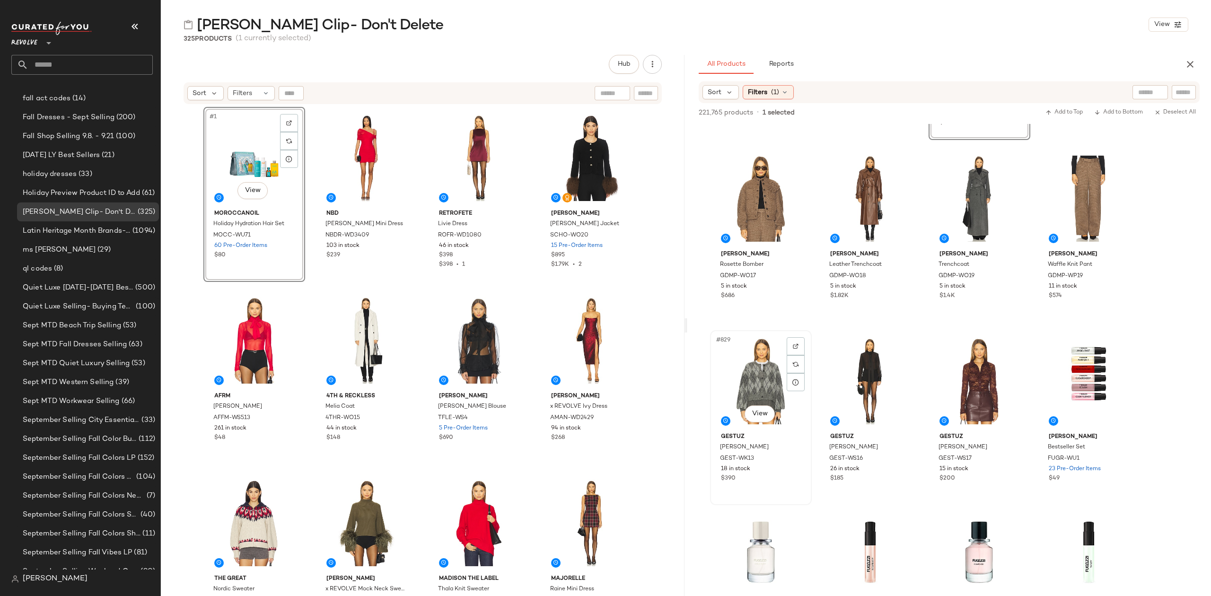
click at [737, 358] on div "#829 View" at bounding box center [760, 382] width 95 height 96
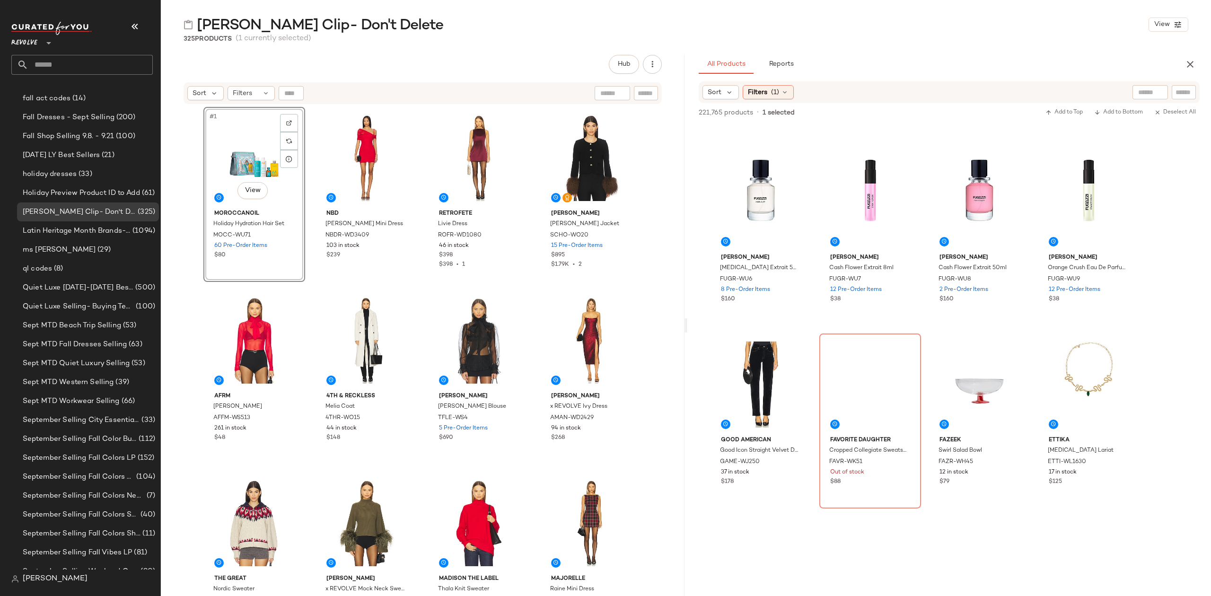
scroll to position [38601, 0]
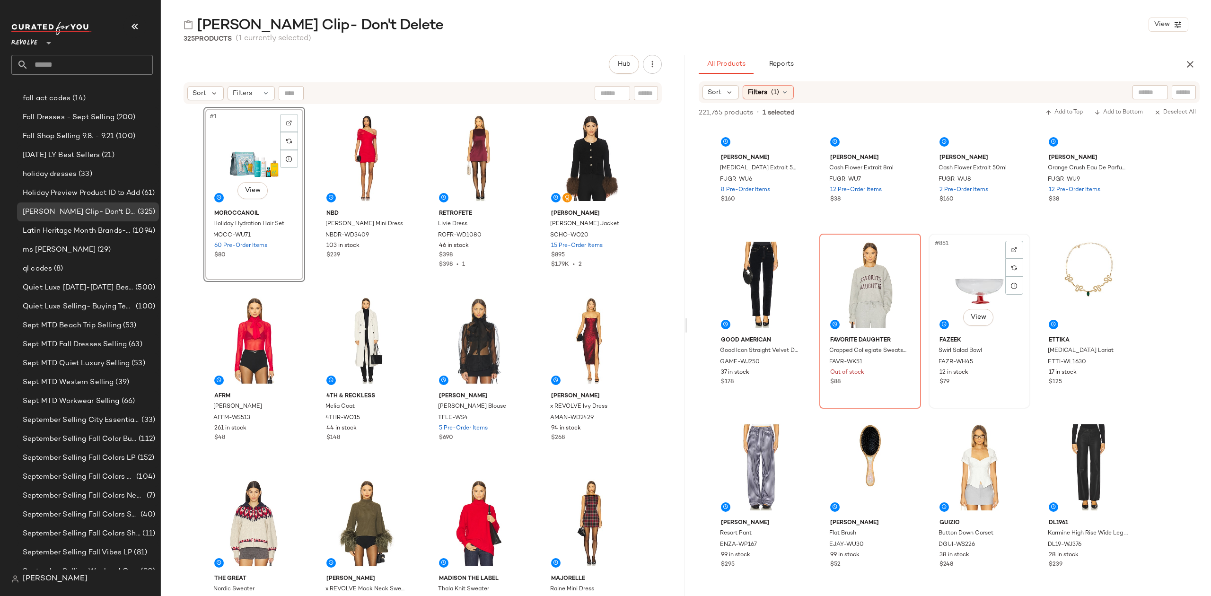
click at [974, 284] on div "#851 View" at bounding box center [979, 285] width 95 height 96
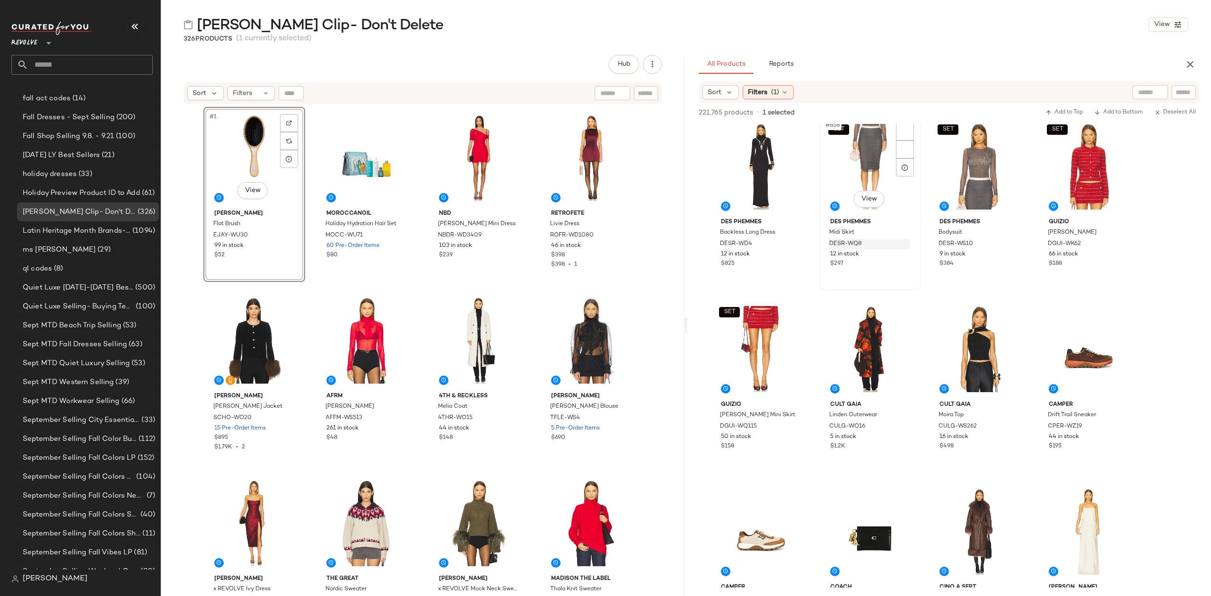
scroll to position [39042, 0]
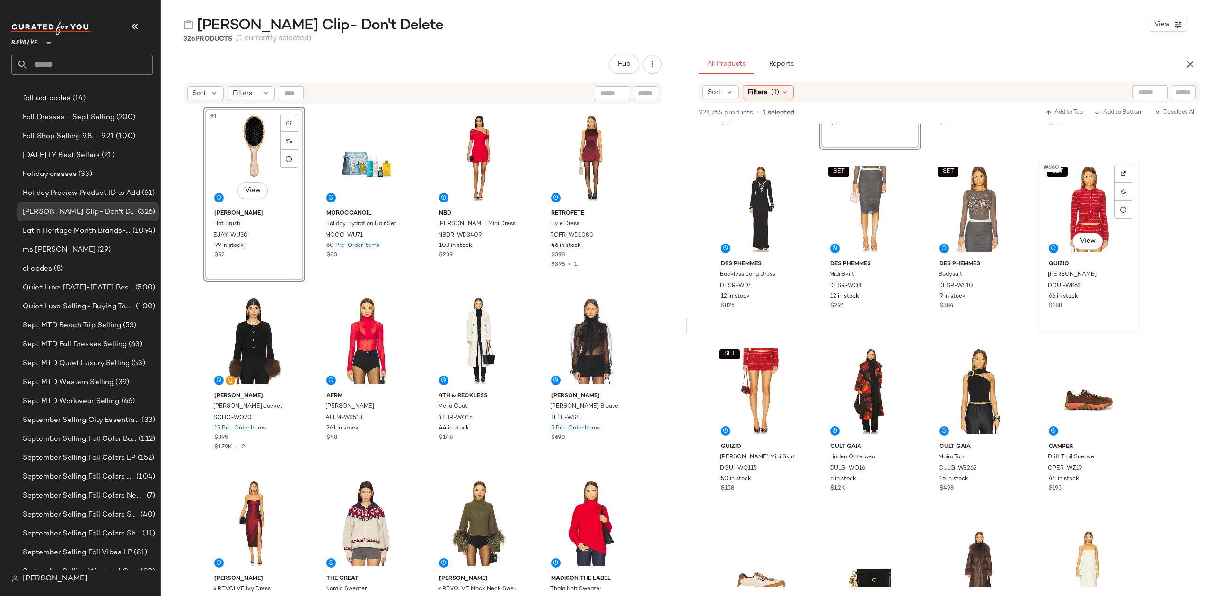
drag, startPoint x: 1094, startPoint y: 176, endPoint x: 1101, endPoint y: 182, distance: 8.8
click at [1096, 177] on div "SET #860 View" at bounding box center [1088, 209] width 95 height 96
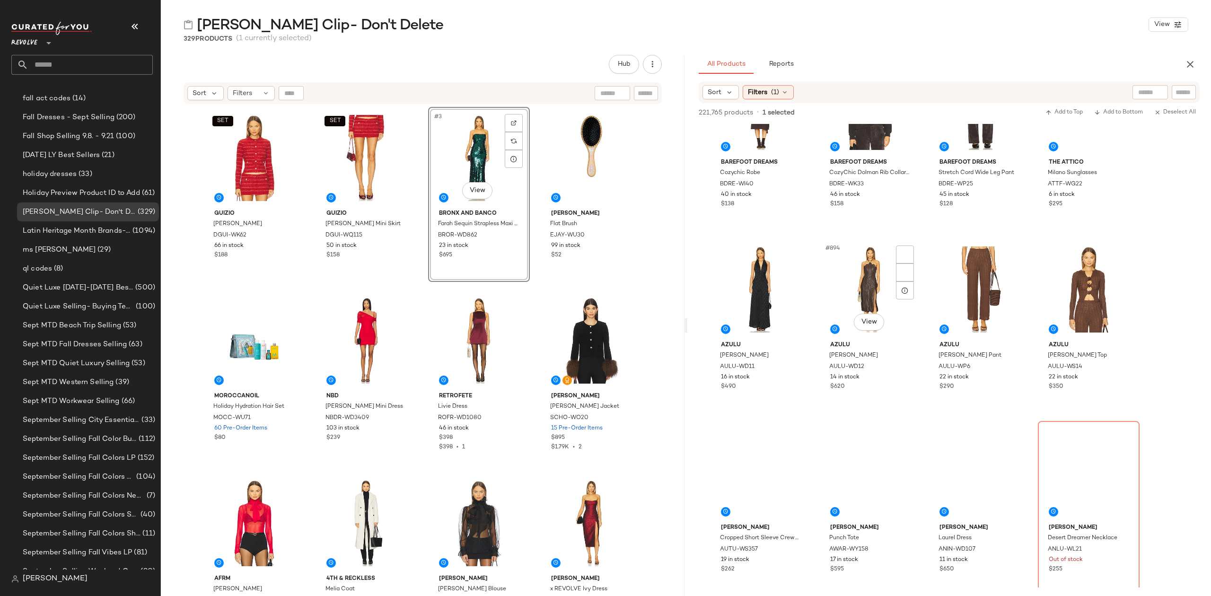
scroll to position [40619, 0]
